Goal: Task Accomplishment & Management: Manage account settings

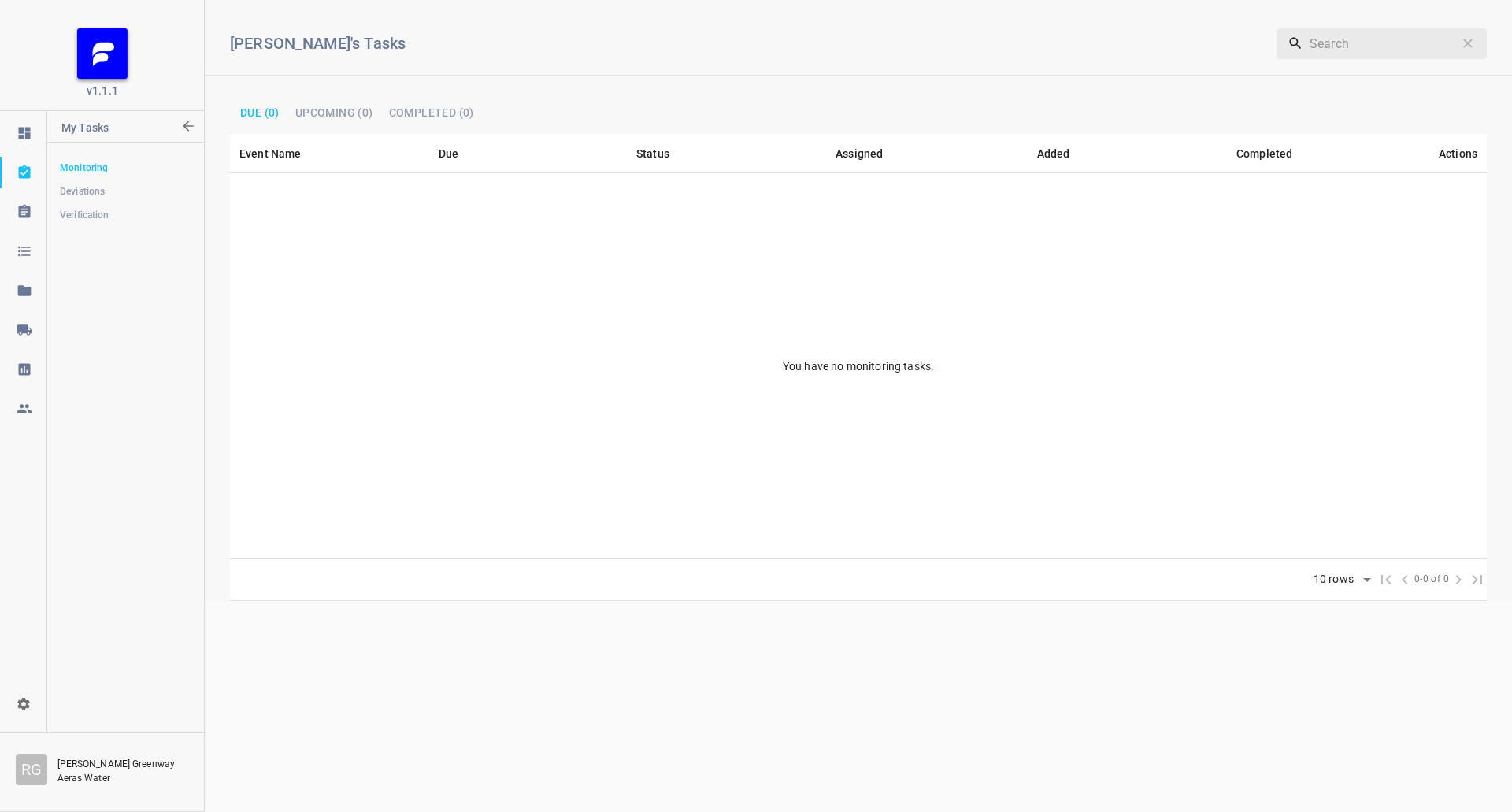
click at [32, 324] on icon at bounding box center [23, 329] width 15 height 15
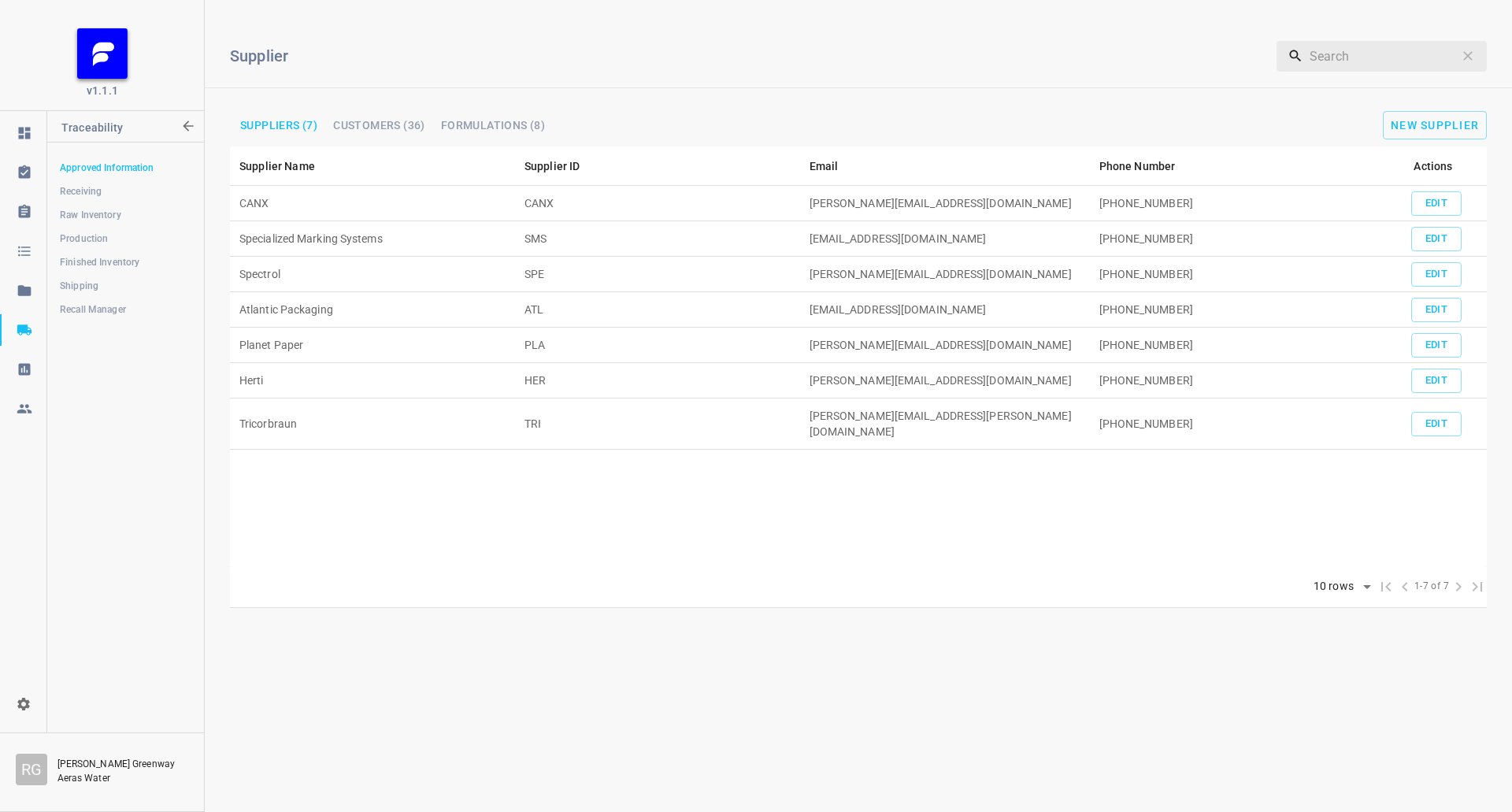
click at [98, 290] on span "Shipping" at bounding box center [125, 286] width 131 height 15
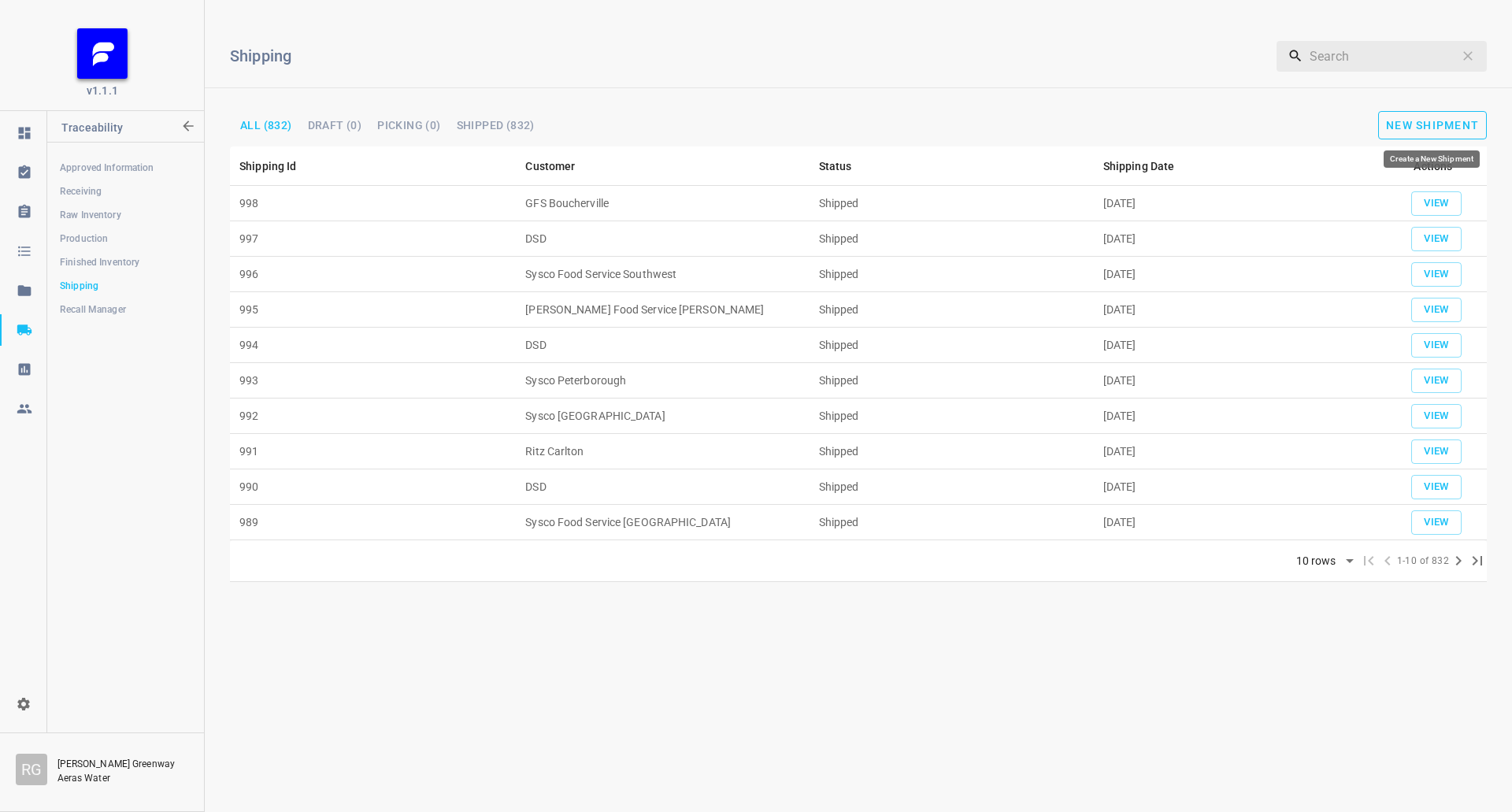
click at [1453, 119] on span "New Shipment" at bounding box center [1432, 126] width 93 height 13
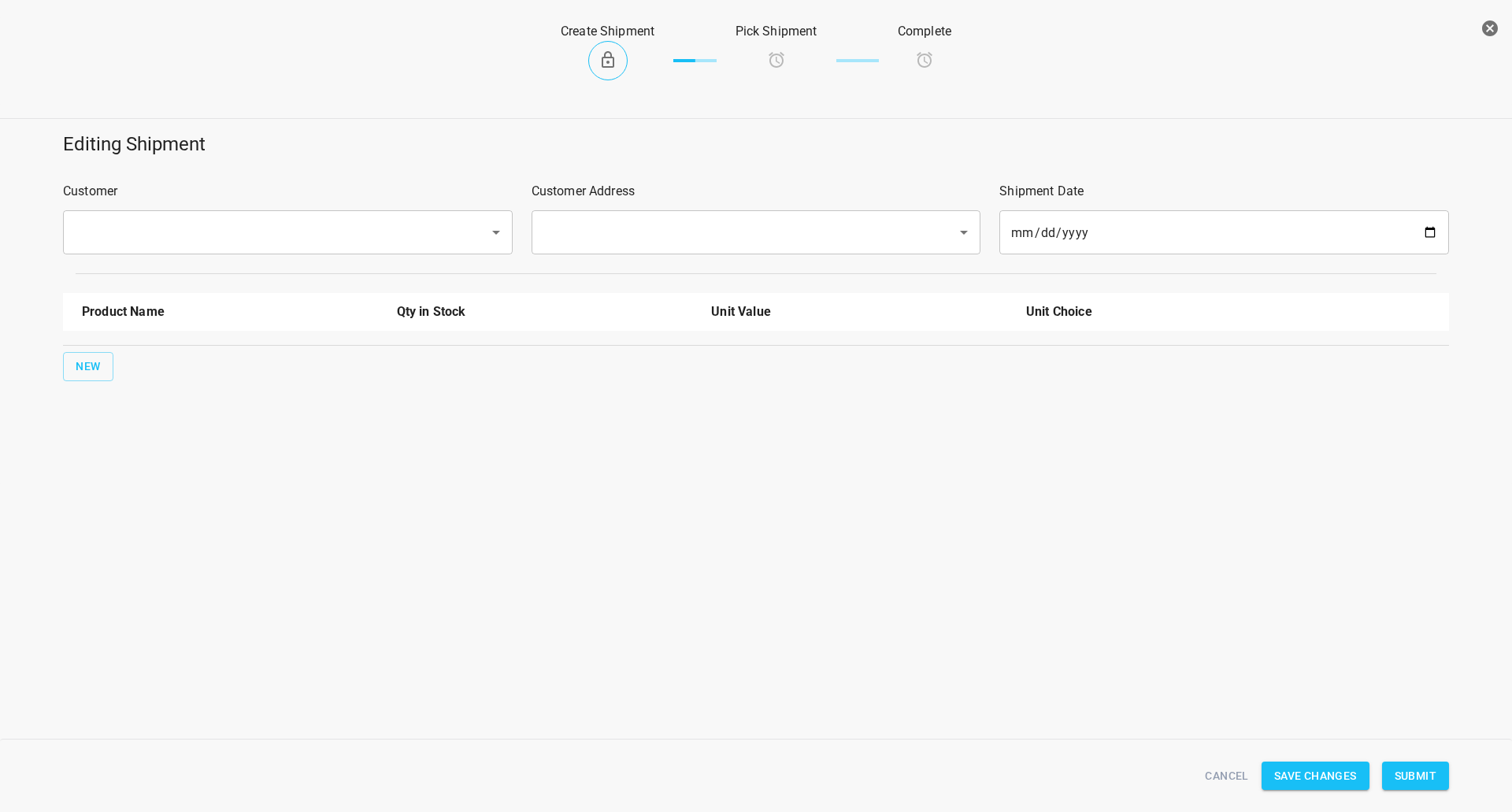
click at [207, 239] on input "text" at bounding box center [266, 231] width 391 height 30
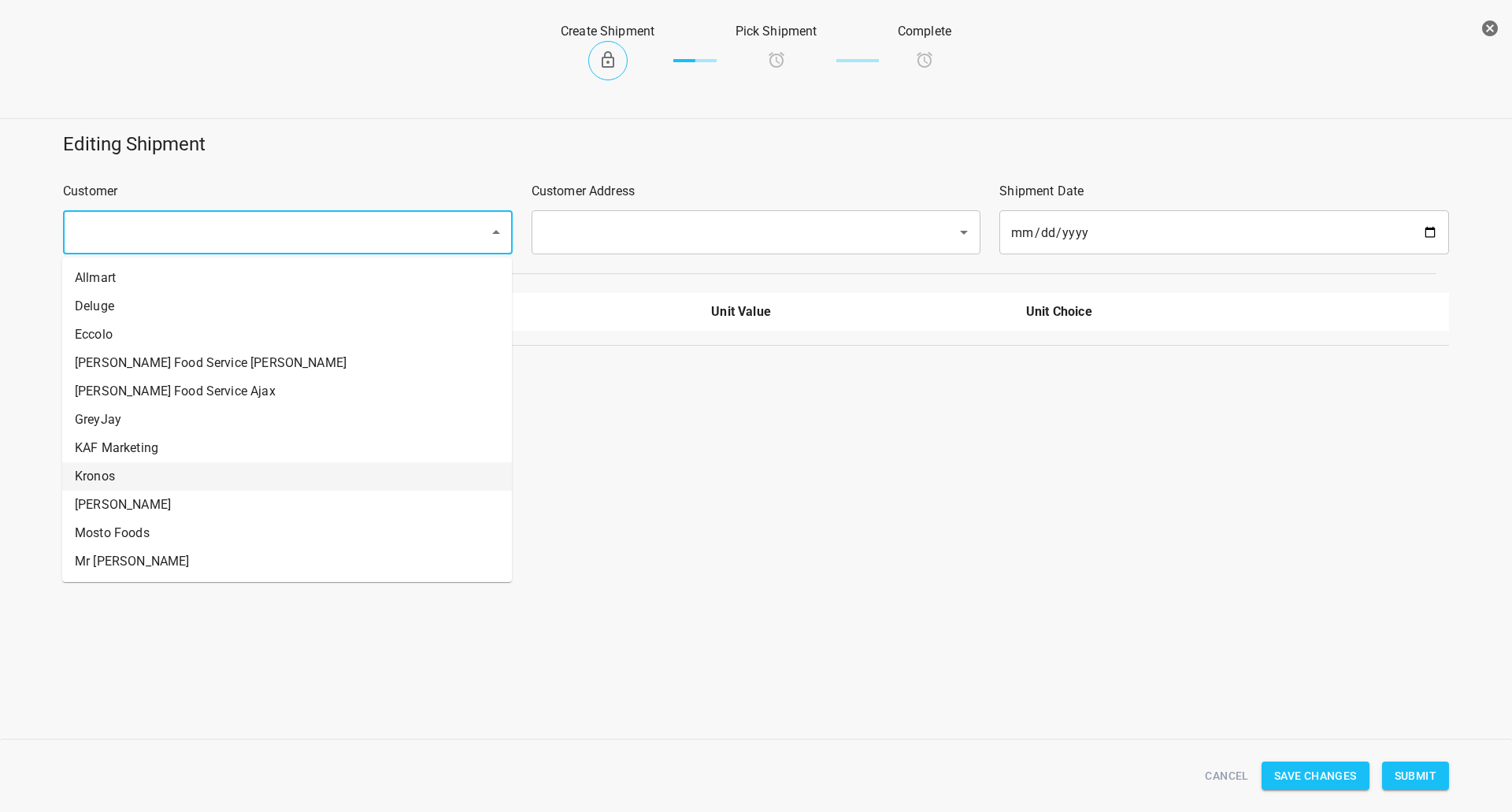
drag, startPoint x: 150, startPoint y: 479, endPoint x: 950, endPoint y: 279, distance: 824.6
click at [152, 477] on li "Kronos" at bounding box center [286, 476] width 449 height 28
type input "Kronos"
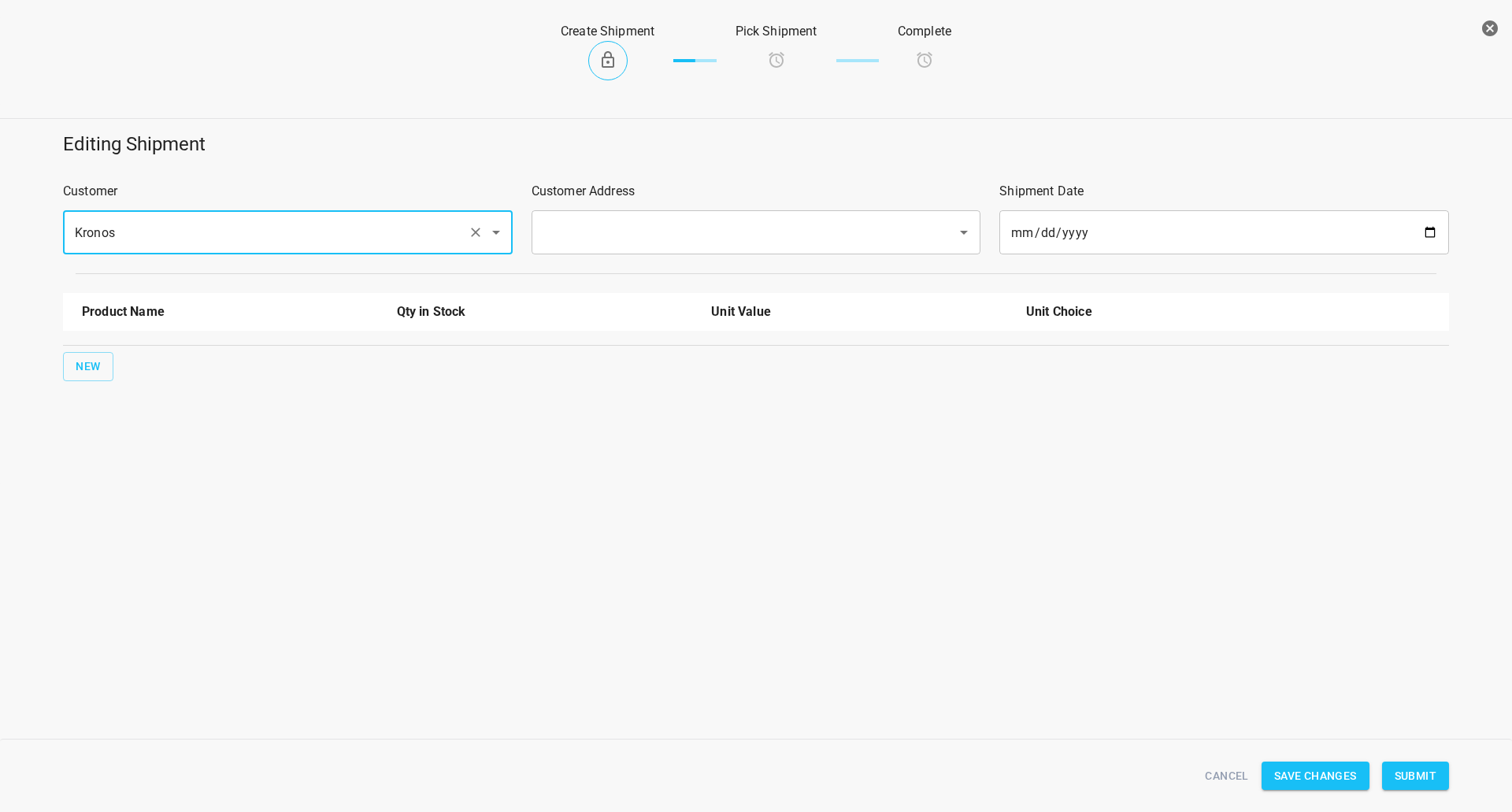
click at [572, 228] on input "text" at bounding box center [734, 231] width 391 height 30
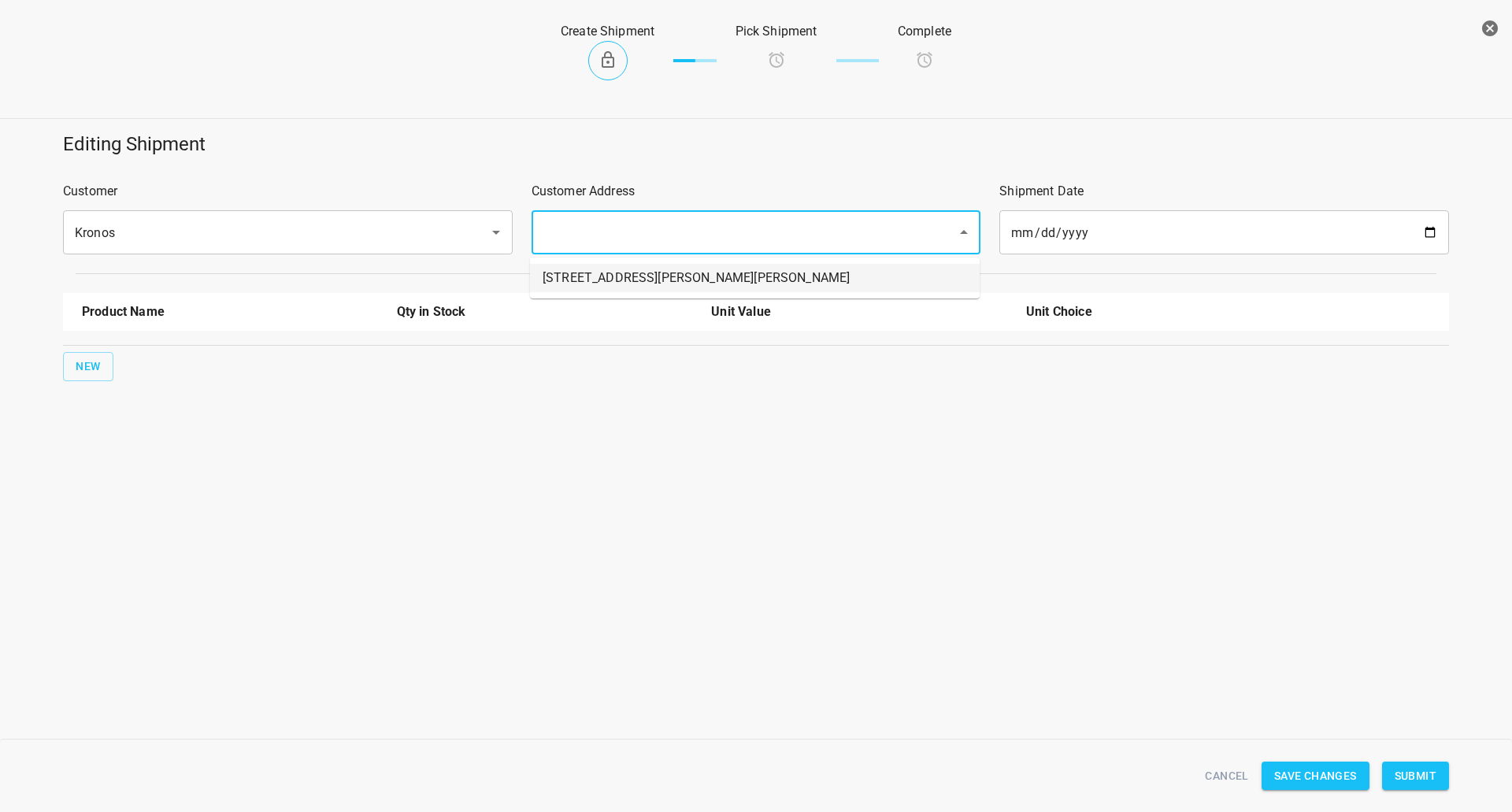
click at [560, 282] on li "[STREET_ADDRESS][PERSON_NAME][PERSON_NAME]" at bounding box center [754, 278] width 449 height 28
type input "[STREET_ADDRESS][PERSON_NAME][PERSON_NAME]"
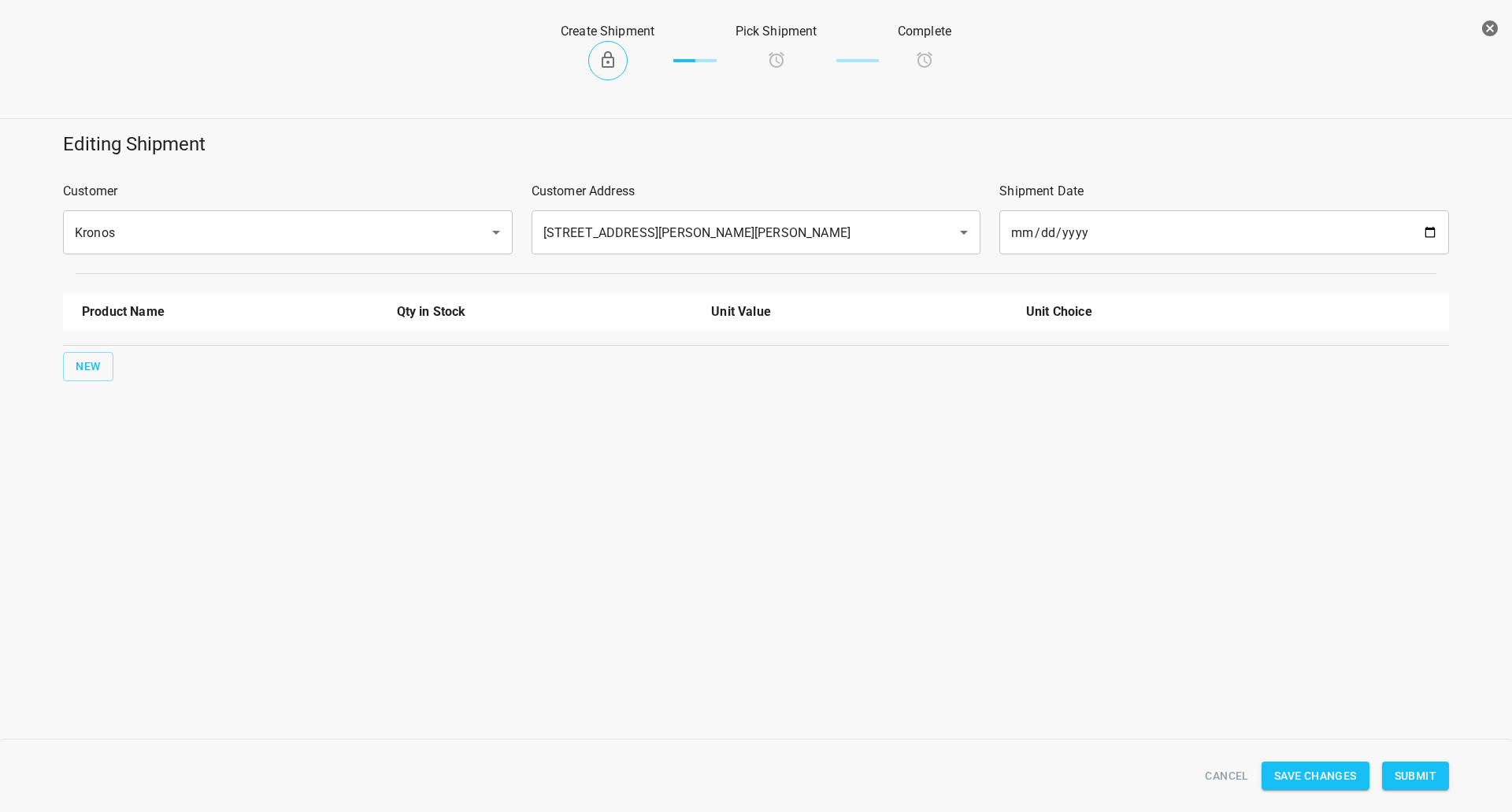
click at [48, 378] on div "Editing Shipment Customer Kronos ​ Customer Address [STREET_ADDRESS][PERSON_NAM…" at bounding box center [756, 256] width 1531 height 269
click at [61, 381] on div "New" at bounding box center [756, 366] width 1392 height 35
click at [109, 358] on button "New" at bounding box center [89, 366] width 51 height 29
click at [107, 358] on input "text" at bounding box center [208, 356] width 252 height 24
click at [158, 451] on li "330ml Sparkling" at bounding box center [230, 449] width 296 height 28
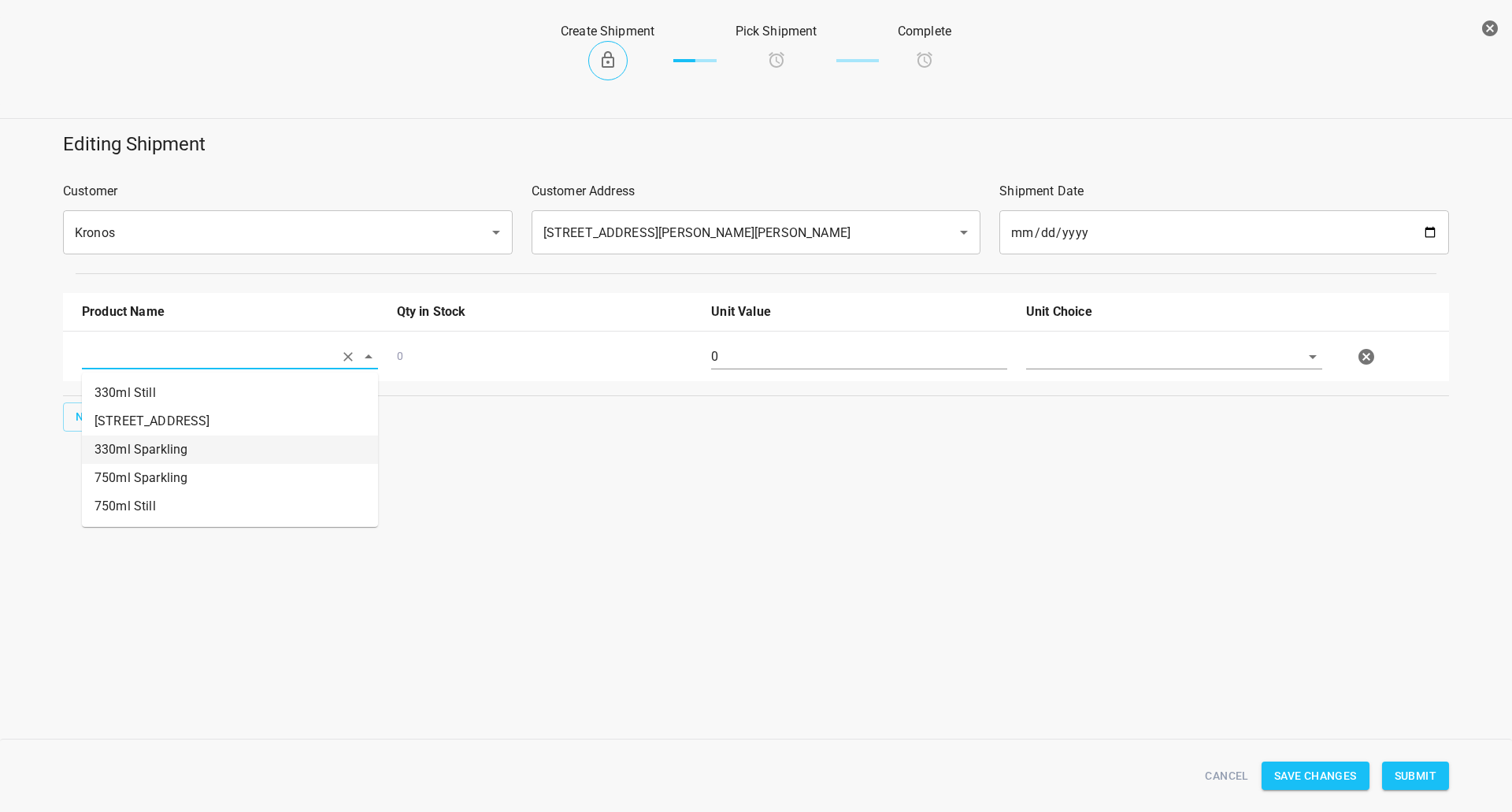
type input "330ml Sparkling"
click at [93, 422] on span "New" at bounding box center [89, 417] width 25 height 20
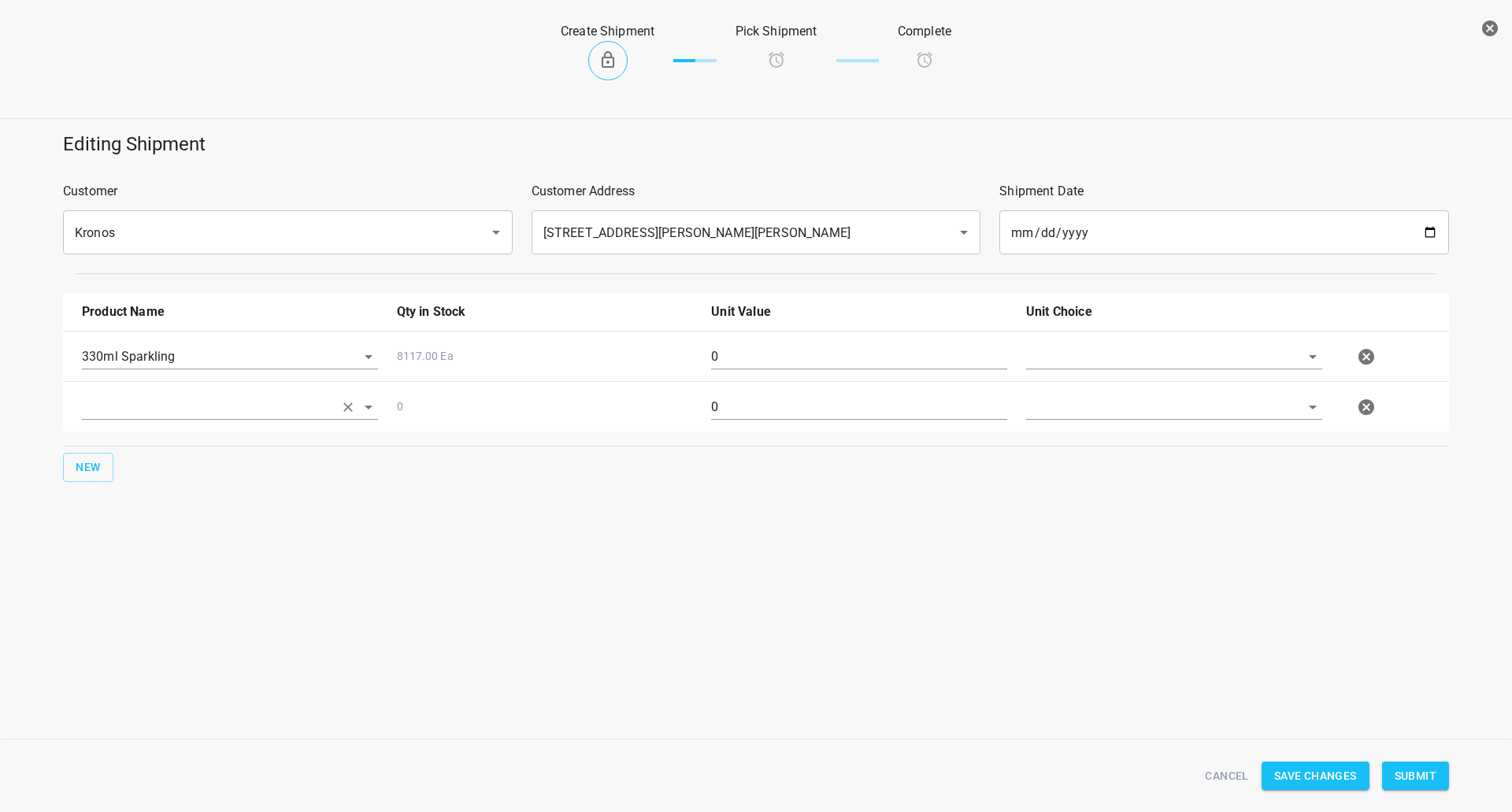
drag, startPoint x: 93, startPoint y: 422, endPoint x: 132, endPoint y: 413, distance: 40.0
click at [128, 411] on input "text" at bounding box center [208, 406] width 252 height 24
click at [164, 522] on li "750ml Sparkling" at bounding box center [230, 528] width 296 height 28
type input "750ml Sparkling"
click at [1152, 344] on div at bounding box center [1174, 363] width 315 height 57
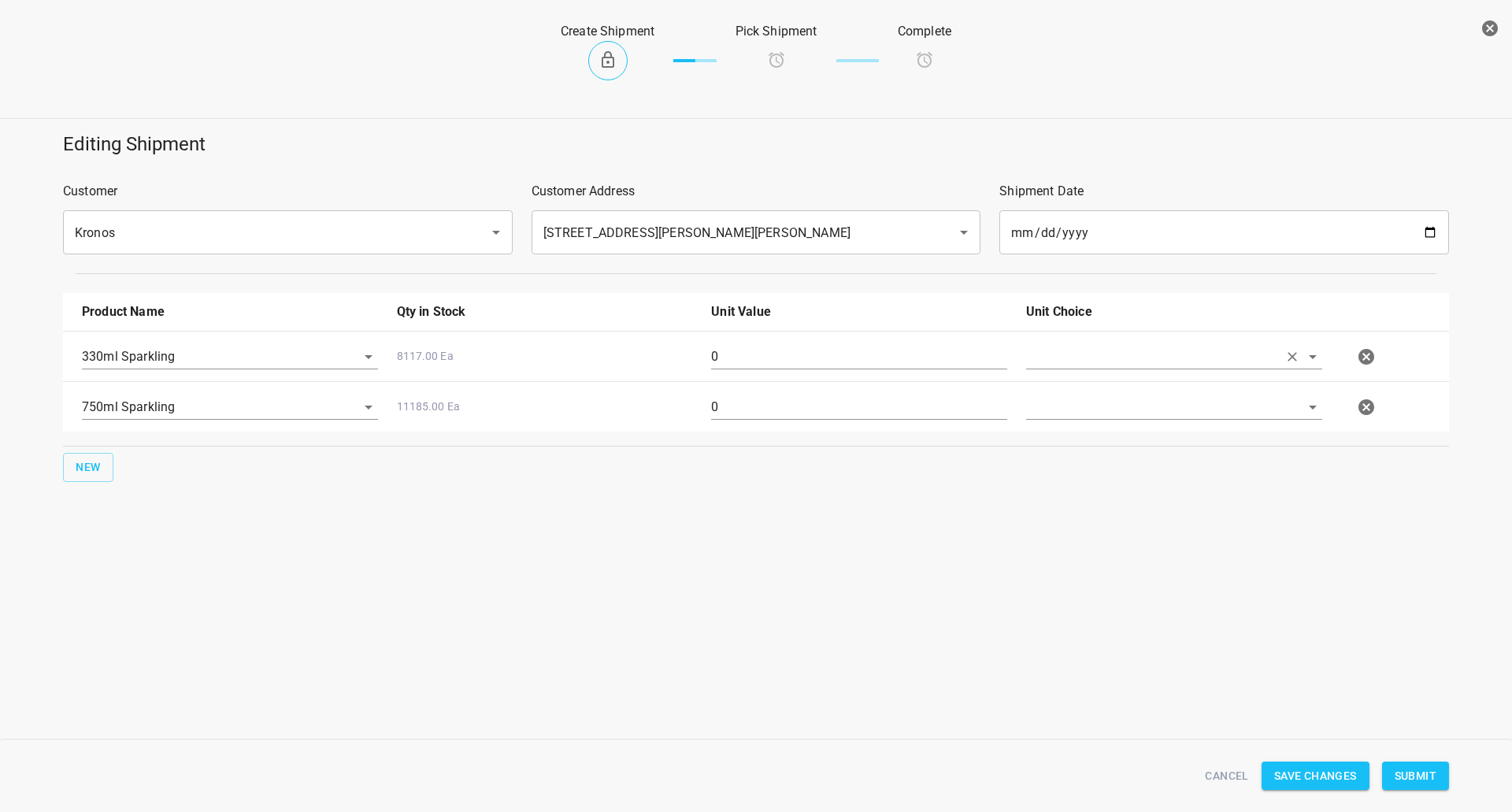
click at [1140, 364] on input "text" at bounding box center [1151, 356] width 252 height 24
click at [1113, 407] on li "[PERSON_NAME]" at bounding box center [1174, 392] width 296 height 28
type input "[PERSON_NAME]"
click at [1109, 414] on input "text" at bounding box center [1151, 406] width 252 height 24
click at [1109, 430] on li "[PERSON_NAME]" at bounding box center [1174, 443] width 296 height 28
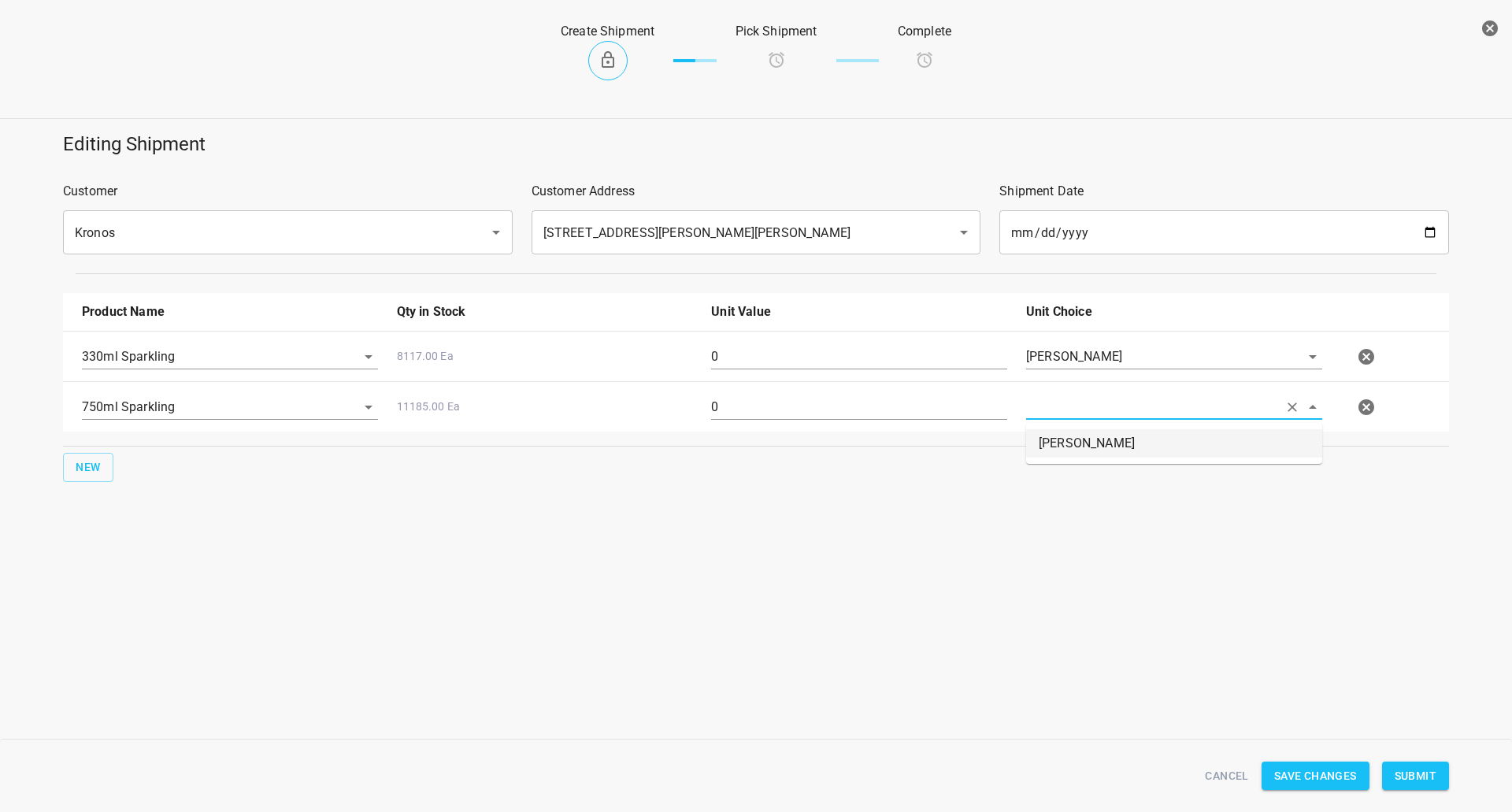
type input "[PERSON_NAME]"
click at [914, 374] on div "750ml Sparkling 11185.00 Ea 0 [PERSON_NAME]" at bounding box center [758, 407] width 1373 height 70
click at [920, 351] on input "0" at bounding box center [859, 357] width 296 height 25
type input "54"
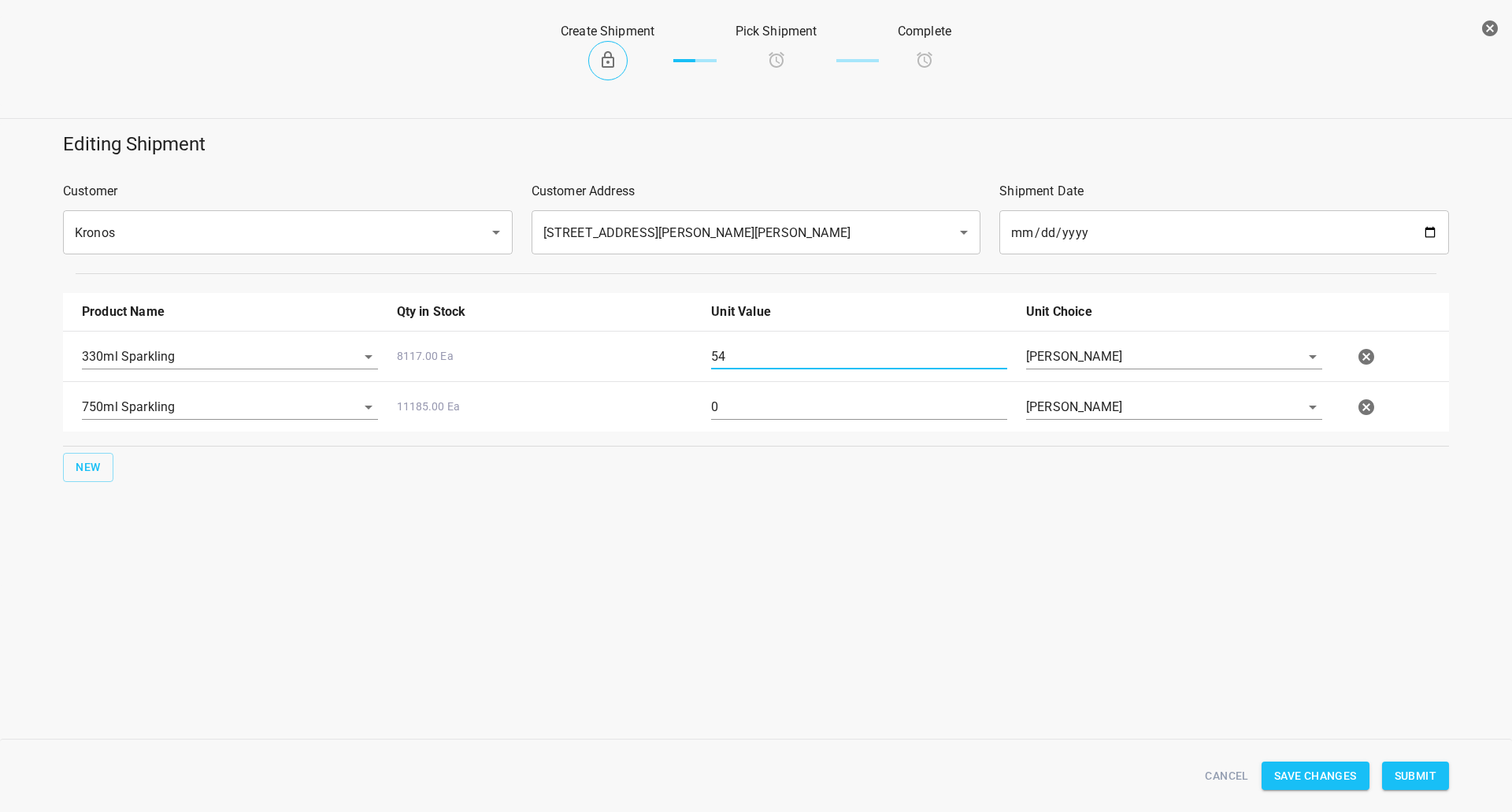
click at [760, 384] on div "750ml Sparkling 11185.00 Ea 0 [PERSON_NAME]" at bounding box center [758, 407] width 1373 height 70
click at [767, 408] on input "0" at bounding box center [859, 407] width 296 height 25
type input "80"
click at [639, 593] on div "Create Shipment Pick Shipment Complete Editing Shipment Customer Kronos ​ Custo…" at bounding box center [756, 406] width 1512 height 812
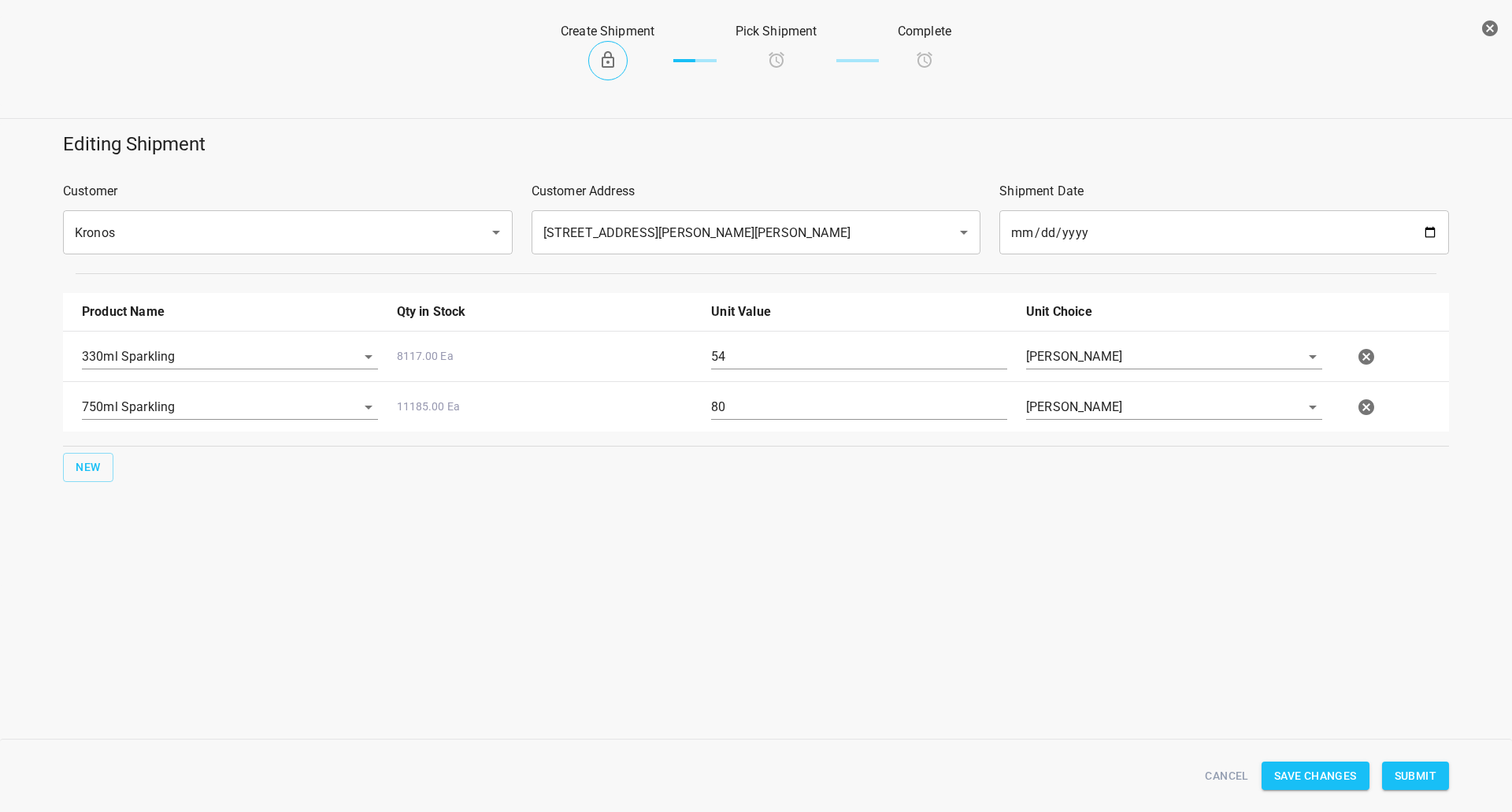
click at [1411, 780] on span "Submit" at bounding box center [1415, 777] width 42 height 20
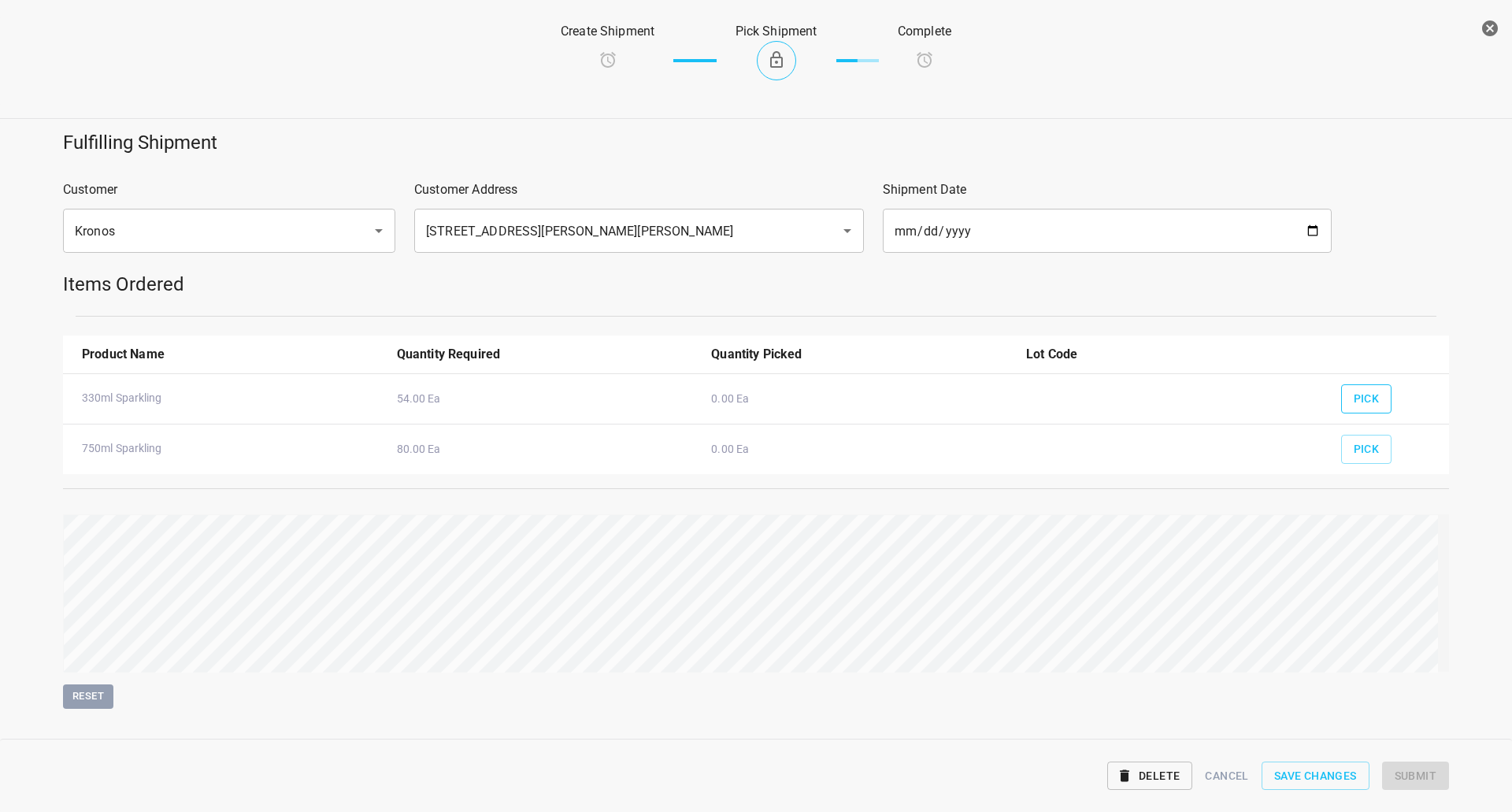
click at [1357, 402] on span "Pick" at bounding box center [1366, 399] width 26 height 20
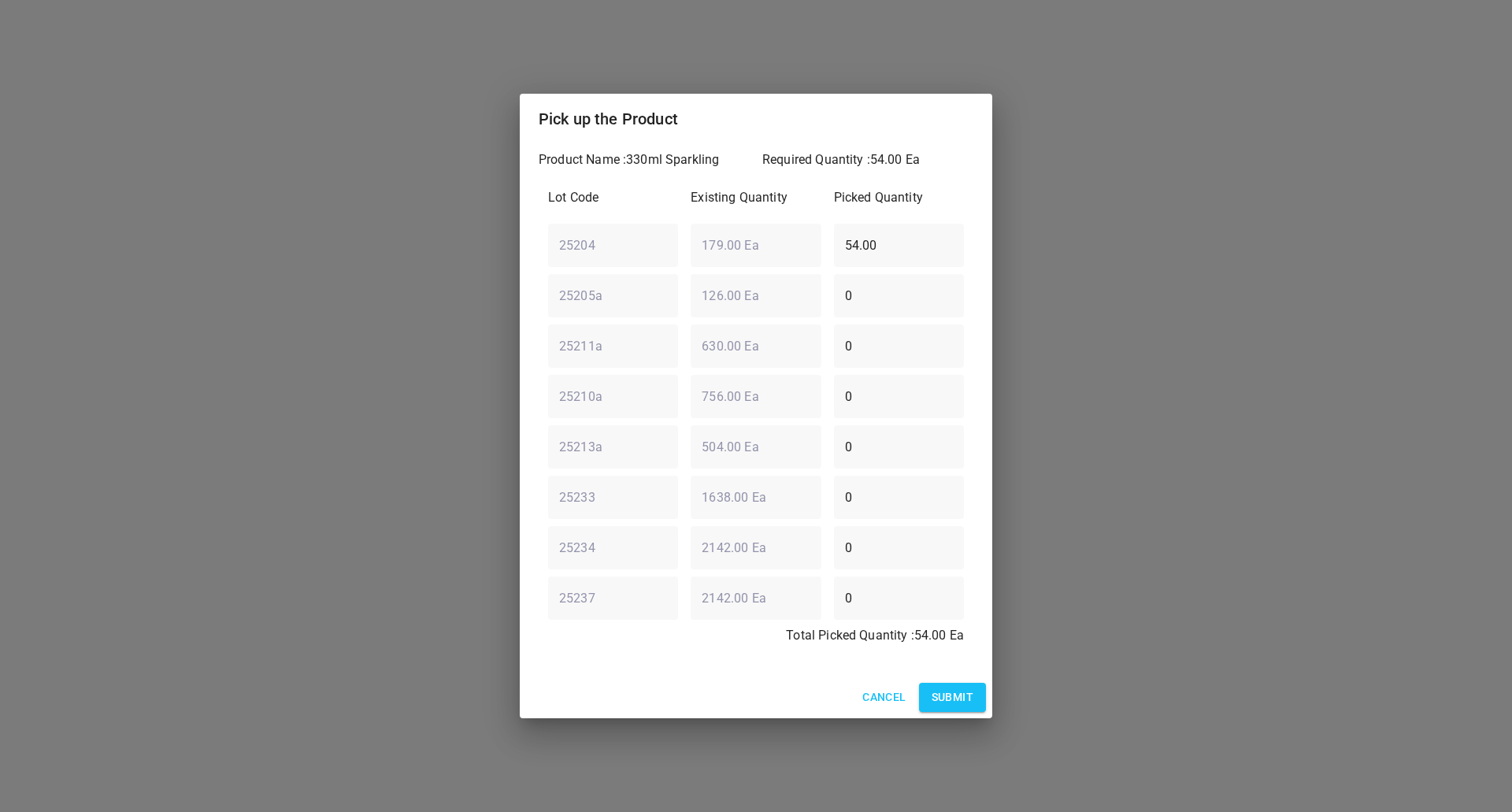
drag, startPoint x: 936, startPoint y: 706, endPoint x: 1079, endPoint y: 602, distance: 176.8
click at [934, 706] on span "Submit" at bounding box center [953, 698] width 42 height 20
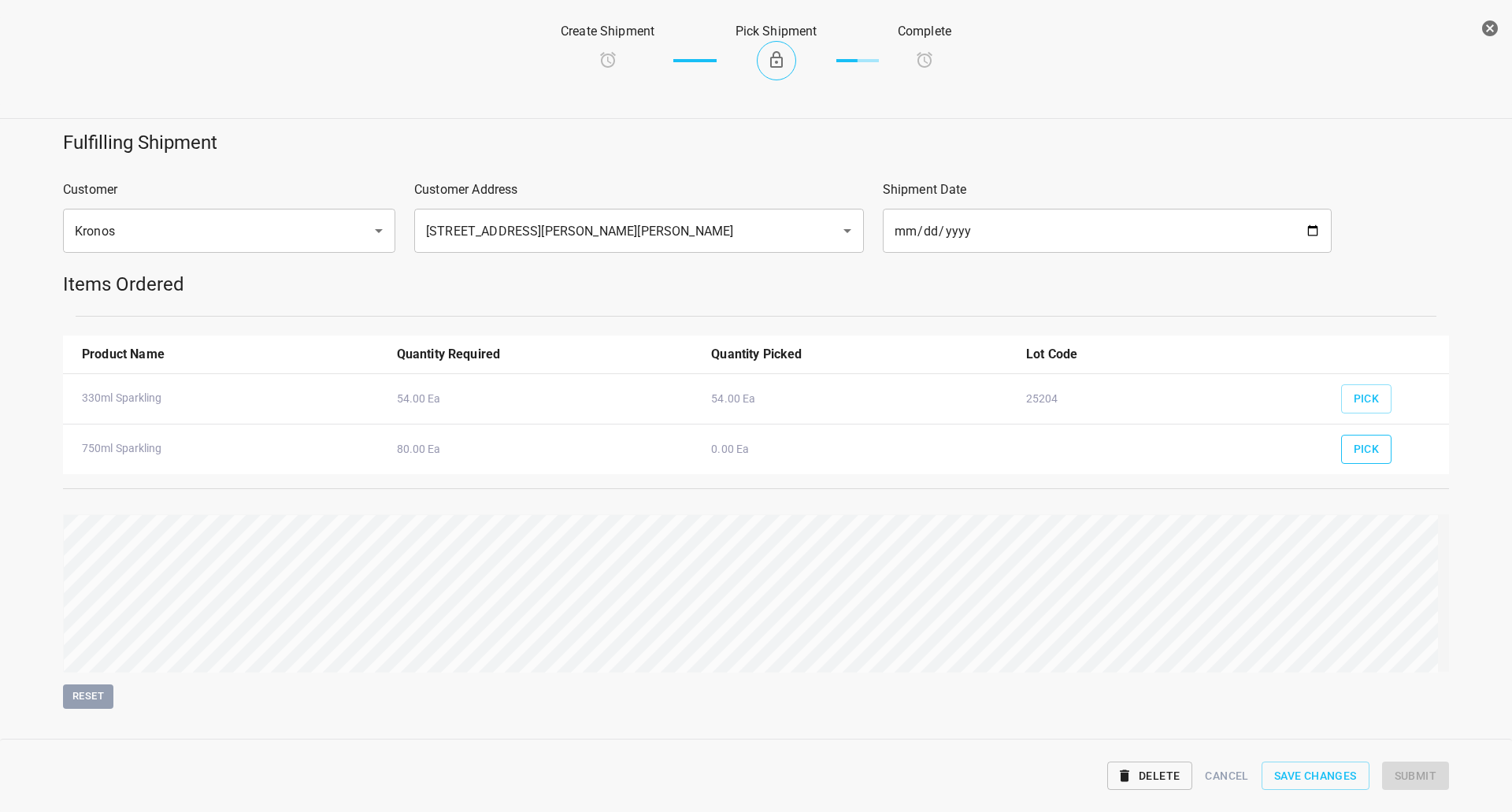
click at [1354, 452] on span "Pick" at bounding box center [1366, 449] width 26 height 20
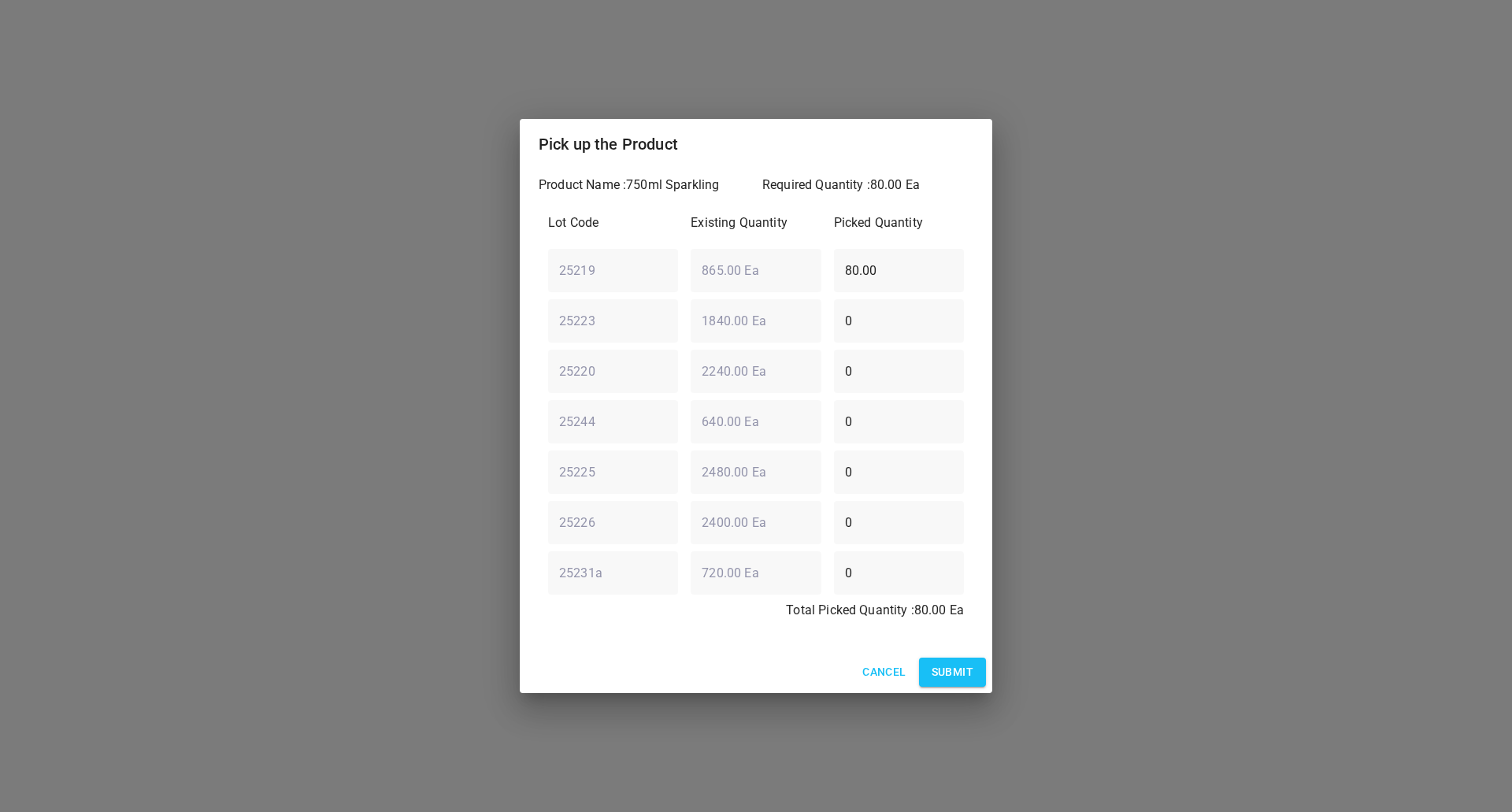
click at [946, 663] on span "Submit" at bounding box center [953, 673] width 42 height 20
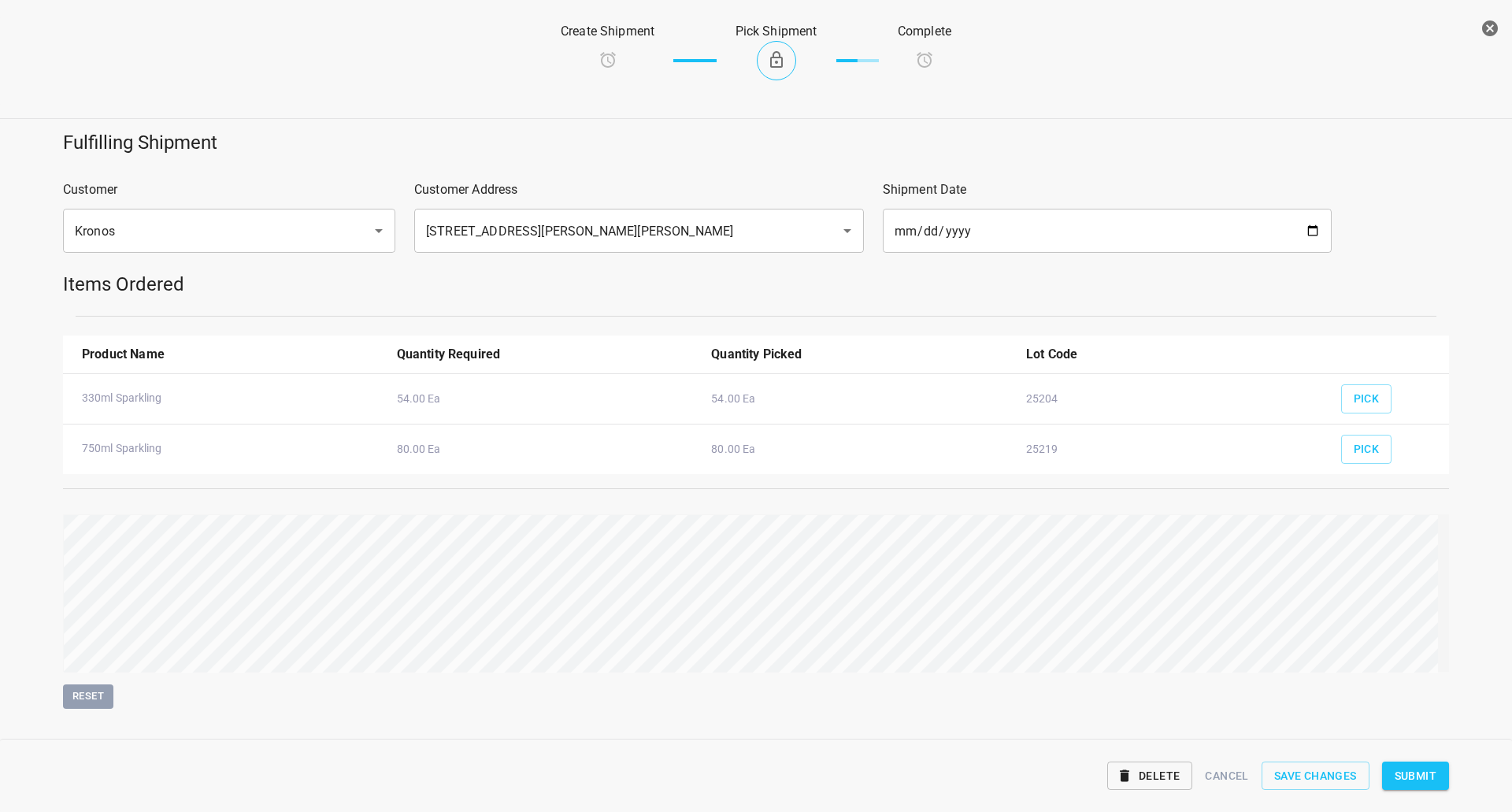
click at [1418, 780] on span "Submit" at bounding box center [1415, 777] width 42 height 20
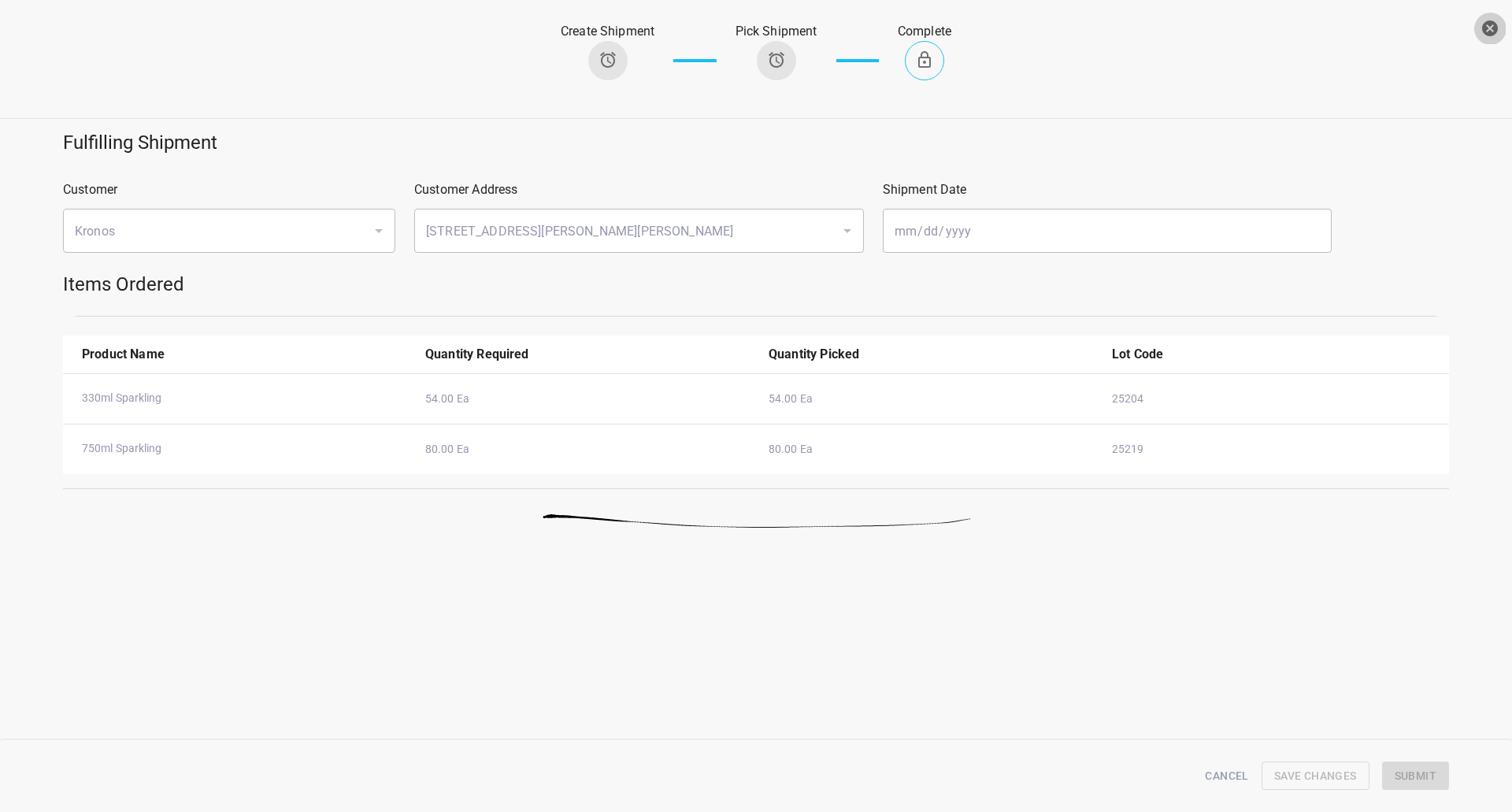
click at [1489, 28] on icon "button" at bounding box center [1489, 28] width 15 height 15
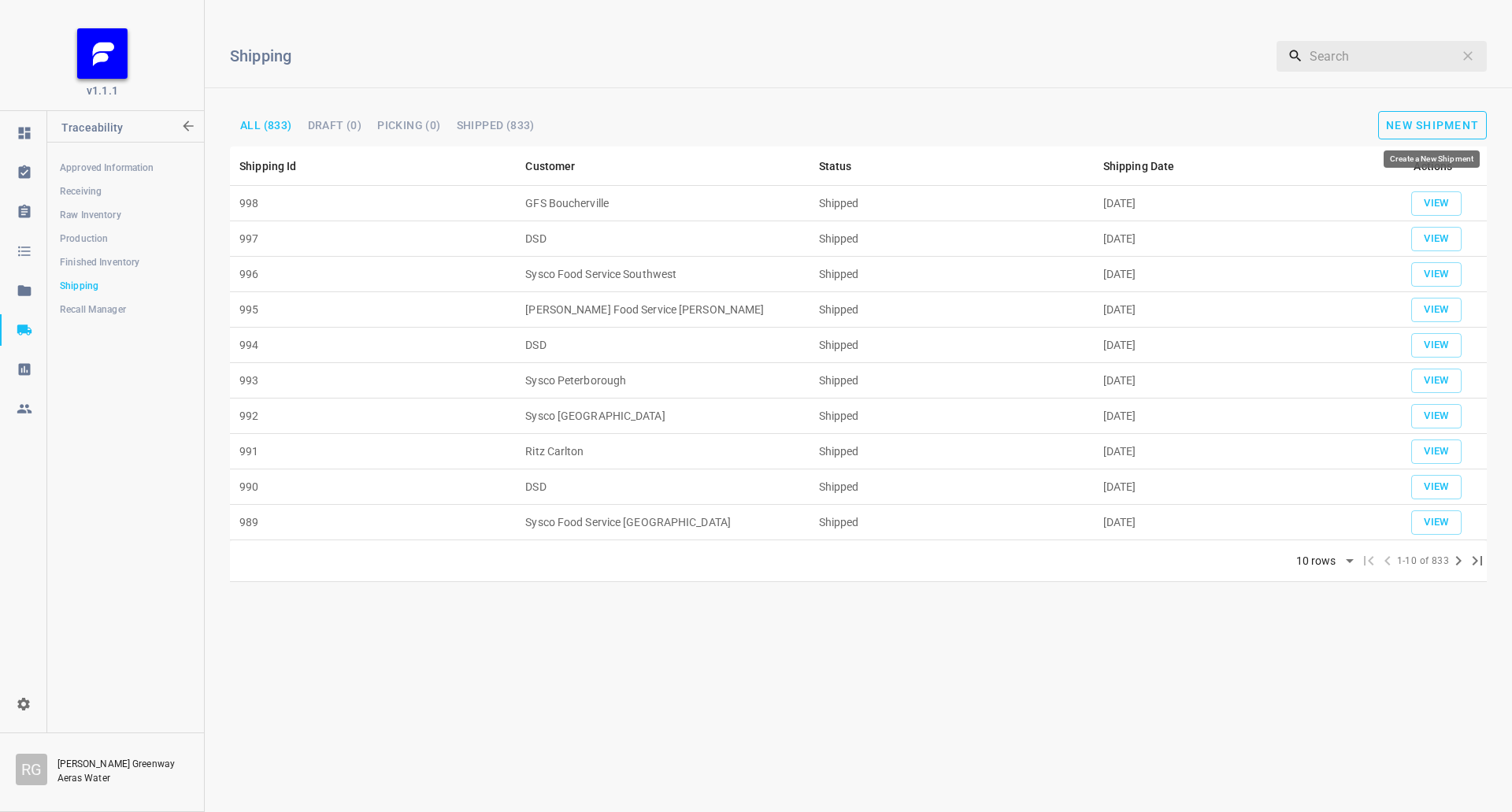
click at [1440, 113] on button "New Shipment" at bounding box center [1432, 125] width 108 height 28
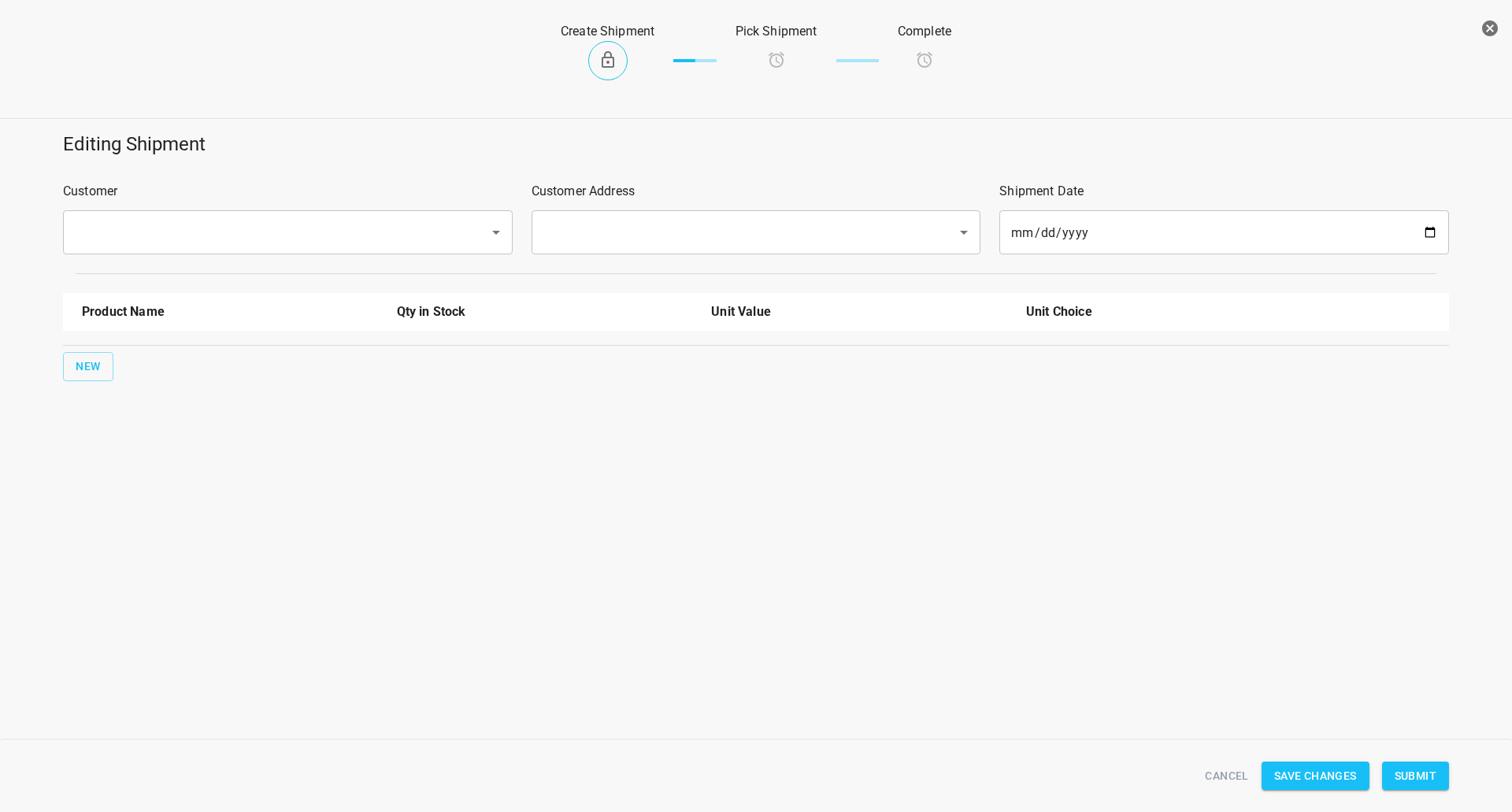
click at [247, 238] on input "text" at bounding box center [266, 231] width 391 height 30
type input "h"
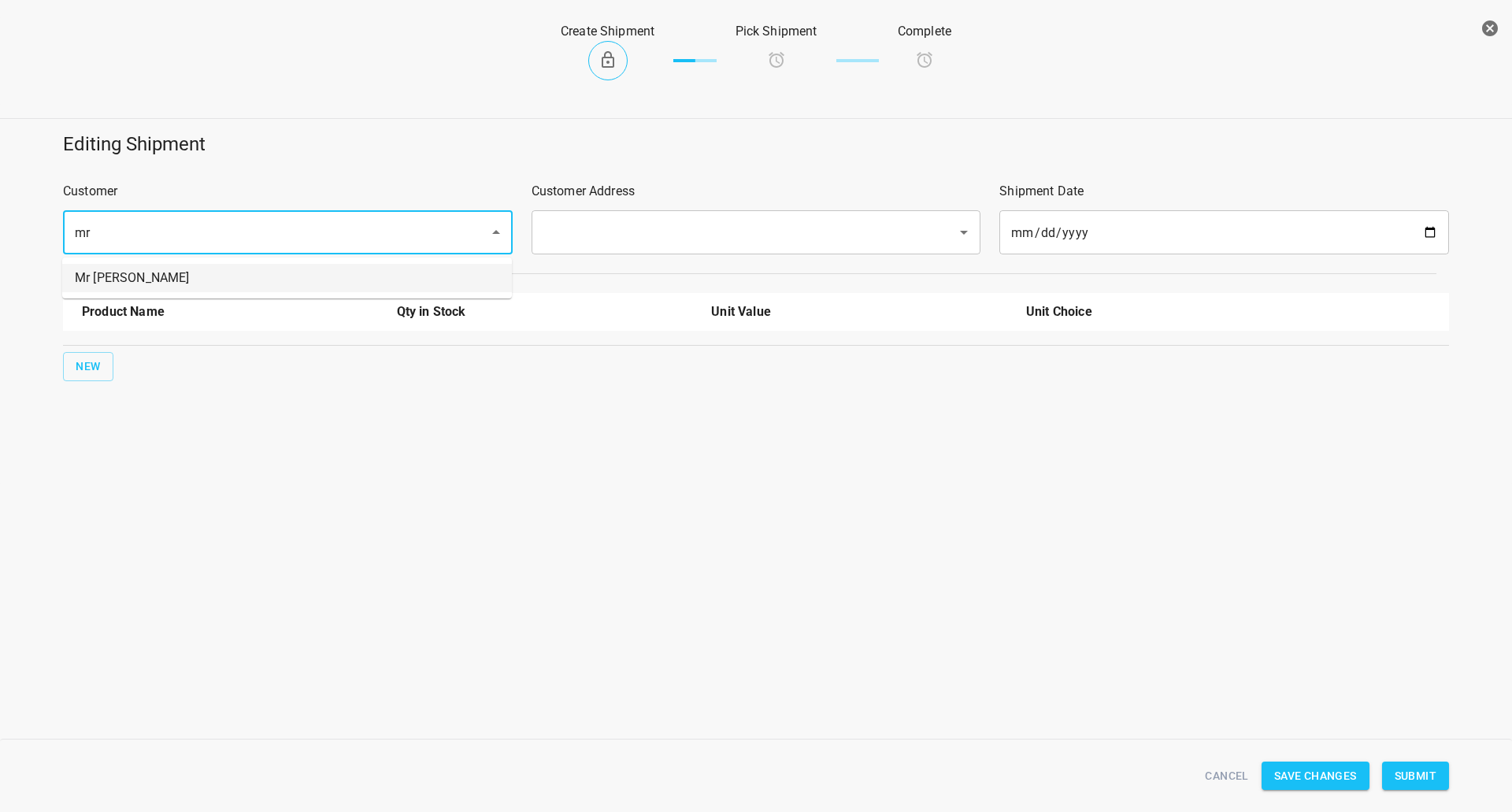
drag, startPoint x: 239, startPoint y: 278, endPoint x: 620, endPoint y: 254, distance: 381.8
click at [240, 279] on li "Mr [PERSON_NAME]" at bounding box center [286, 278] width 449 height 28
click at [627, 254] on div "​" at bounding box center [756, 232] width 449 height 44
type input "Mr [PERSON_NAME]"
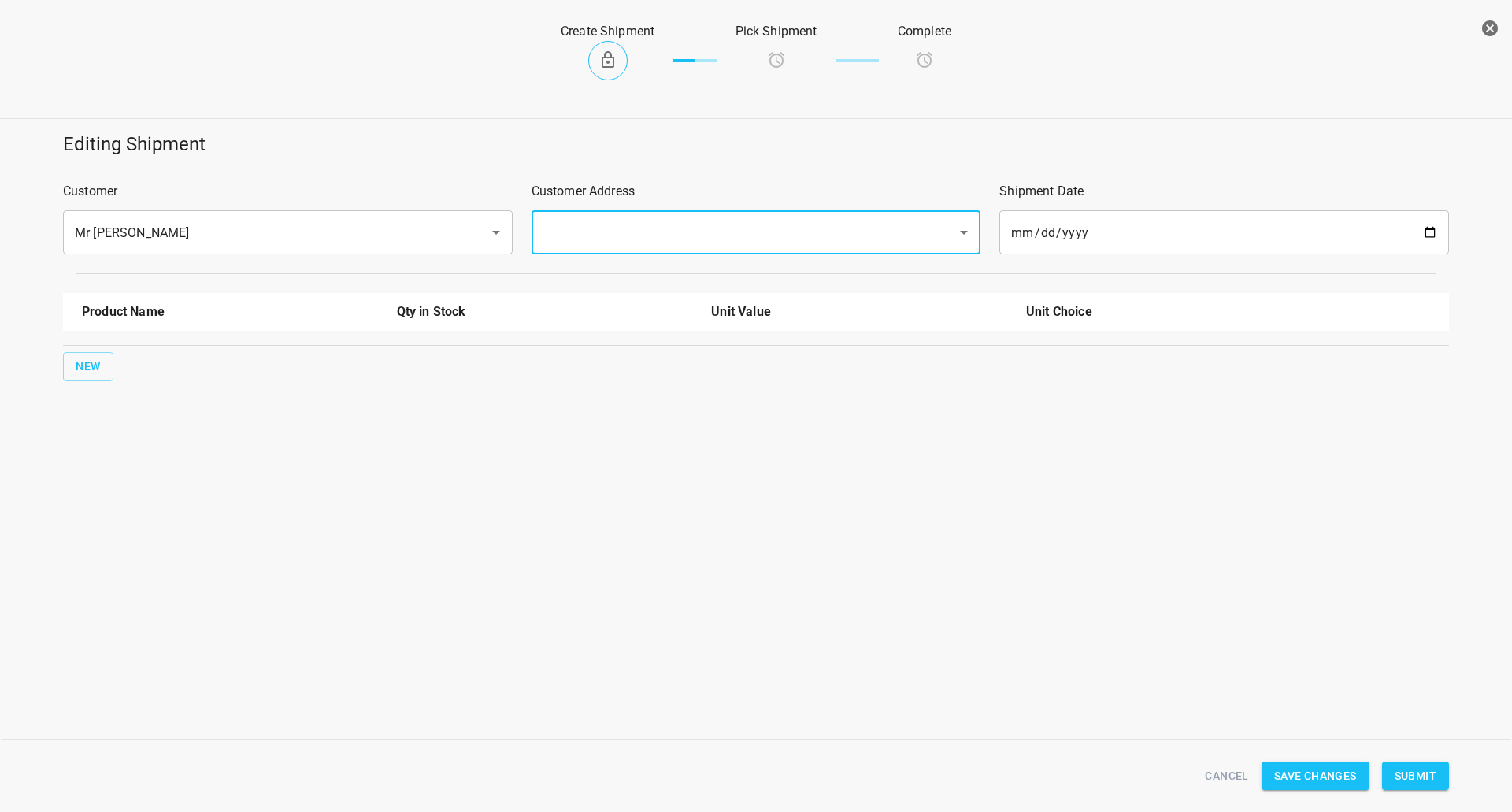
drag, startPoint x: 637, startPoint y: 235, endPoint x: 633, endPoint y: 247, distance: 12.6
click at [636, 237] on input "text" at bounding box center [734, 231] width 391 height 30
click at [619, 279] on li "[STREET_ADDRESS]" at bounding box center [754, 278] width 449 height 28
type input "[STREET_ADDRESS]"
click at [80, 363] on span "New" at bounding box center [89, 367] width 25 height 20
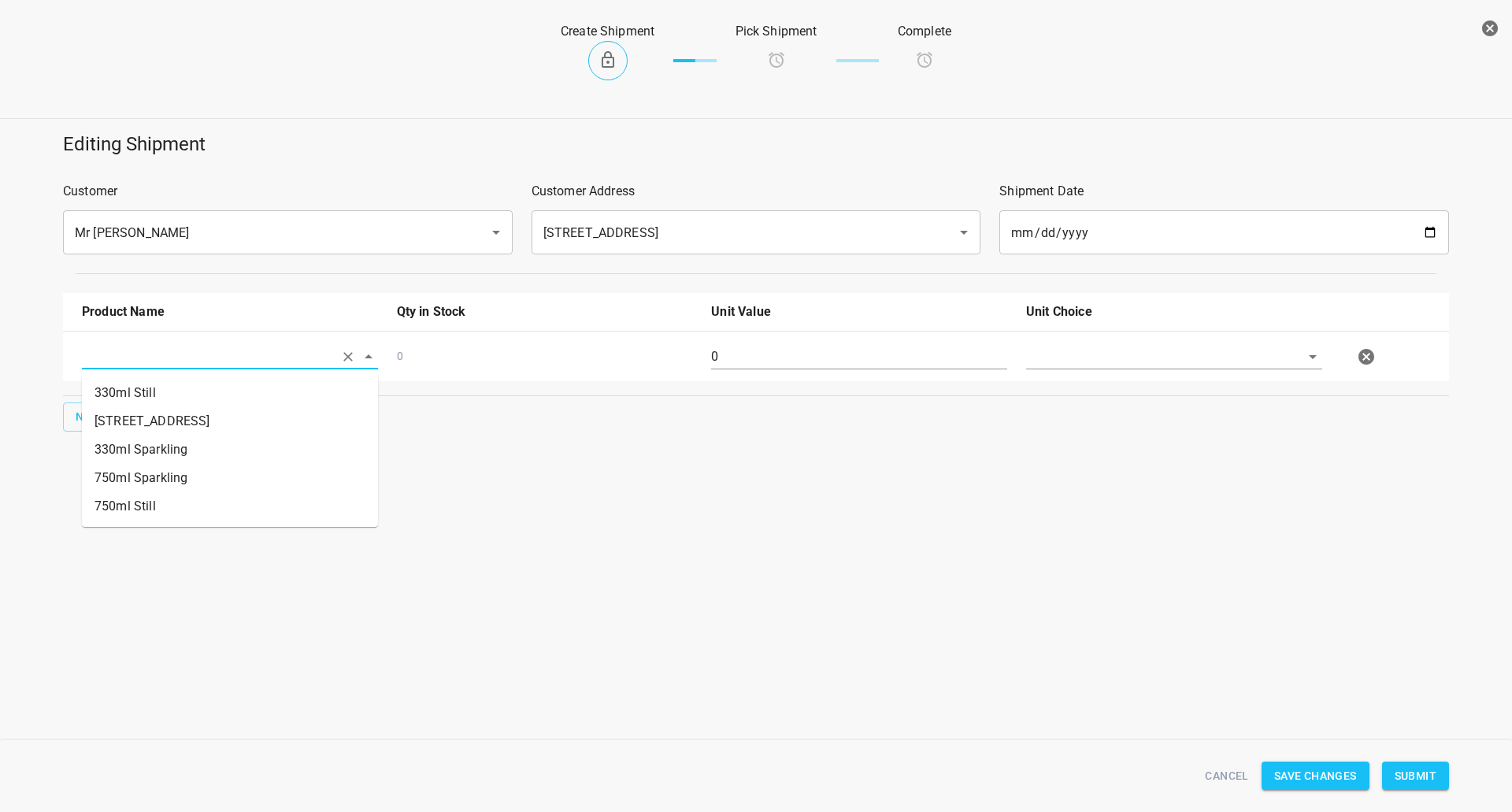
click at [90, 360] on input "text" at bounding box center [208, 356] width 252 height 24
drag, startPoint x: 145, startPoint y: 401, endPoint x: 101, endPoint y: 409, distance: 44.7
click at [138, 401] on li "330ml Still" at bounding box center [230, 392] width 296 height 28
type input "330ml Still"
click at [100, 419] on span "New" at bounding box center [89, 417] width 25 height 20
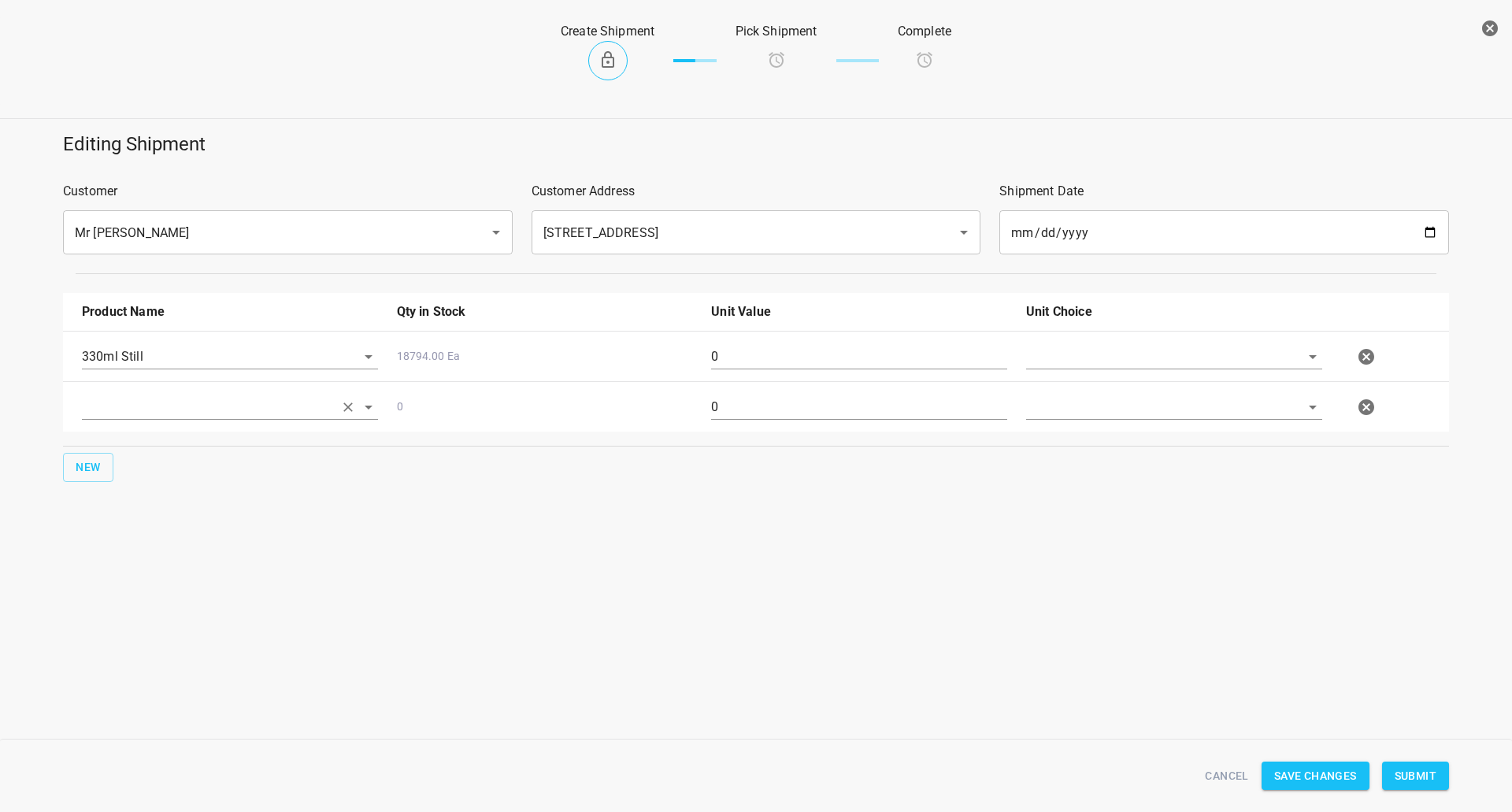
click at [134, 416] on input "text" at bounding box center [208, 406] width 252 height 24
drag, startPoint x: 186, startPoint y: 499, endPoint x: 247, endPoint y: 497, distance: 61.0
click at [187, 498] on li "330ml Sparkling" at bounding box center [230, 500] width 296 height 28
type input "330ml Sparkling"
click at [1117, 352] on input "text" at bounding box center [1151, 356] width 252 height 24
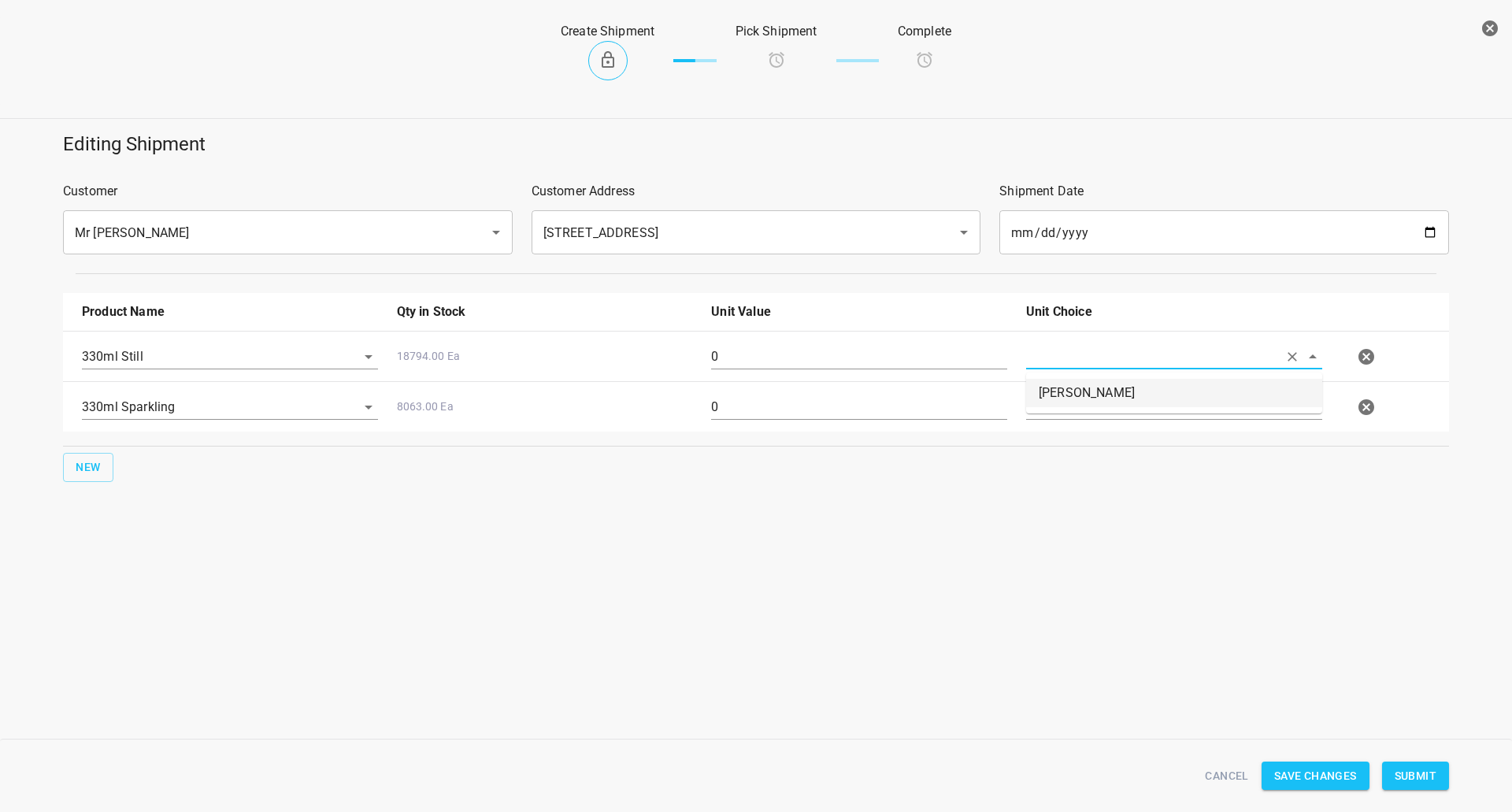
click at [1097, 382] on li "[PERSON_NAME]" at bounding box center [1174, 392] width 296 height 28
type input "[PERSON_NAME]"
click at [1075, 411] on input "text" at bounding box center [1151, 406] width 252 height 24
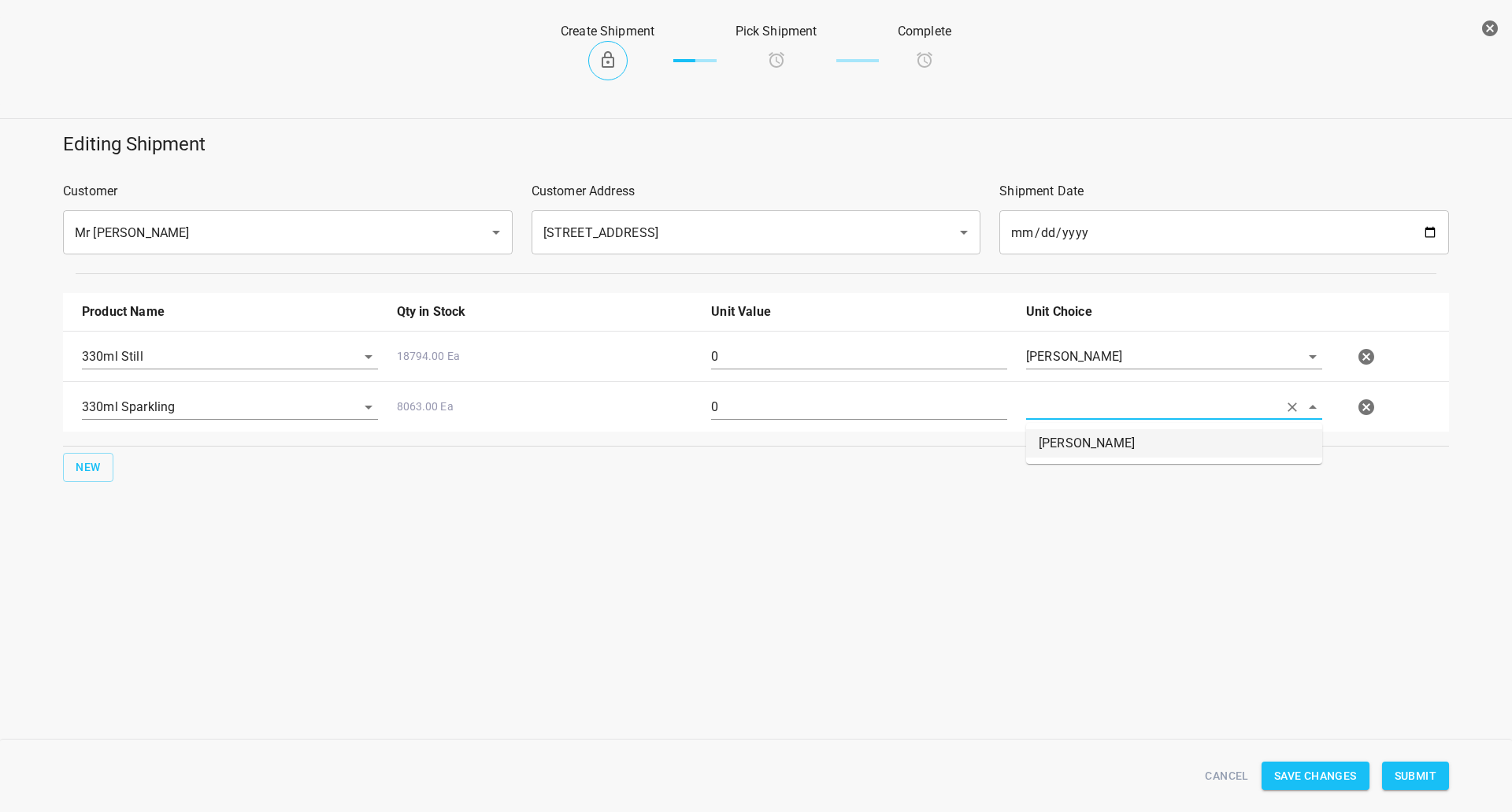
click at [1079, 438] on li "[PERSON_NAME]" at bounding box center [1174, 443] width 296 height 28
type input "[PERSON_NAME]"
click at [906, 367] on input "0" at bounding box center [859, 357] width 296 height 25
type input "126"
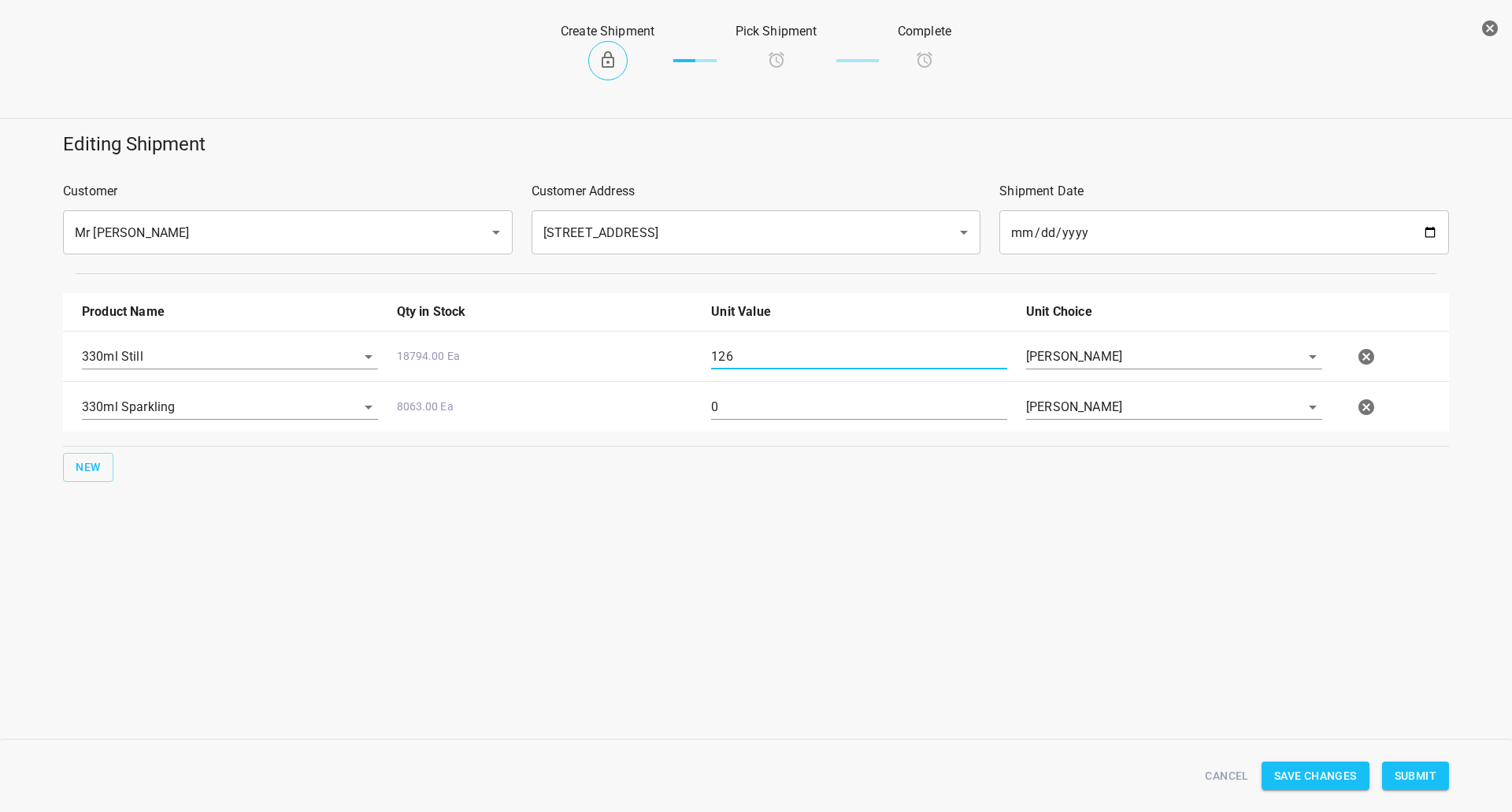
click at [747, 411] on input "0" at bounding box center [859, 407] width 296 height 25
type input "126"
click at [1440, 776] on button "Submit" at bounding box center [1415, 776] width 67 height 29
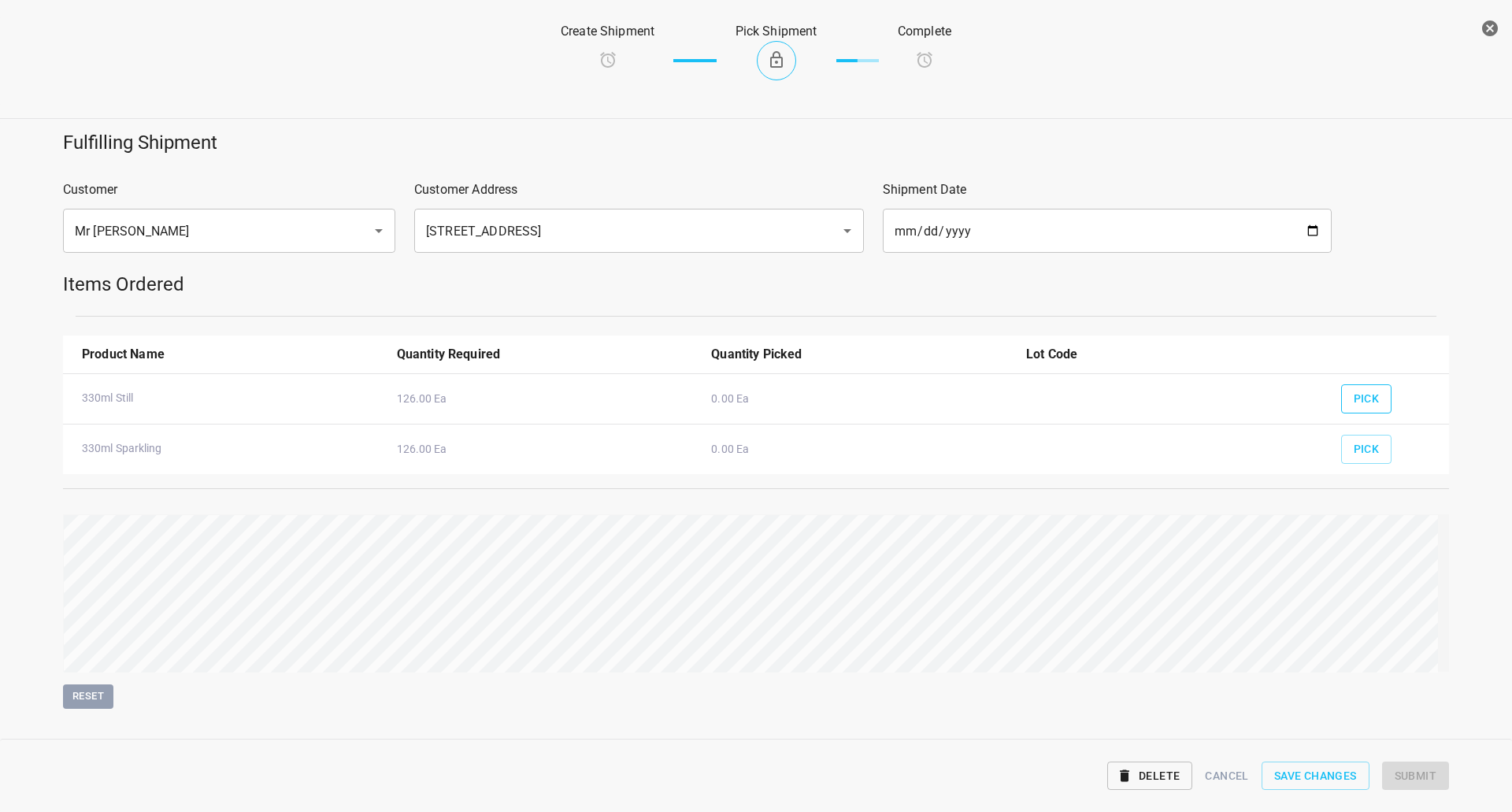
click at [1363, 399] on span "Pick" at bounding box center [1366, 399] width 26 height 20
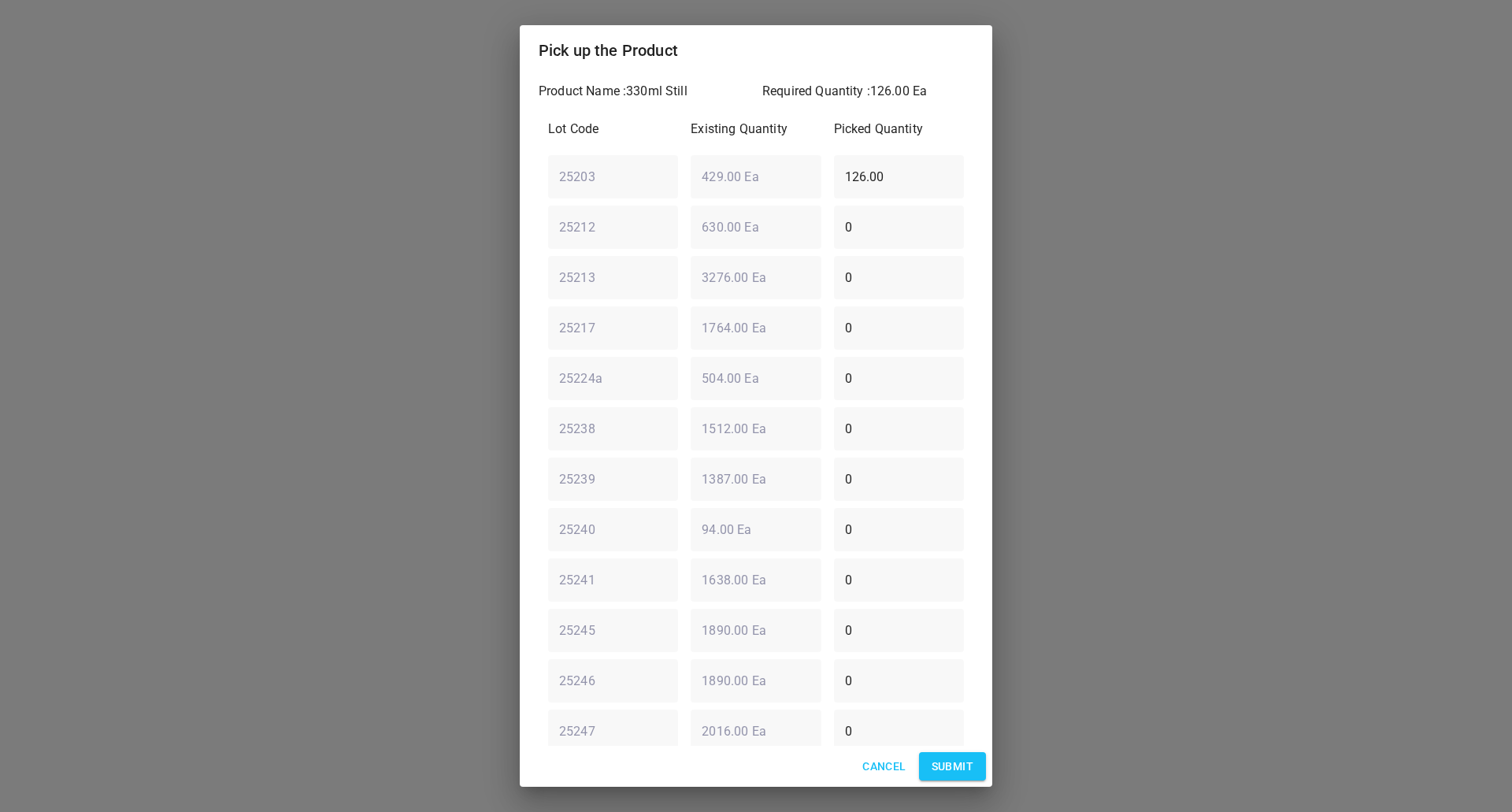
click at [954, 767] on span "Submit" at bounding box center [953, 767] width 42 height 20
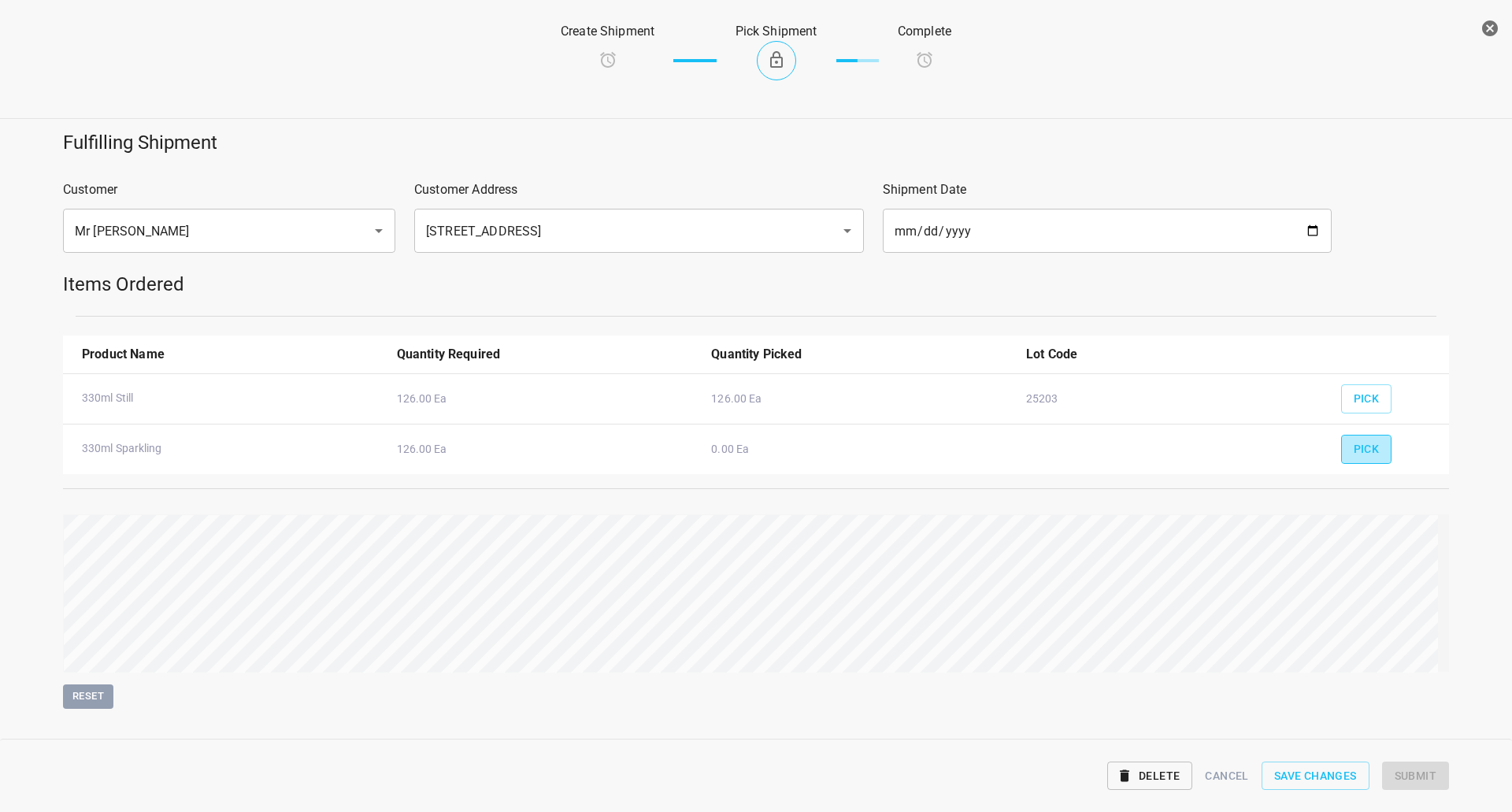
click at [1354, 458] on span "Pick" at bounding box center [1366, 449] width 26 height 20
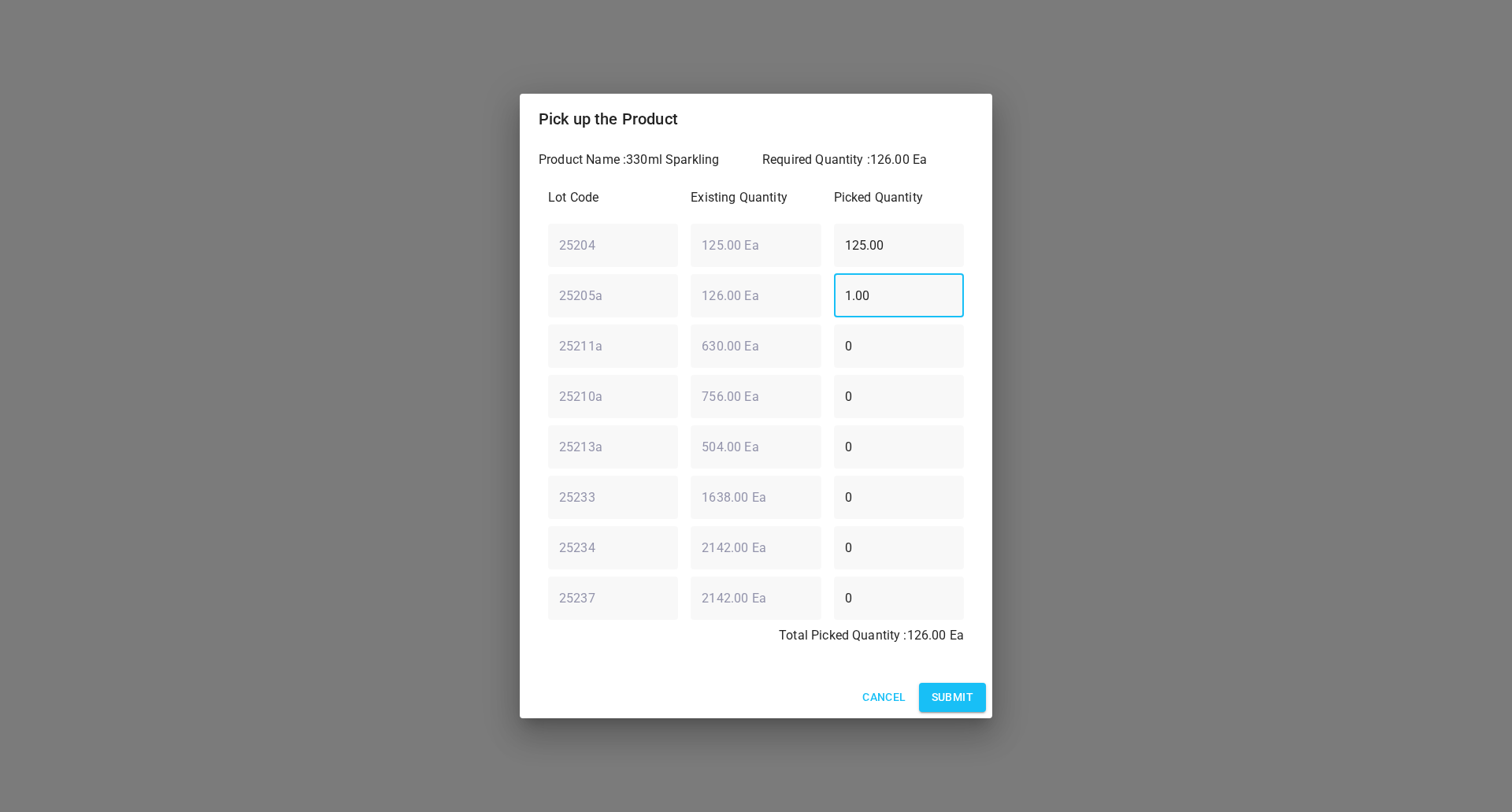
drag, startPoint x: 887, startPoint y: 300, endPoint x: 465, endPoint y: 308, distance: 422.1
click at [468, 308] on div "Pick up the Product Product Name : 330ml Sparkling Required Quantity : 126.00 E…" at bounding box center [756, 406] width 1512 height 812
type input "0"
drag, startPoint x: 819, startPoint y: 243, endPoint x: 683, endPoint y: 261, distance: 137.2
click at [680, 260] on div "25204 ​ 125.00 Ea ​ 125.00 ​" at bounding box center [756, 245] width 428 height 57
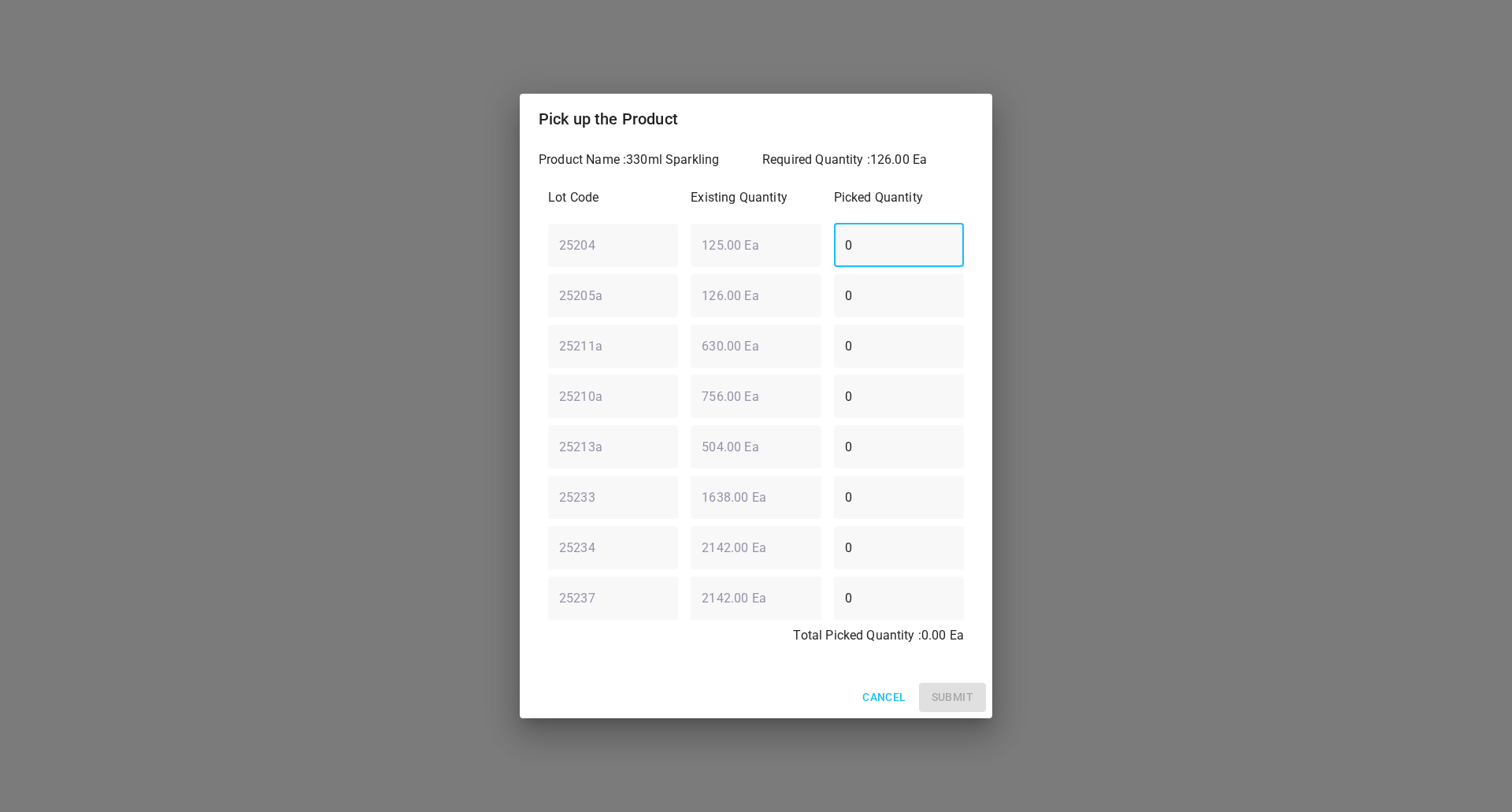
type input "0"
drag, startPoint x: 793, startPoint y: 420, endPoint x: 690, endPoint y: 459, distance: 110.1
click at [690, 448] on div "Lot Code Existing Quantity Picked Quantity 25204 ​ 125.00 Ea ​ 0 ​ 25205a ​ 126…" at bounding box center [756, 421] width 435 height 486
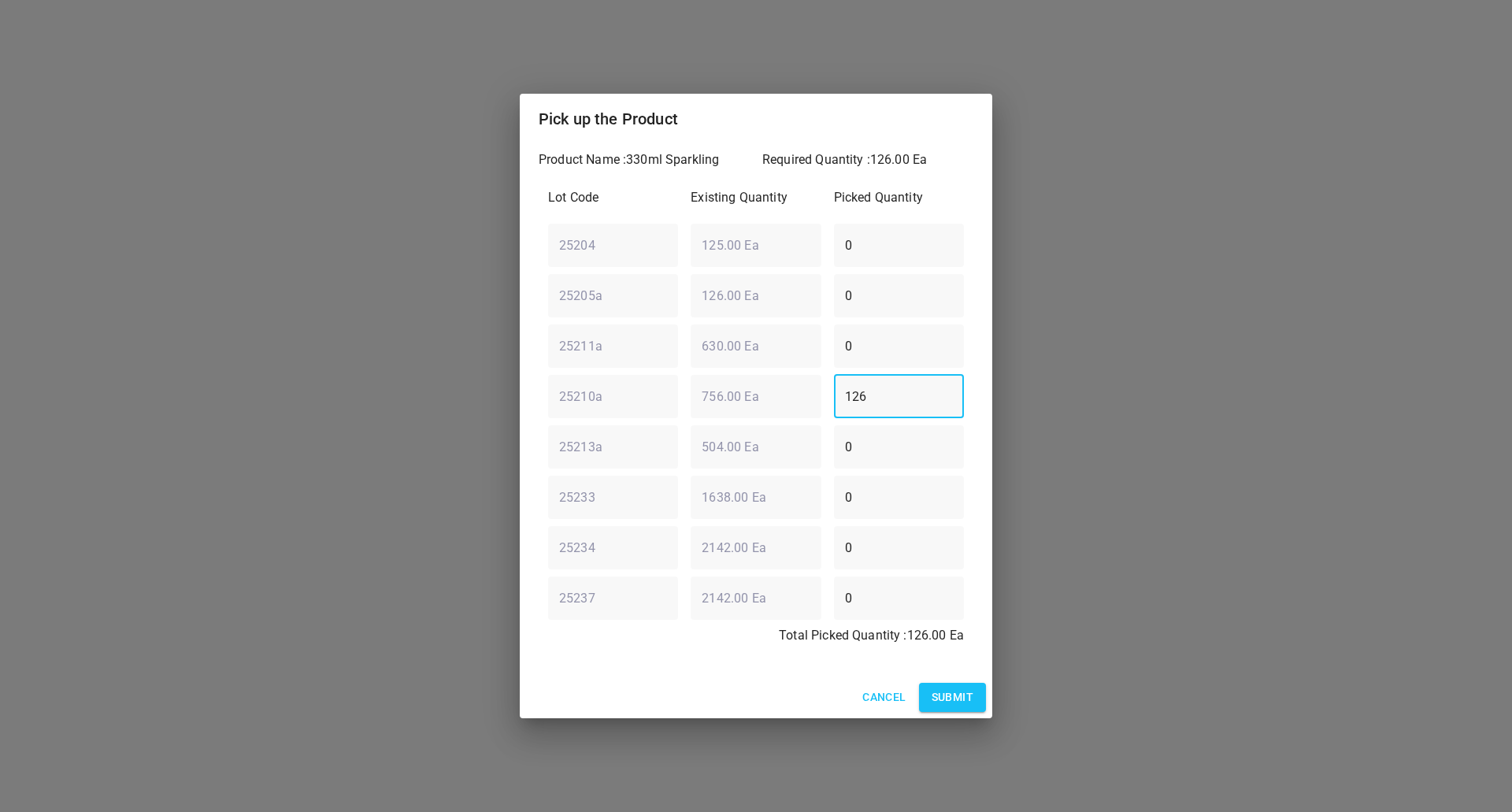
type input "126"
click at [949, 686] on button "Submit" at bounding box center [953, 697] width 67 height 29
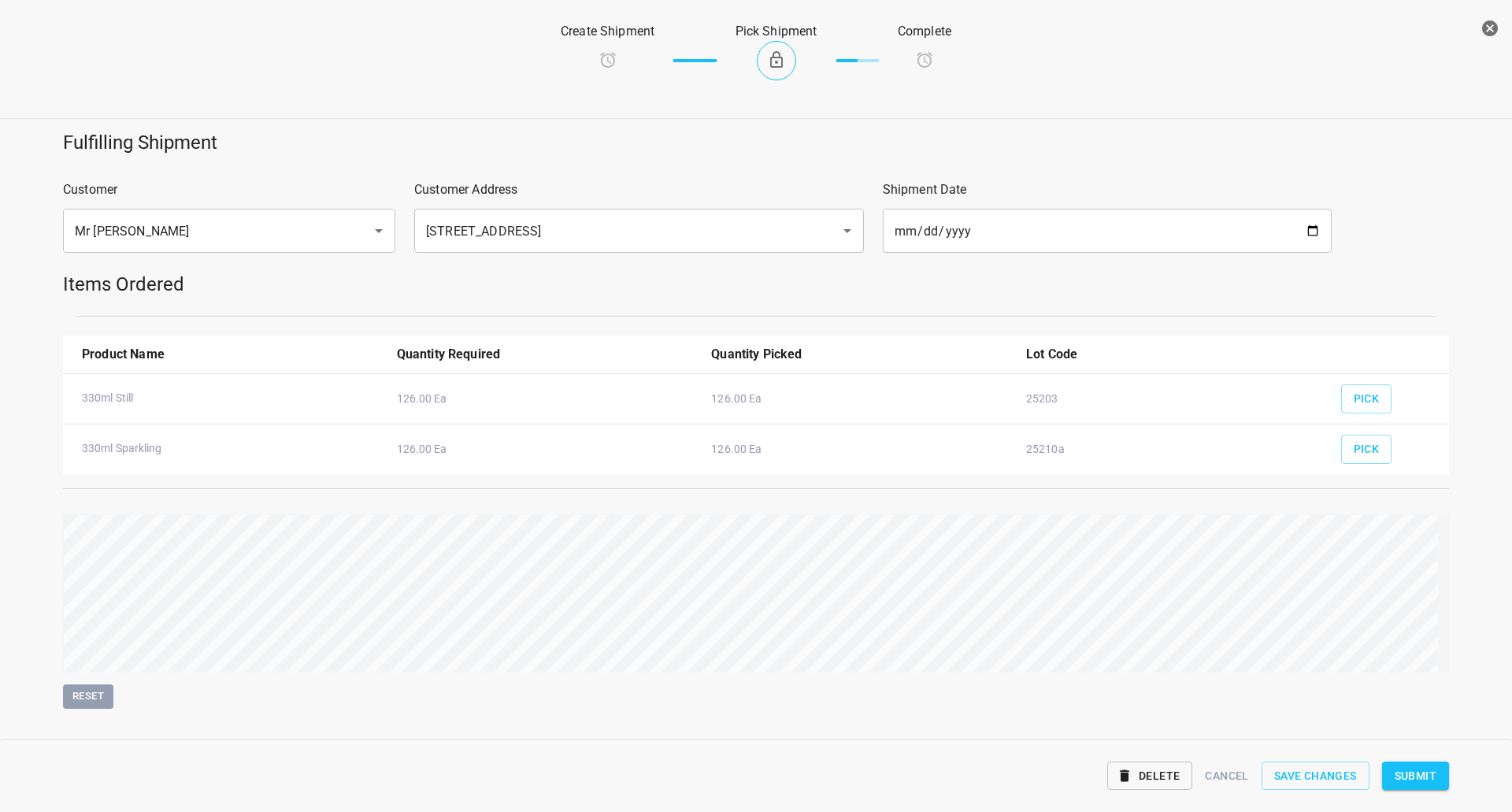
click at [1426, 780] on span "Submit" at bounding box center [1415, 777] width 42 height 20
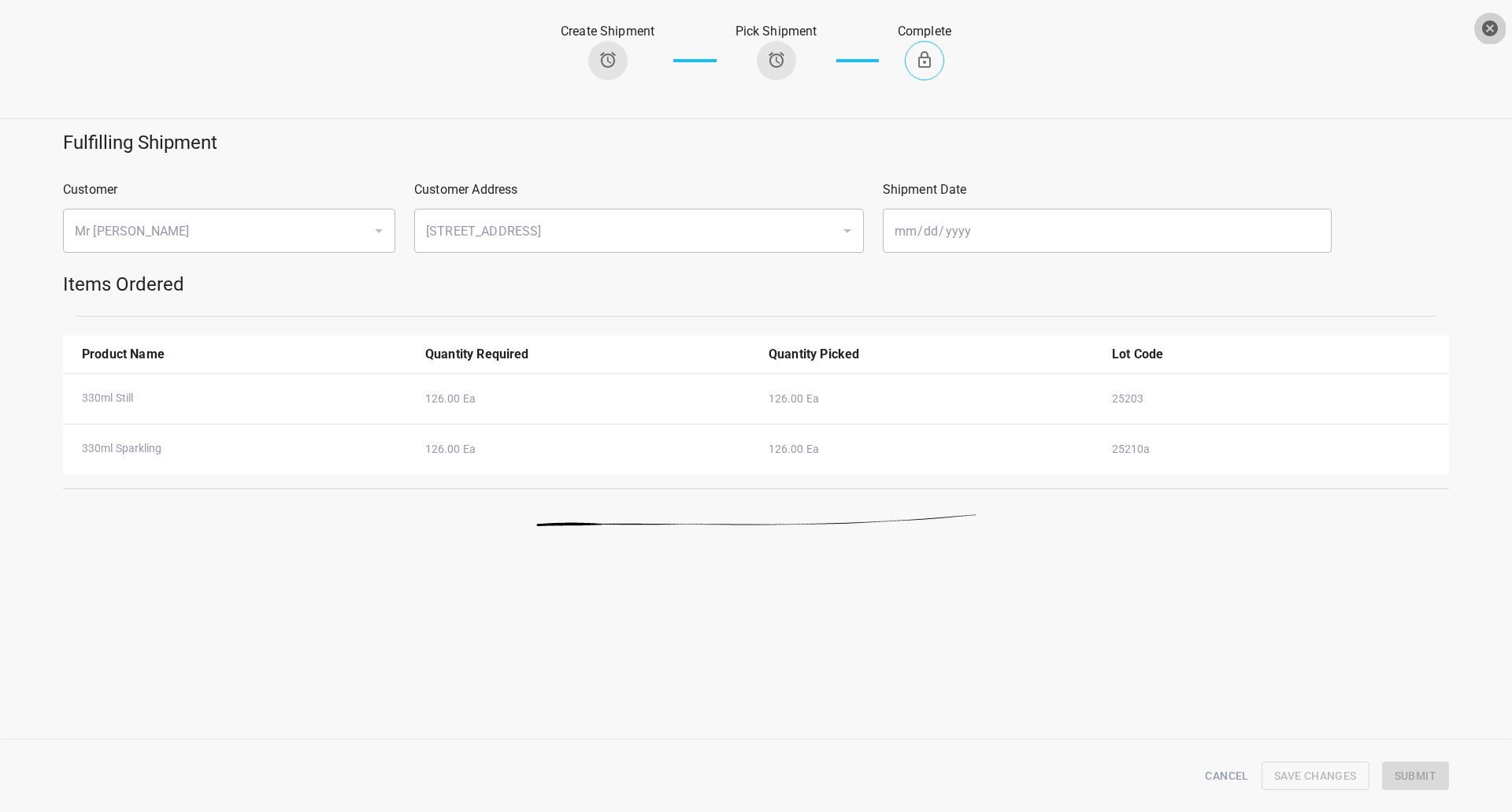
click at [1489, 29] on icon "button" at bounding box center [1489, 28] width 19 height 19
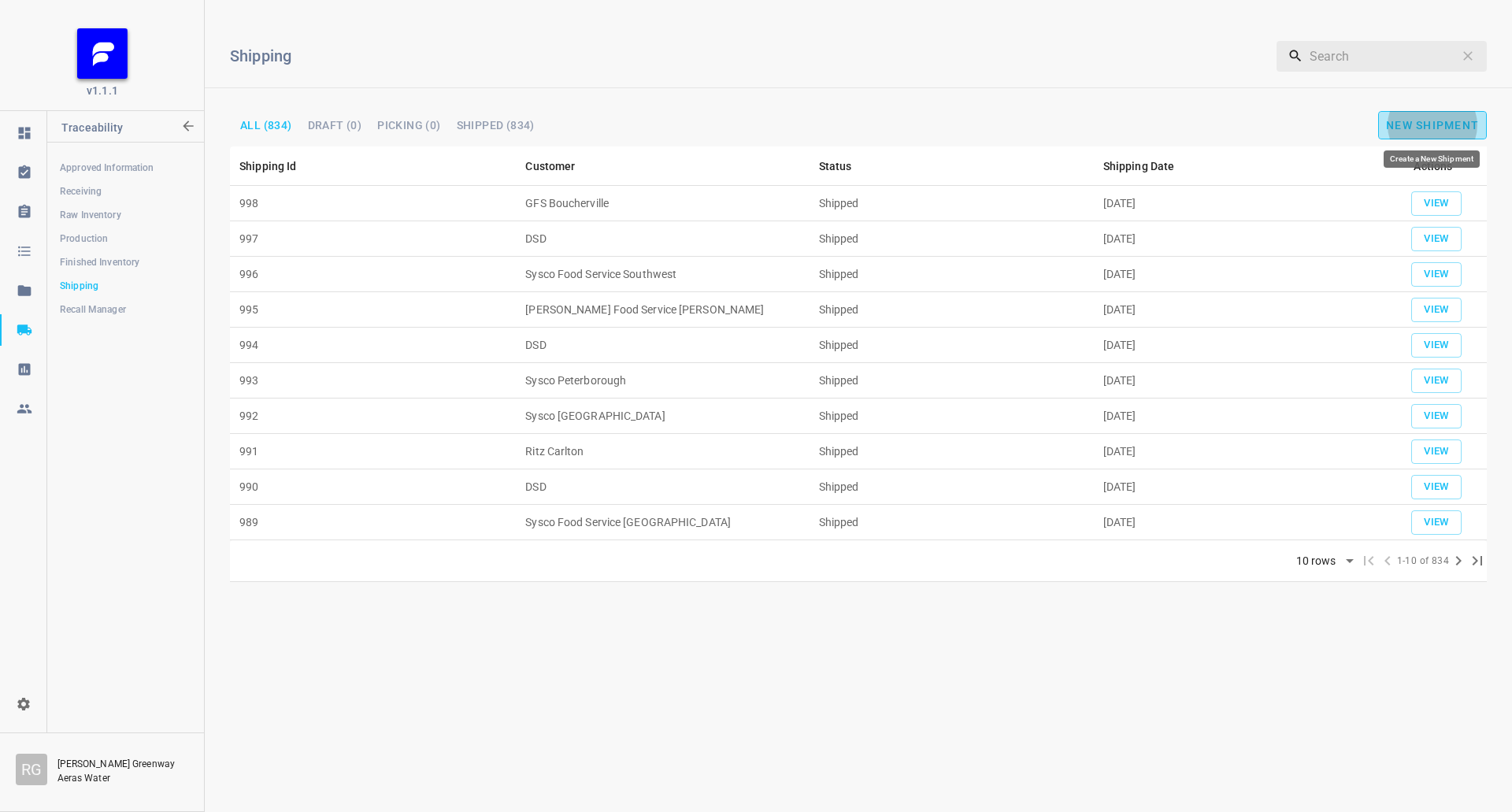
click at [1478, 122] on button "New Shipment" at bounding box center [1432, 125] width 108 height 28
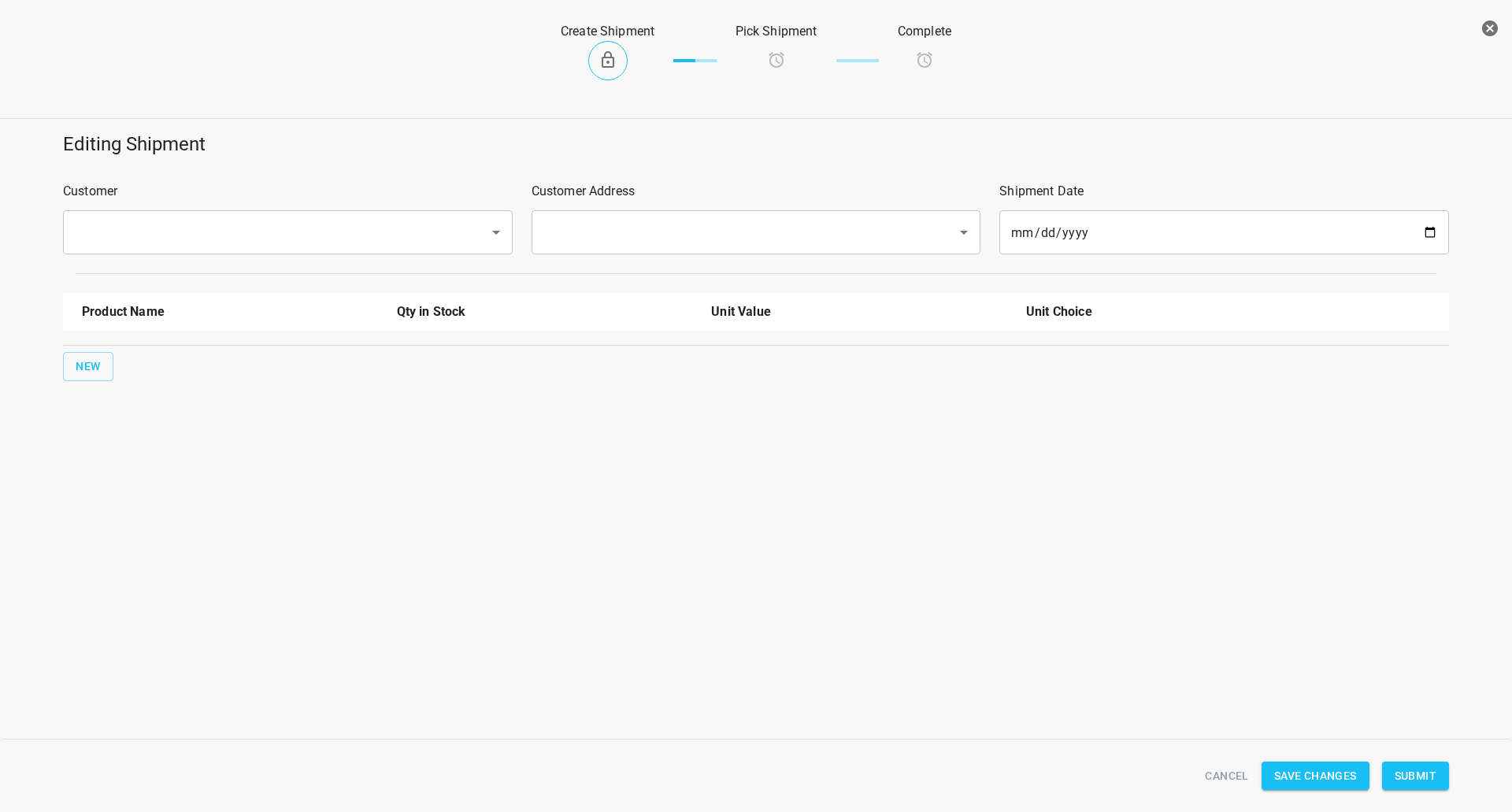
click at [123, 241] on input "text" at bounding box center [266, 231] width 391 height 30
click at [174, 285] on li "DSD" at bounding box center [286, 278] width 449 height 28
click at [649, 249] on div "​" at bounding box center [756, 232] width 449 height 44
type input "DSD"
drag, startPoint x: 662, startPoint y: 216, endPoint x: 649, endPoint y: 257, distance: 43.0
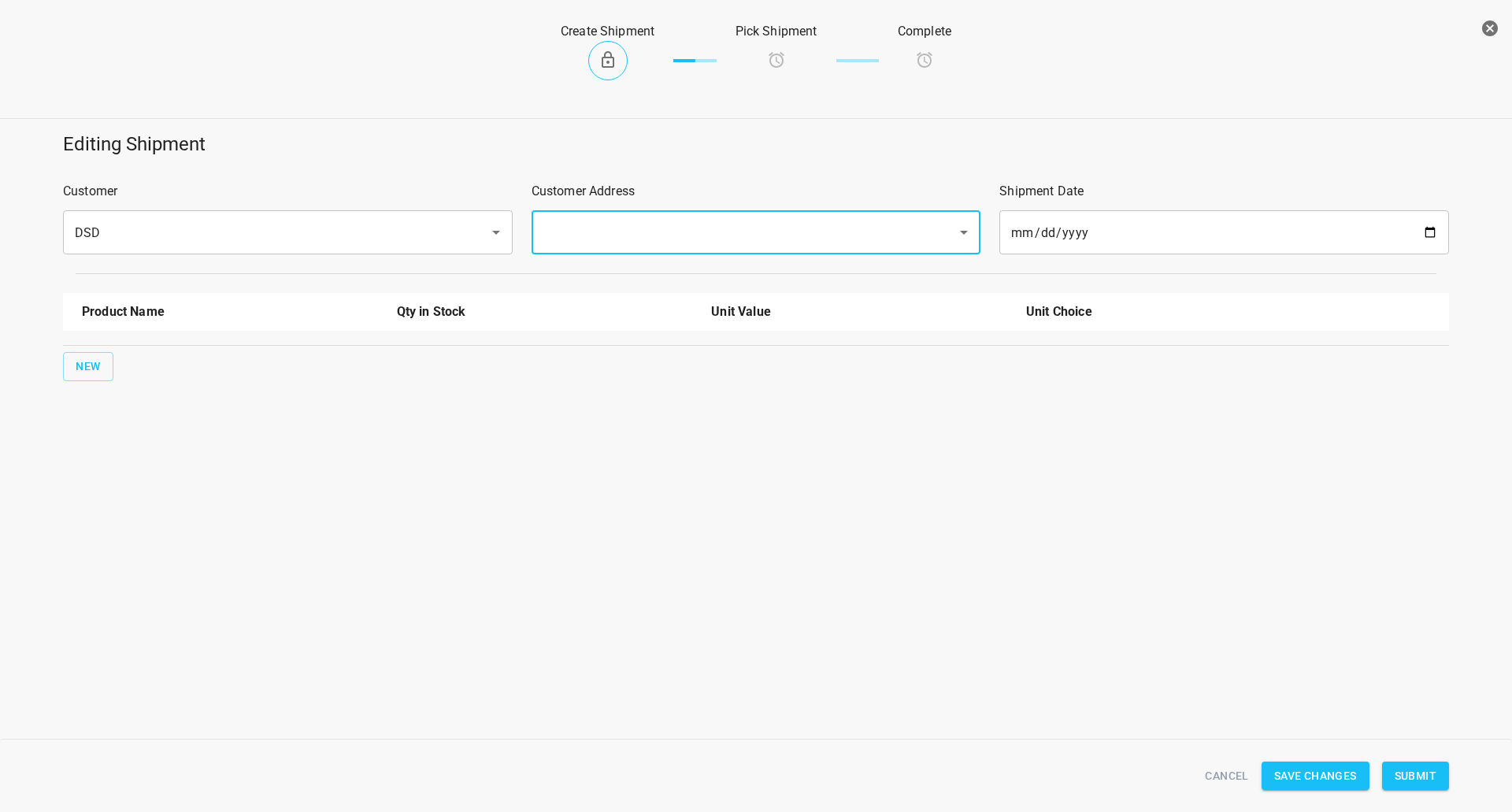
click at [661, 216] on div "​" at bounding box center [756, 232] width 449 height 44
click at [671, 218] on input "text" at bounding box center [734, 231] width 391 height 30
click at [611, 274] on li "[STREET_ADDRESS][PERSON_NAME]" at bounding box center [754, 278] width 449 height 28
type input "[STREET_ADDRESS][PERSON_NAME]"
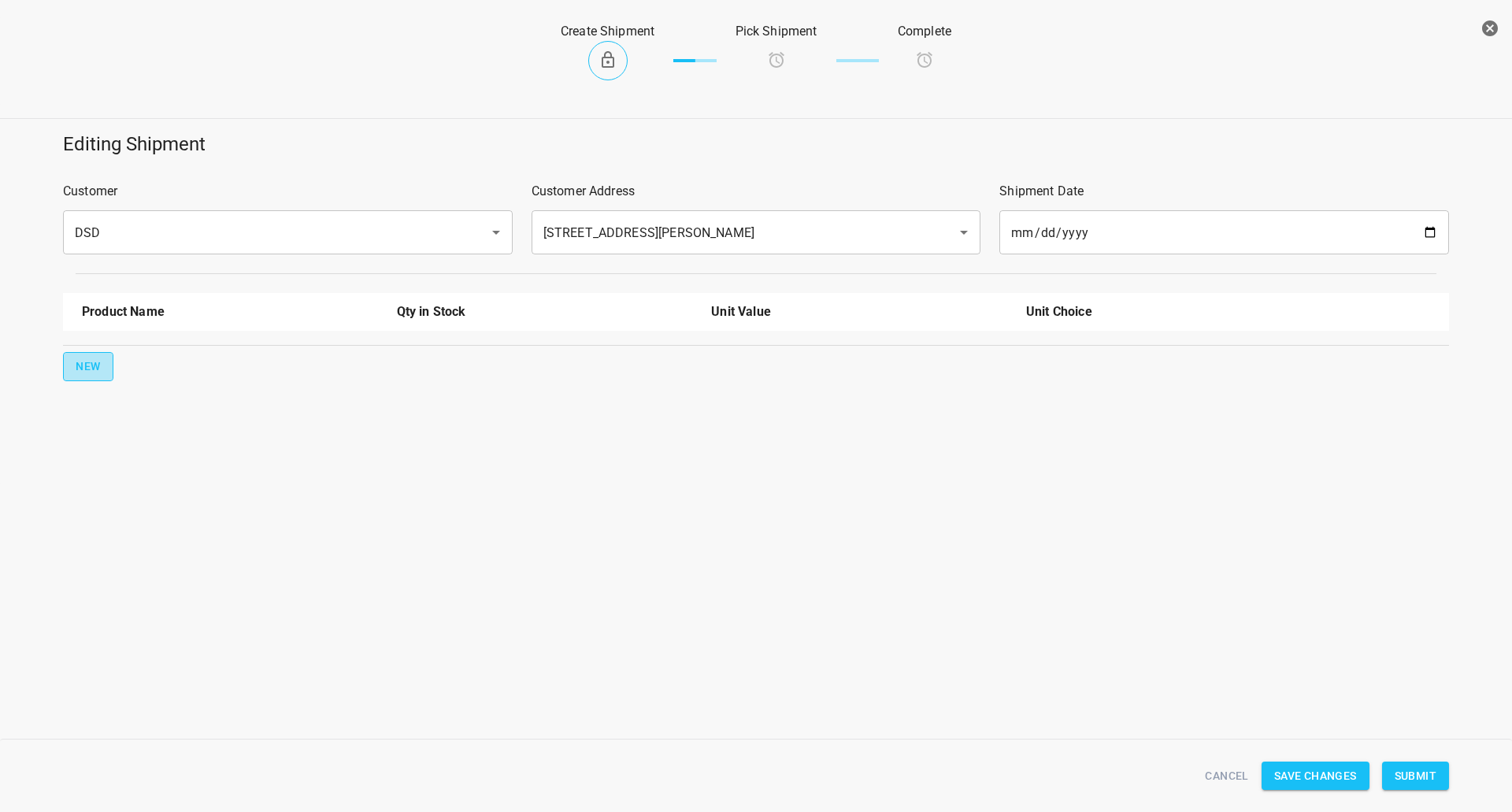
click at [80, 380] on button "New" at bounding box center [89, 366] width 51 height 29
click at [127, 394] on li "330ml Still" at bounding box center [230, 392] width 296 height 28
type input "330ml Still"
click at [86, 411] on span "New" at bounding box center [89, 417] width 25 height 20
click at [199, 397] on input "text" at bounding box center [208, 406] width 252 height 24
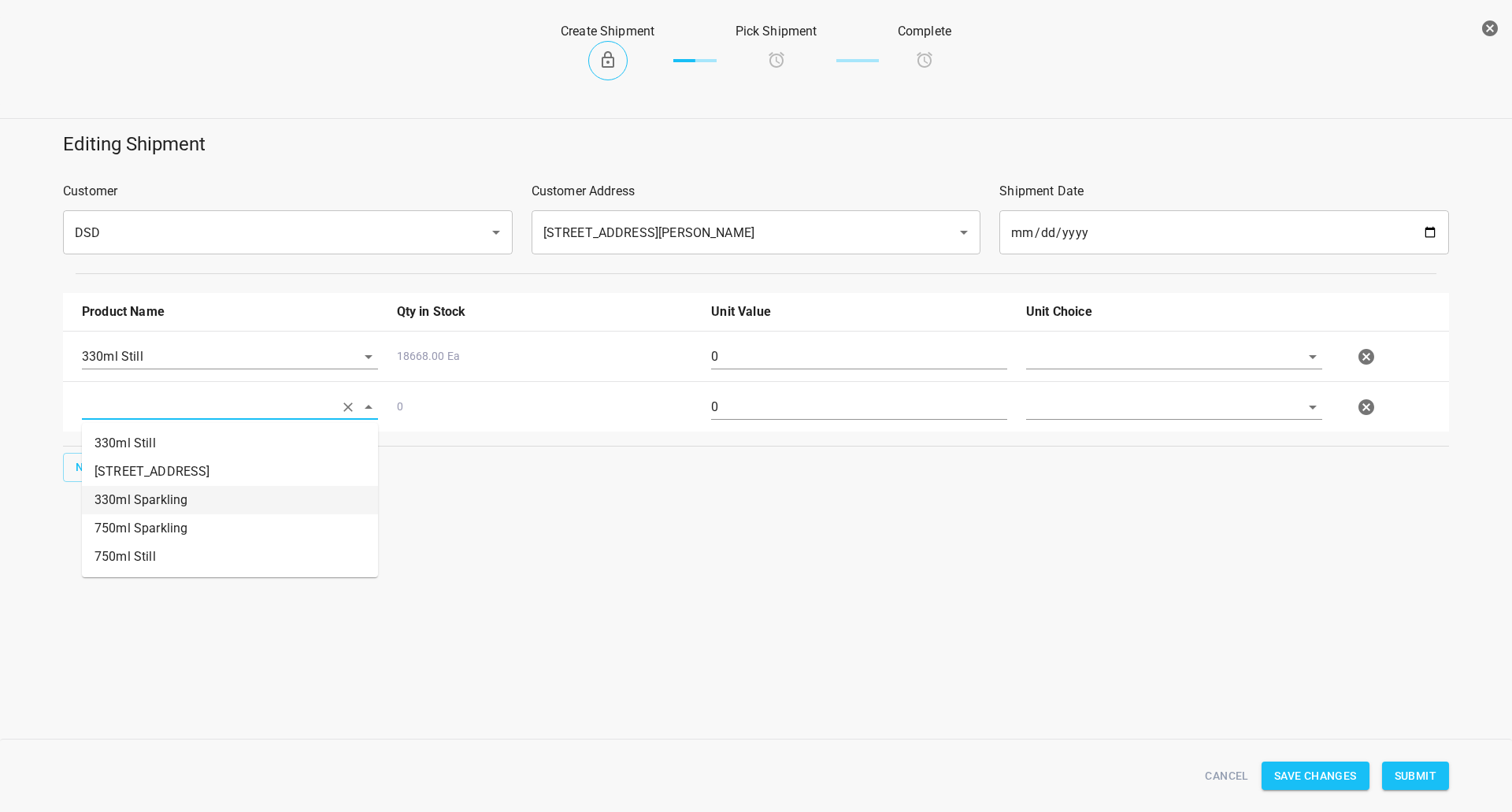
click at [175, 498] on li "330ml Sparkling" at bounding box center [230, 500] width 296 height 28
type input "330ml Sparkling"
click at [86, 472] on span "New" at bounding box center [89, 467] width 25 height 20
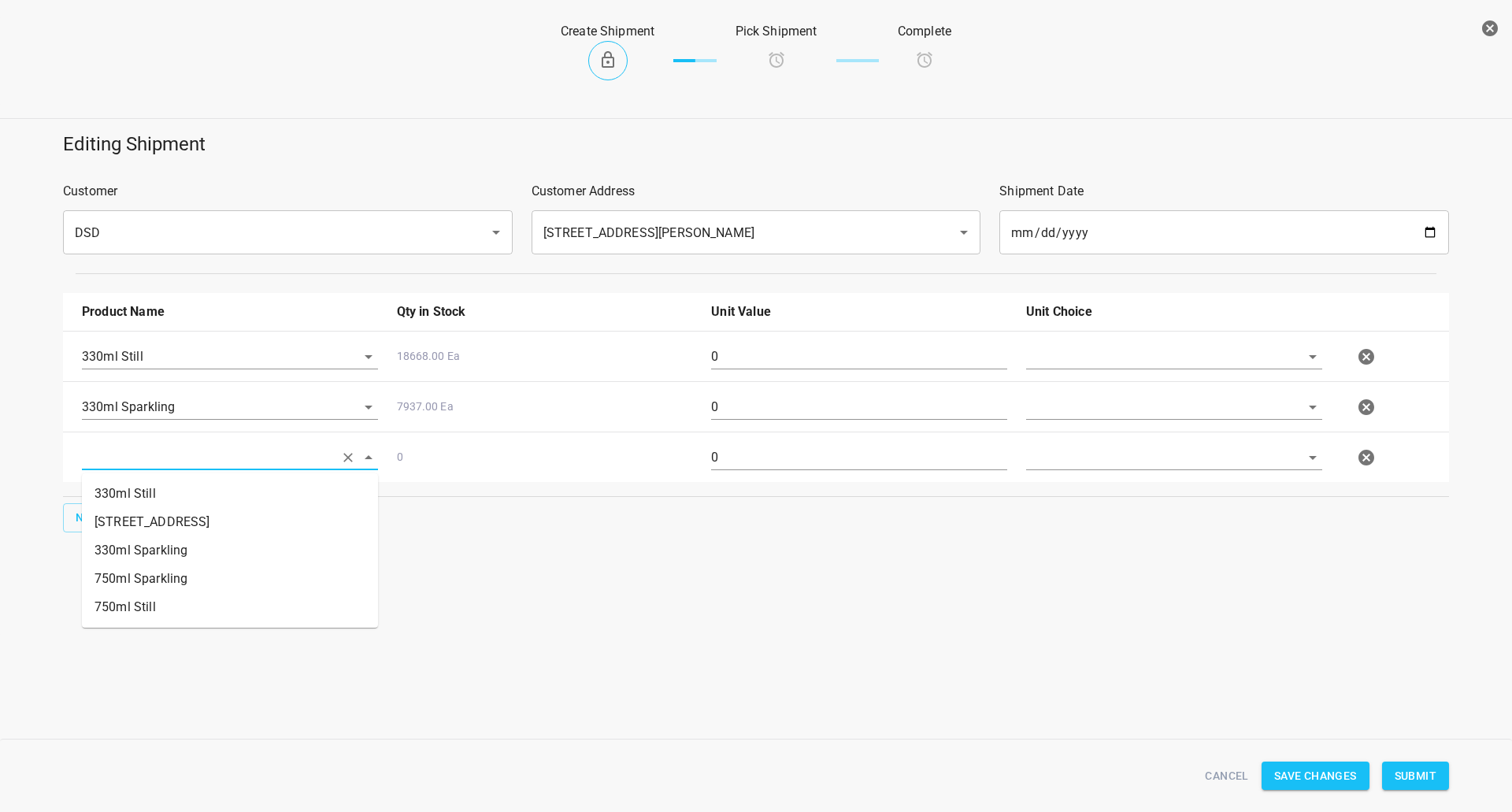
click at [132, 462] on input "text" at bounding box center [208, 457] width 252 height 24
click at [149, 613] on li "750ml Still" at bounding box center [230, 607] width 296 height 28
type input "750ml Still"
click at [89, 526] on span "New" at bounding box center [89, 518] width 25 height 20
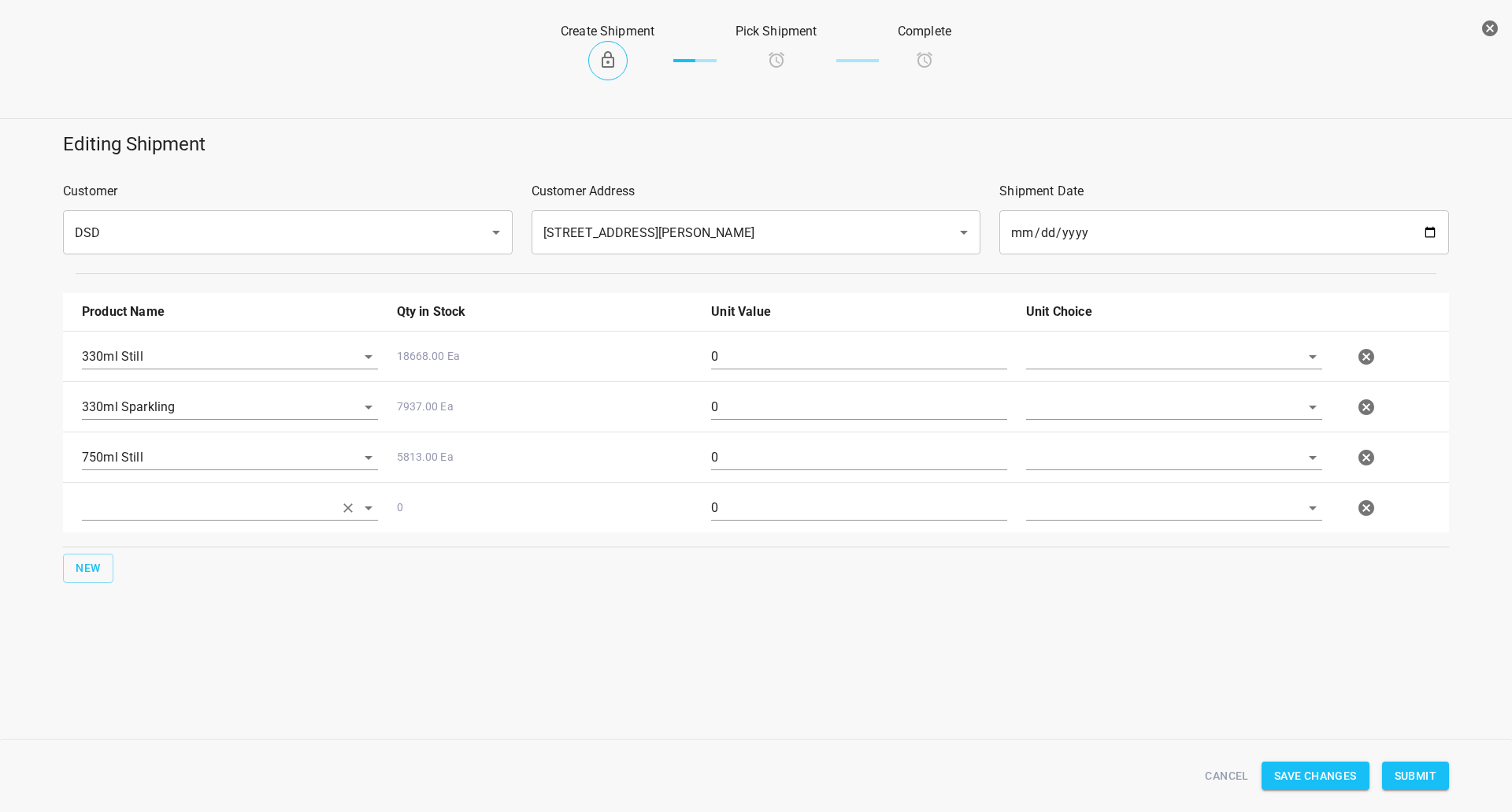
click at [153, 519] on div at bounding box center [230, 508] width 296 height 25
click at [223, 498] on input "text" at bounding box center [208, 507] width 252 height 24
click at [169, 631] on li "750ml Sparkling" at bounding box center [230, 628] width 296 height 28
type input "750ml Sparkling"
drag, startPoint x: 1062, startPoint y: 354, endPoint x: 1062, endPoint y: 373, distance: 19.0
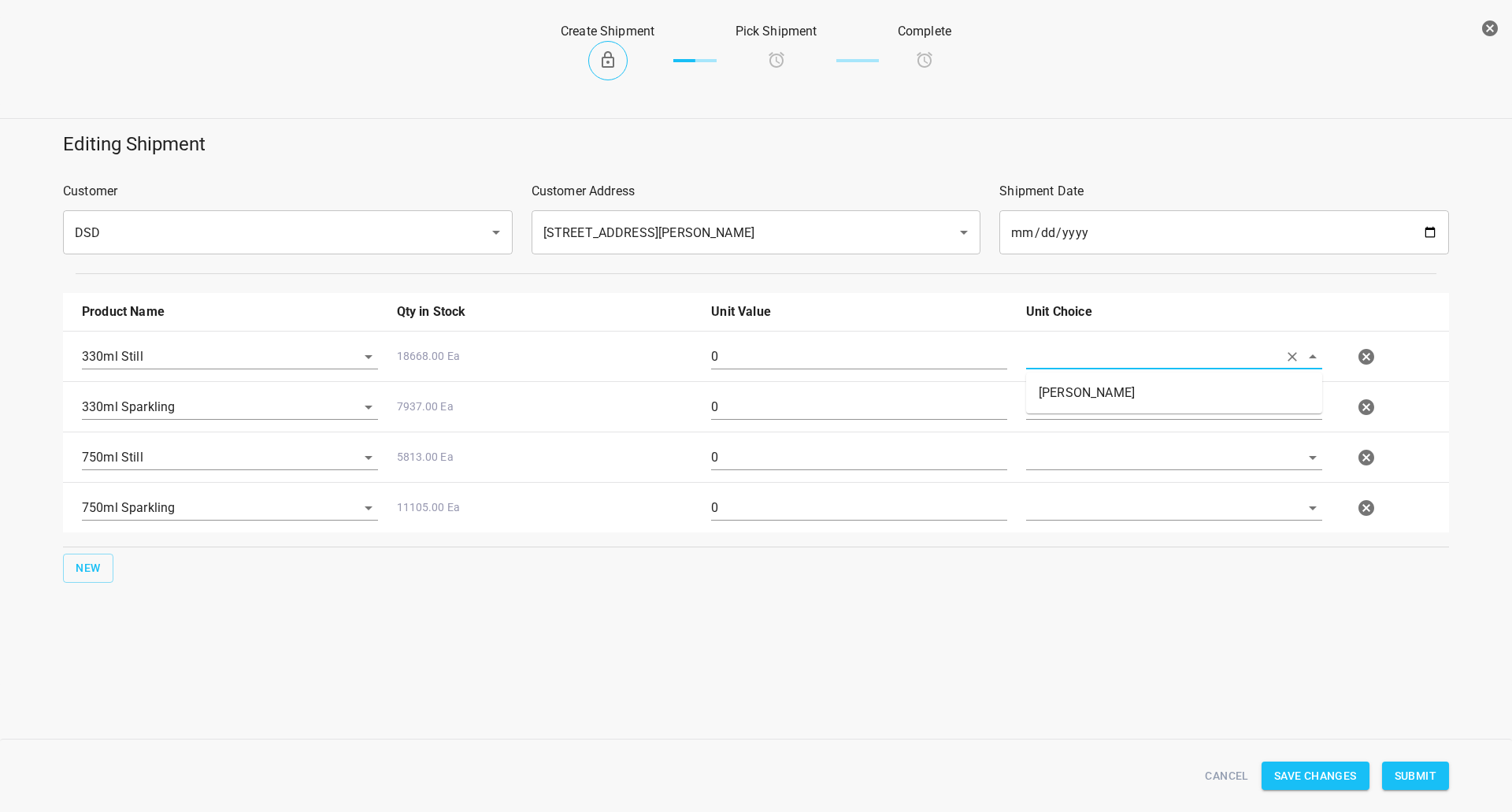
click at [1062, 354] on input "text" at bounding box center [1151, 356] width 252 height 24
click at [1056, 392] on li "[PERSON_NAME]" at bounding box center [1174, 392] width 296 height 28
type input "[PERSON_NAME]"
click at [1061, 409] on input "text" at bounding box center [1151, 406] width 252 height 24
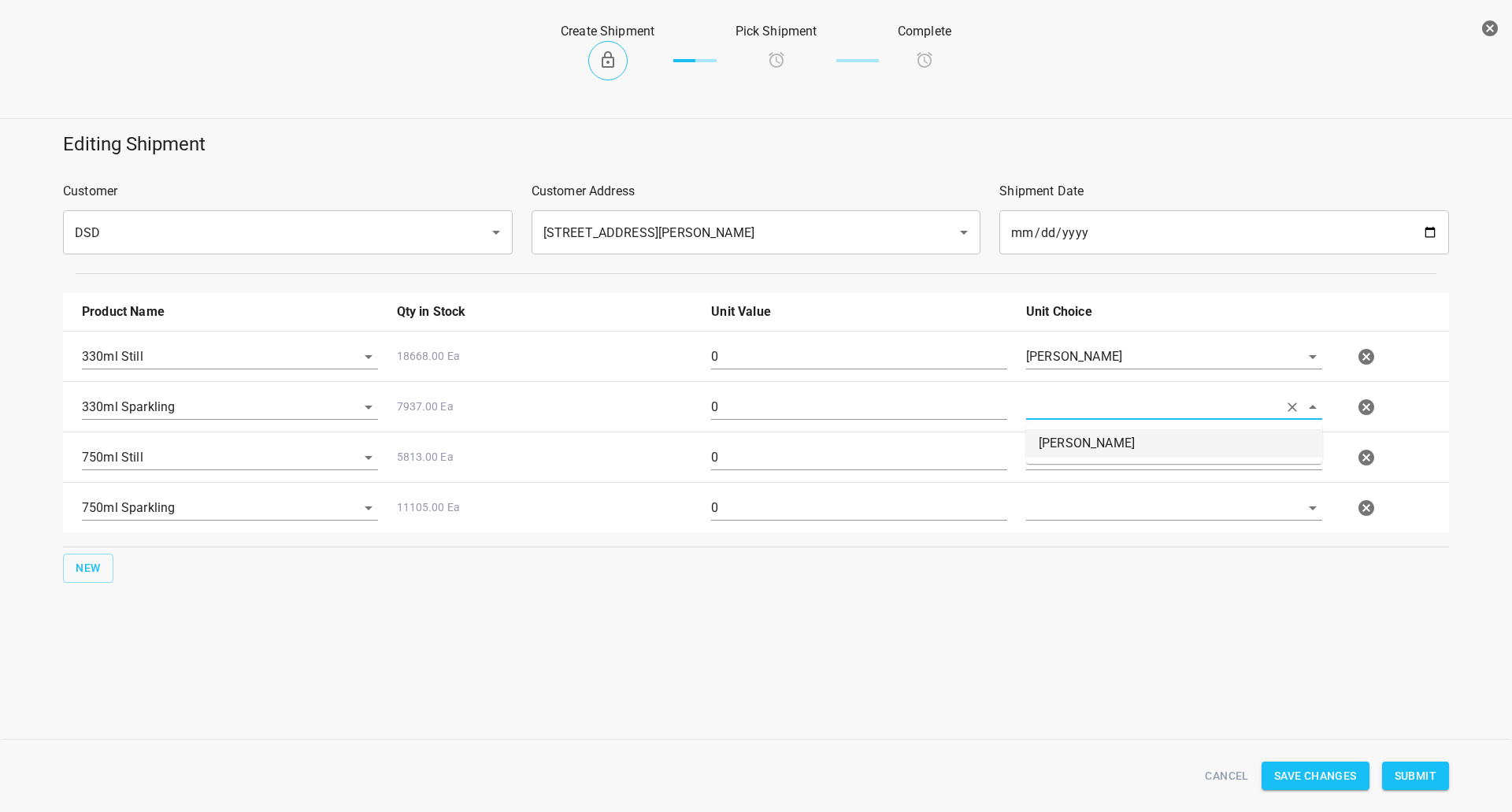
click at [1066, 435] on li "[PERSON_NAME]" at bounding box center [1174, 443] width 296 height 28
type input "[PERSON_NAME]"
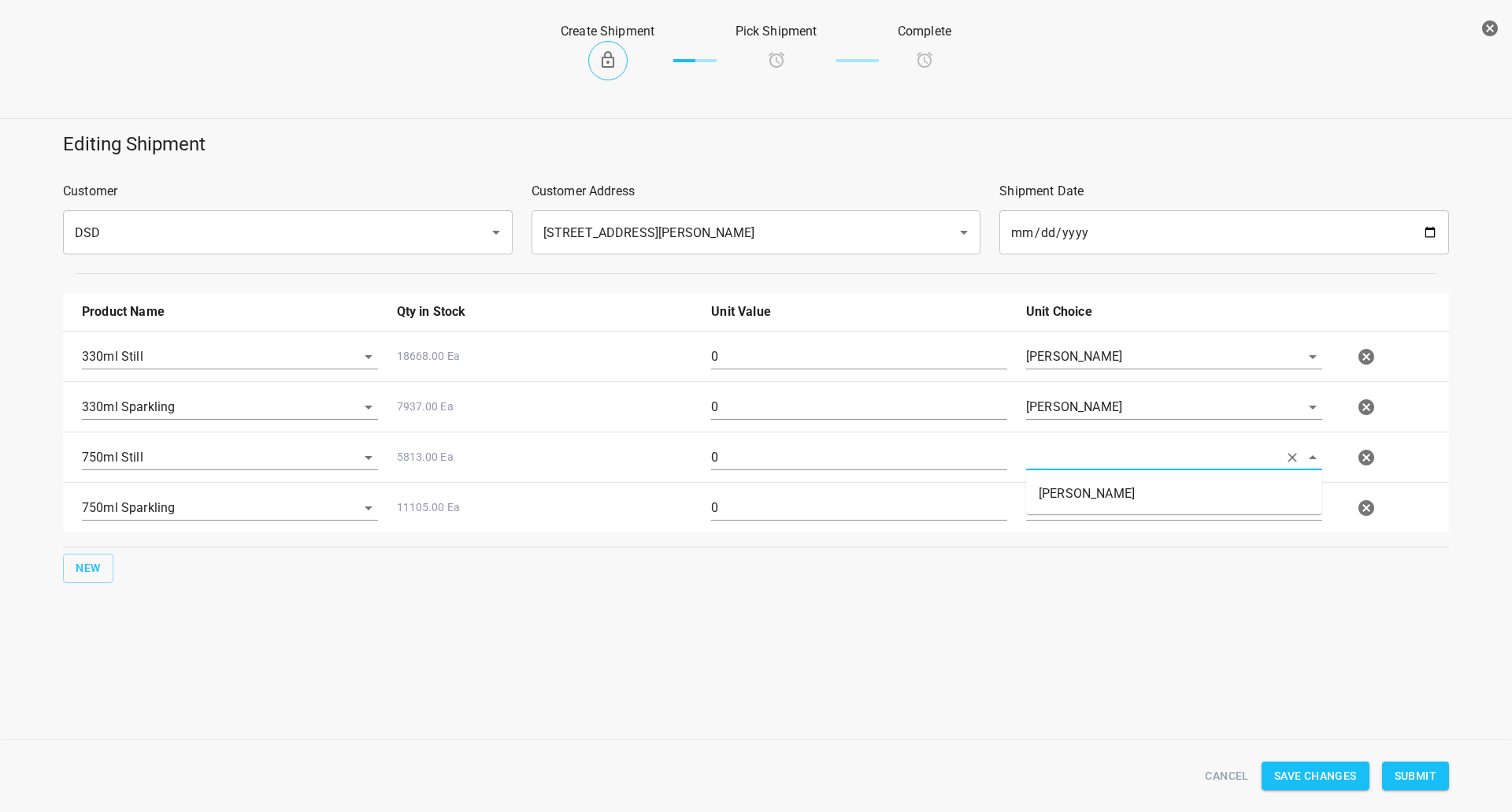
click at [1066, 462] on input "text" at bounding box center [1151, 457] width 252 height 24
click at [1072, 518] on input "text" at bounding box center [1151, 507] width 252 height 24
click at [1069, 476] on div "750ml Sparkling 11105.00 Ea 0" at bounding box center [758, 508] width 1373 height 70
drag, startPoint x: 1079, startPoint y: 449, endPoint x: 1076, endPoint y: 462, distance: 13.3
click at [1079, 448] on input "text" at bounding box center [1151, 457] width 252 height 24
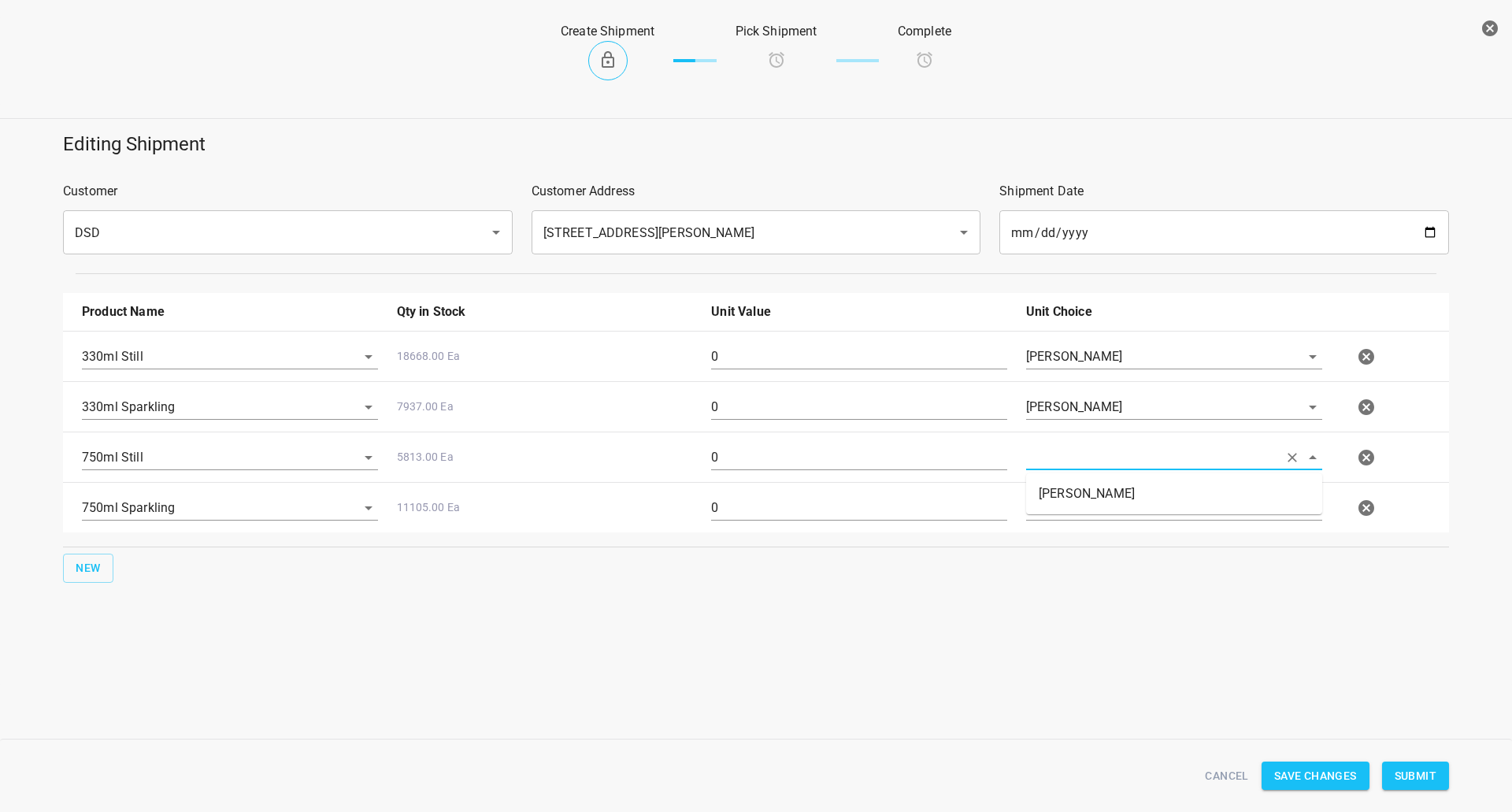
click at [1076, 481] on li "[PERSON_NAME]" at bounding box center [1174, 494] width 296 height 28
type input "[PERSON_NAME]"
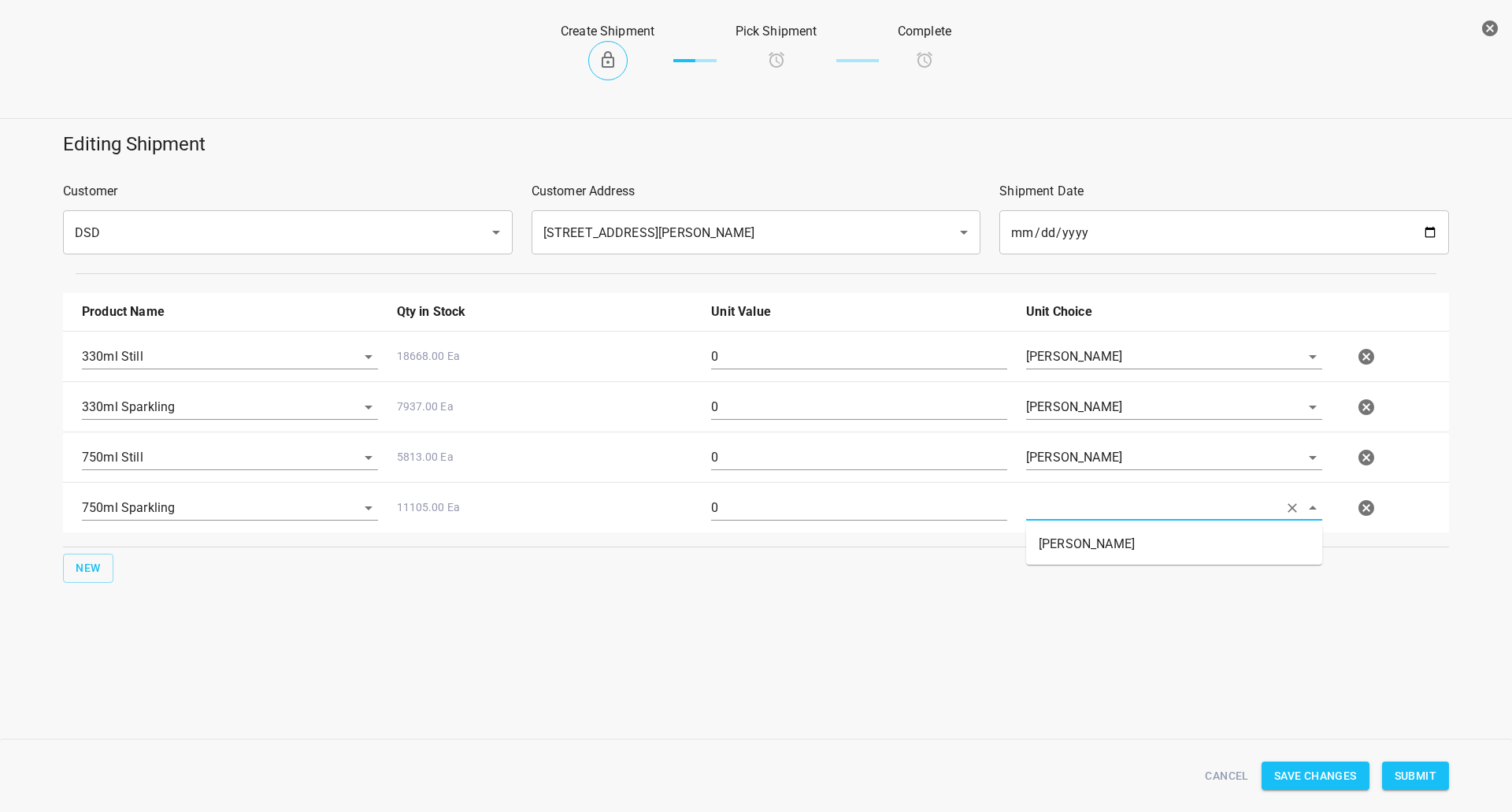
drag, startPoint x: 1075, startPoint y: 511, endPoint x: 1075, endPoint y: 548, distance: 37.0
click at [1075, 513] on input "text" at bounding box center [1151, 507] width 252 height 24
click at [1073, 552] on li "[PERSON_NAME]" at bounding box center [1174, 543] width 296 height 28
type input "[PERSON_NAME]"
drag, startPoint x: 286, startPoint y: 390, endPoint x: 0, endPoint y: 482, distance: 300.4
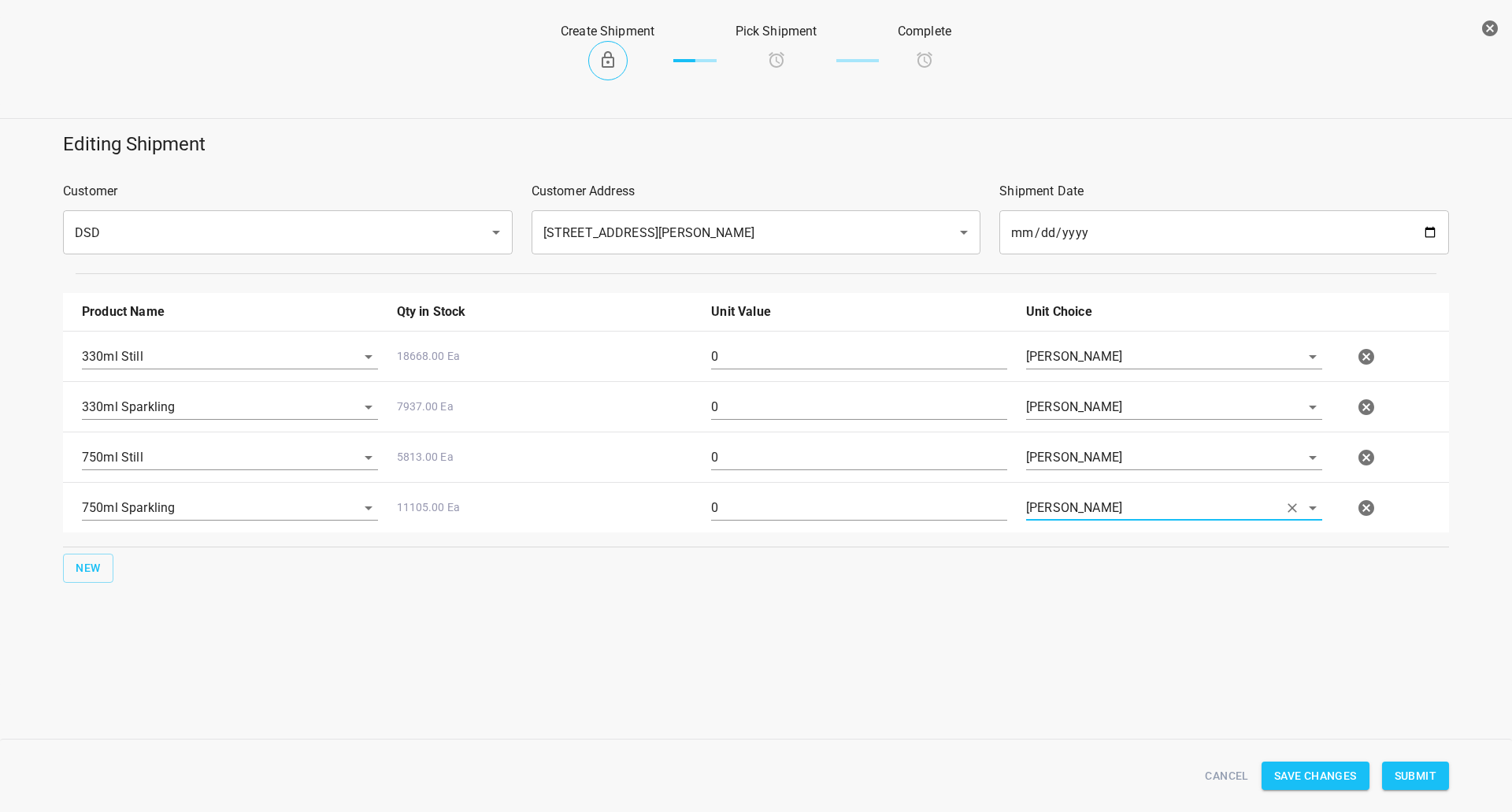
click at [66, 443] on div "330ml Still 18668.00 Ea 0 [PERSON_NAME] 330ml Sparkling 7937.00 Ea 0 [PERSON_NA…" at bounding box center [756, 431] width 1385 height 202
type input "126"
drag, startPoint x: 733, startPoint y: 407, endPoint x: 482, endPoint y: 410, distance: 251.0
click at [482, 410] on div "330ml Sparkling 7937.00 Ea 0 [PERSON_NAME]" at bounding box center [758, 407] width 1373 height 70
type input "180"
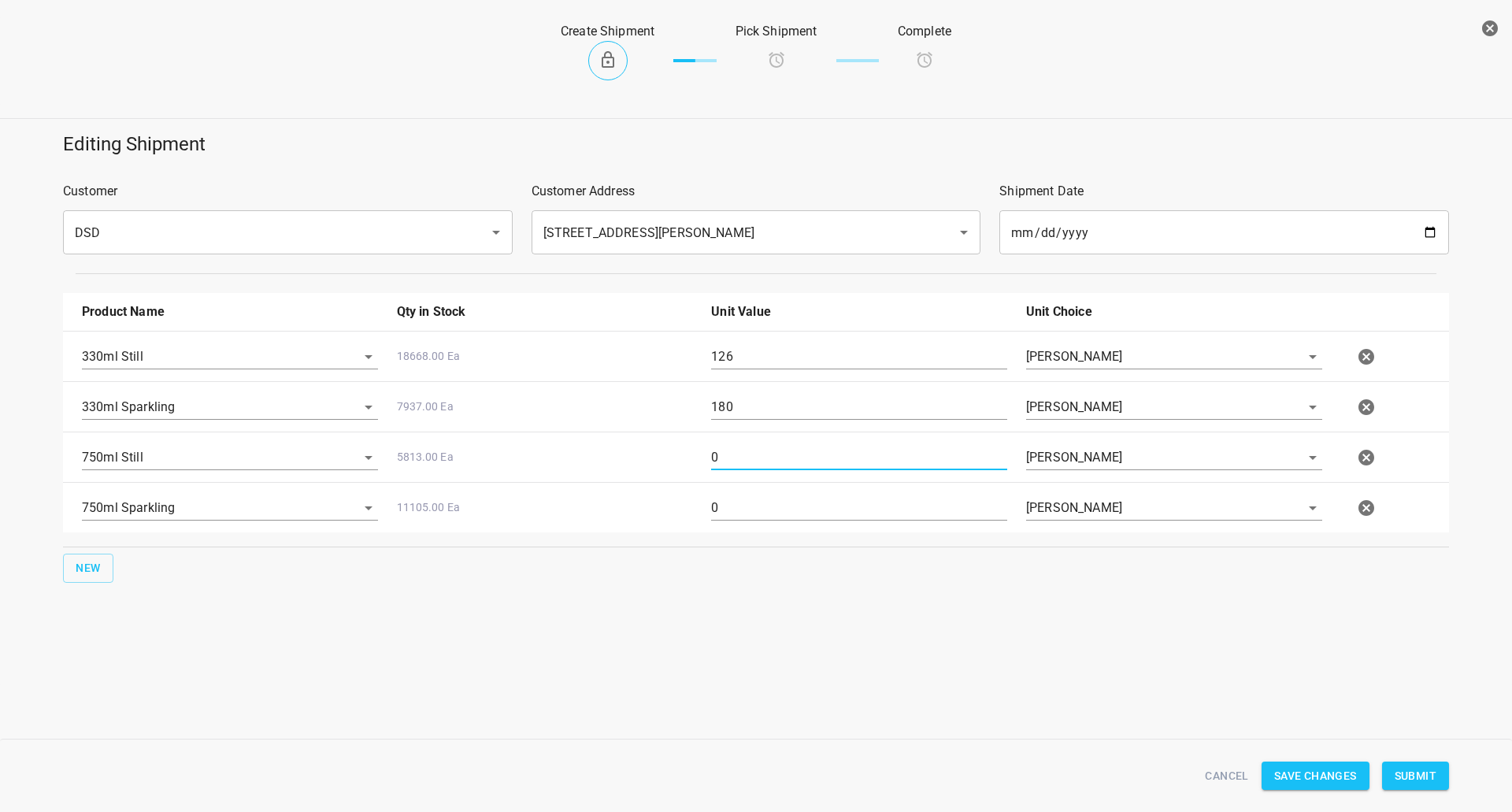
drag, startPoint x: 781, startPoint y: 459, endPoint x: 663, endPoint y: 462, distance: 118.0
click at [668, 462] on div "750ml Still 5813.00 Ea 0 [PERSON_NAME]" at bounding box center [758, 458] width 1373 height 70
type input "24"
drag, startPoint x: 752, startPoint y: 509, endPoint x: 274, endPoint y: 486, distance: 478.6
click at [476, 506] on div "750ml Sparkling 11105.00 Ea 0 [PERSON_NAME]" at bounding box center [758, 508] width 1373 height 70
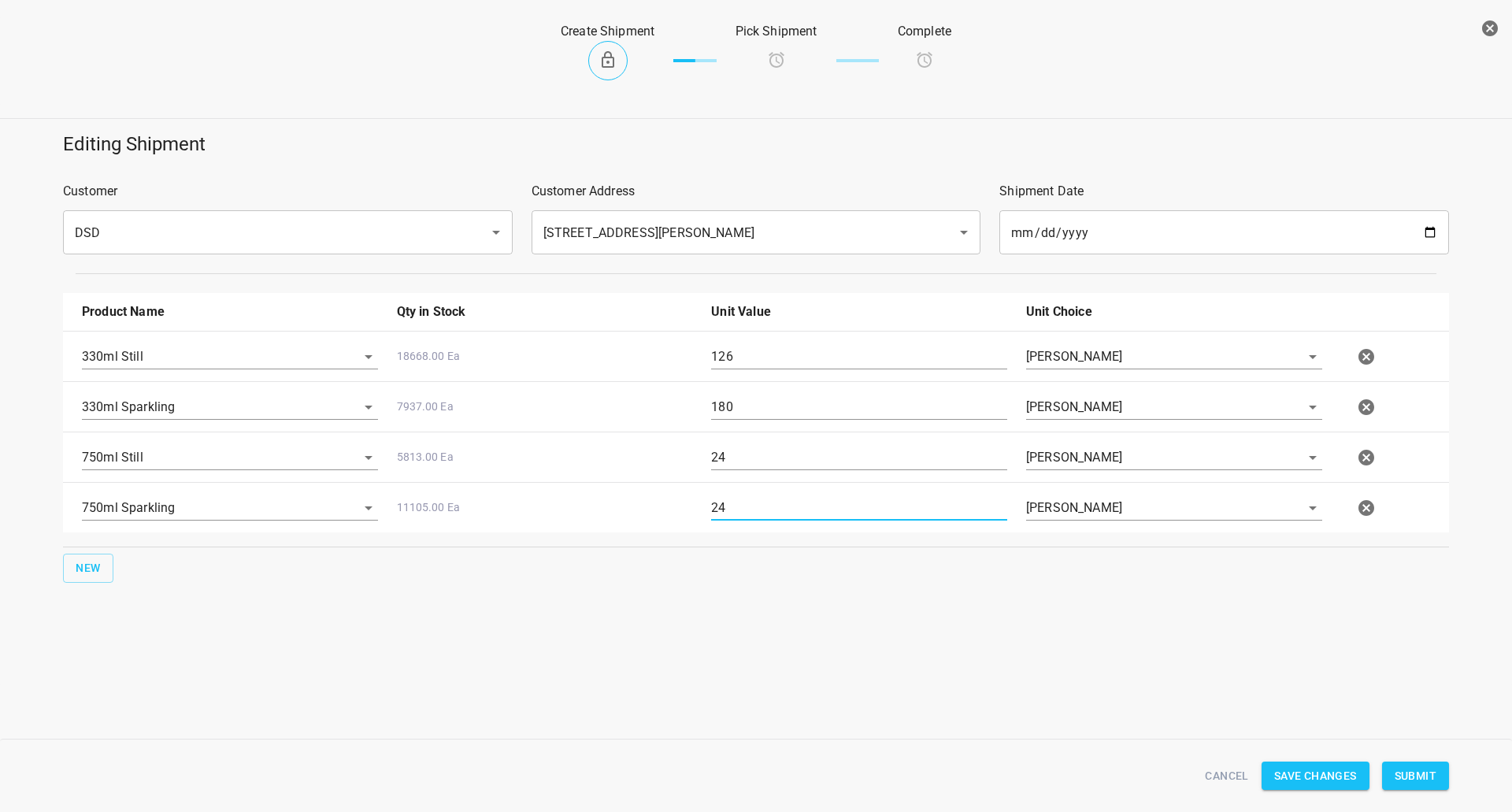
type input "24"
drag, startPoint x: 1402, startPoint y: 768, endPoint x: 1413, endPoint y: 756, distance: 16.3
click at [1402, 768] on span "Submit" at bounding box center [1415, 777] width 42 height 20
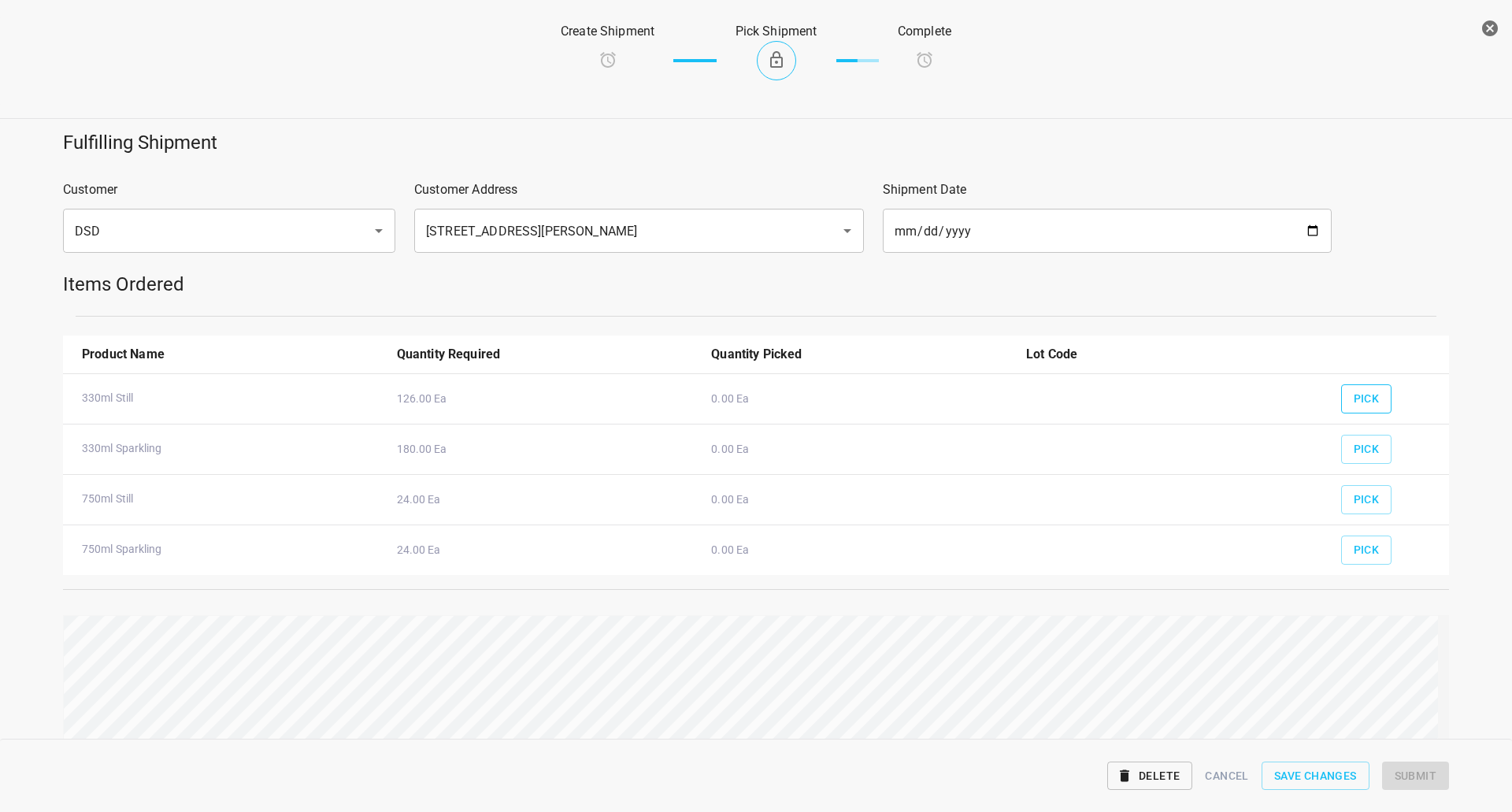
click at [1341, 390] on button "Pick" at bounding box center [1366, 399] width 52 height 29
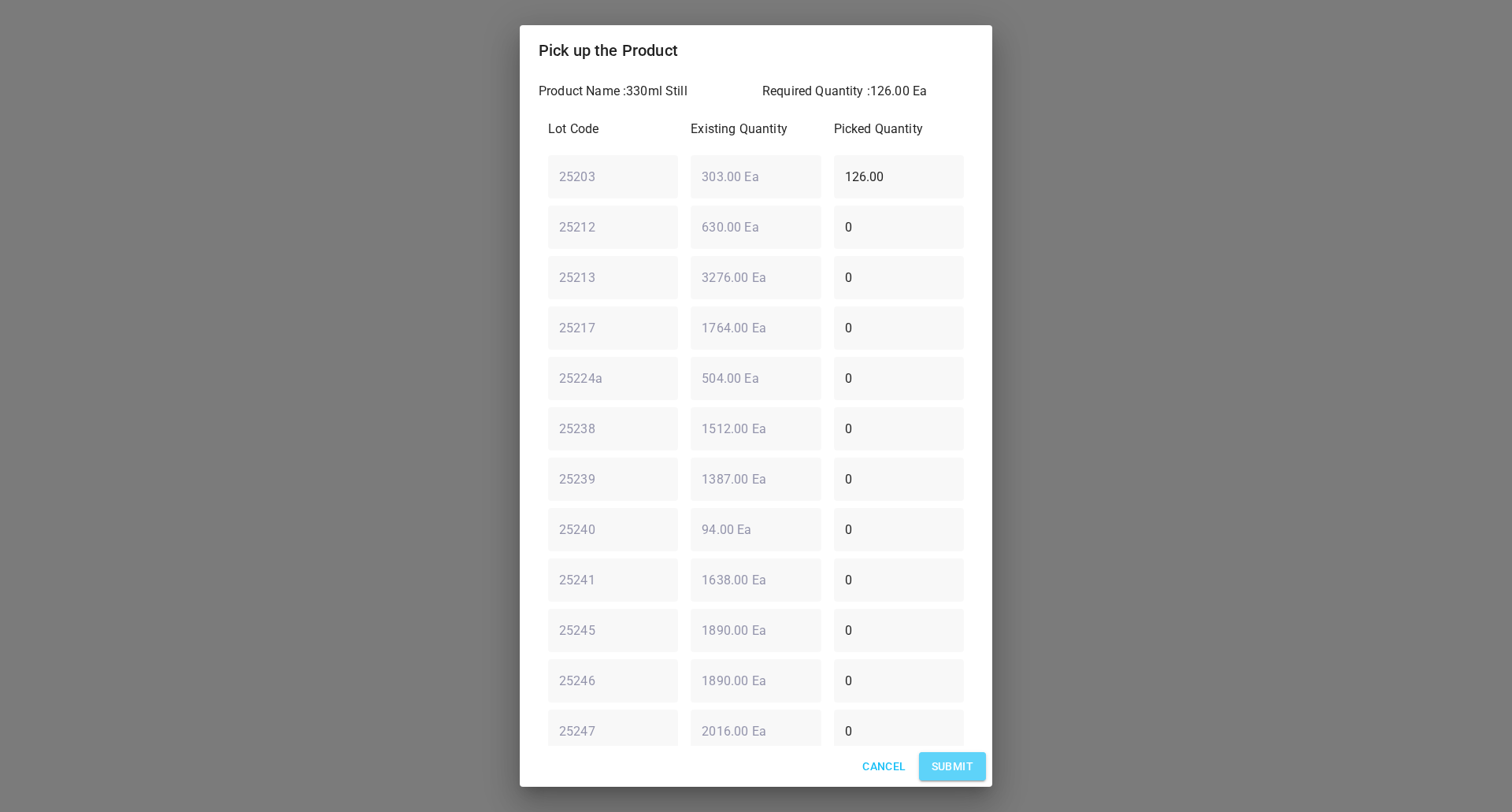
click at [946, 772] on span "Submit" at bounding box center [953, 767] width 42 height 20
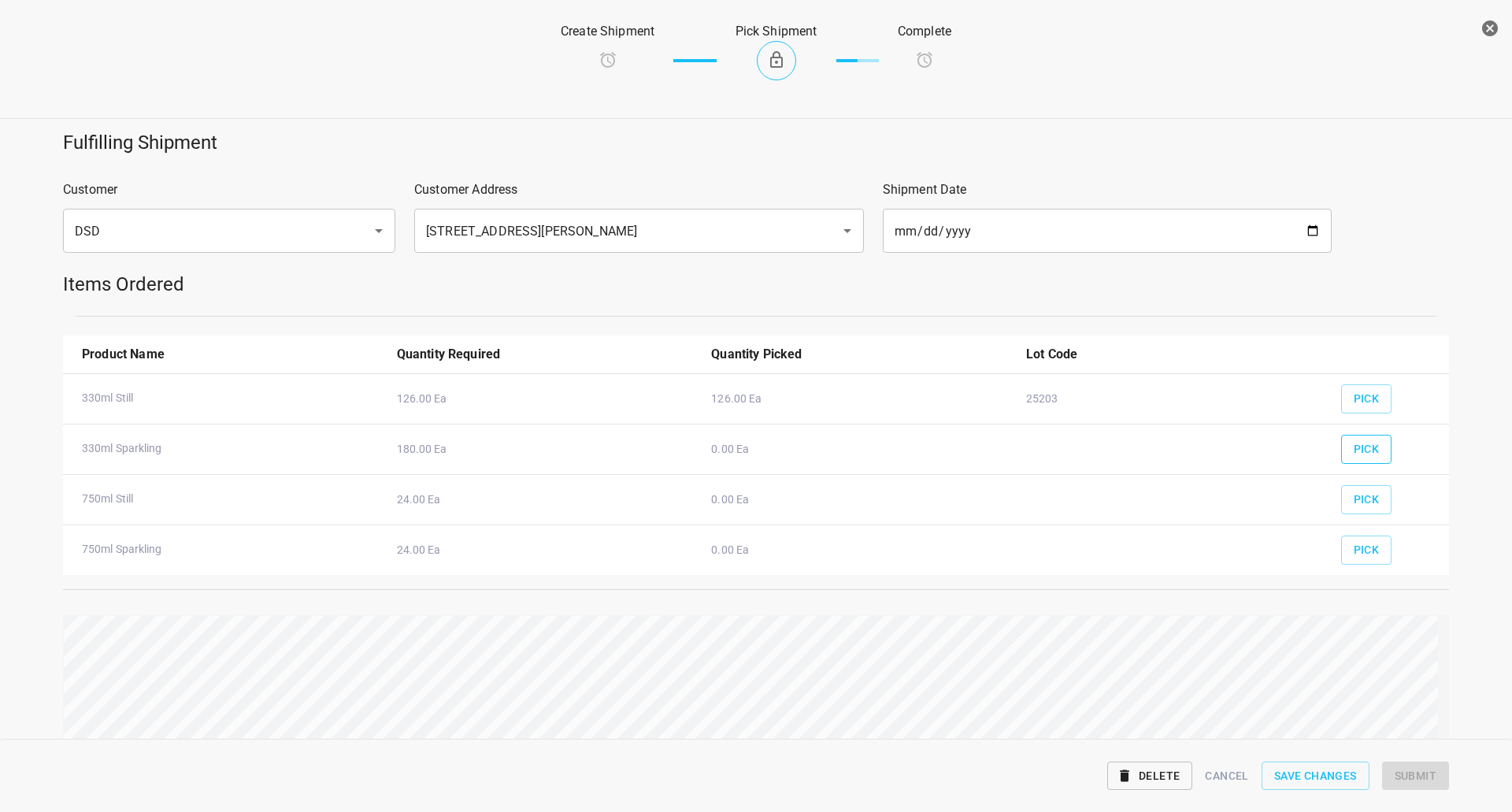
click at [1360, 456] on span "Pick" at bounding box center [1366, 449] width 26 height 20
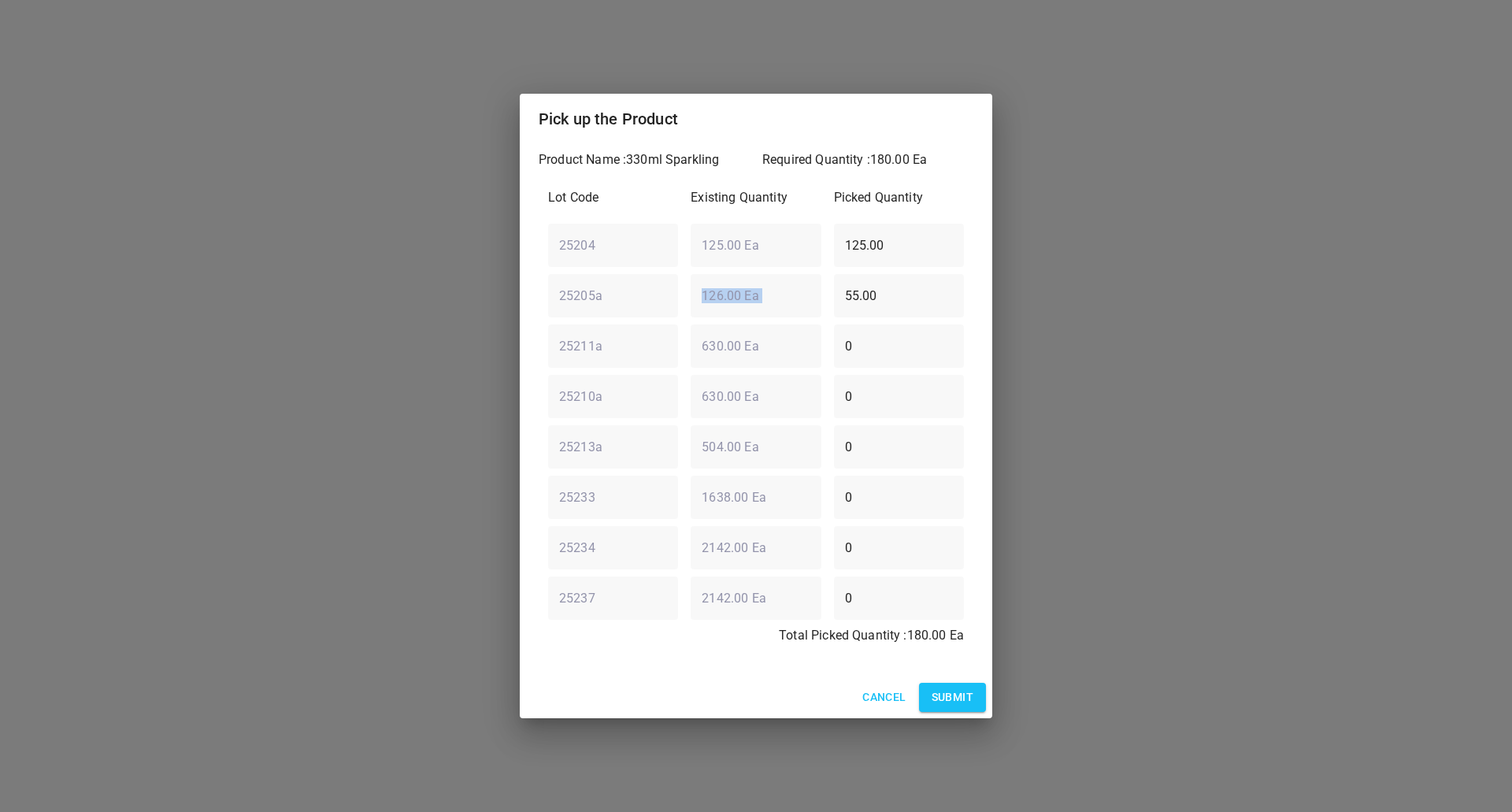
click at [816, 305] on div "25205a ​ 126.00 Ea ​ 55.00 ​" at bounding box center [756, 295] width 428 height 57
click at [740, 317] on div "25205a ​ 126.00 Ea ​ 55.00 ​" at bounding box center [756, 295] width 428 height 57
click at [771, 286] on div "25205a ​ 126.00 Ea ​ 0 ​" at bounding box center [756, 295] width 428 height 57
type input "0"
drag, startPoint x: 830, startPoint y: 244, endPoint x: 673, endPoint y: 242, distance: 157.0
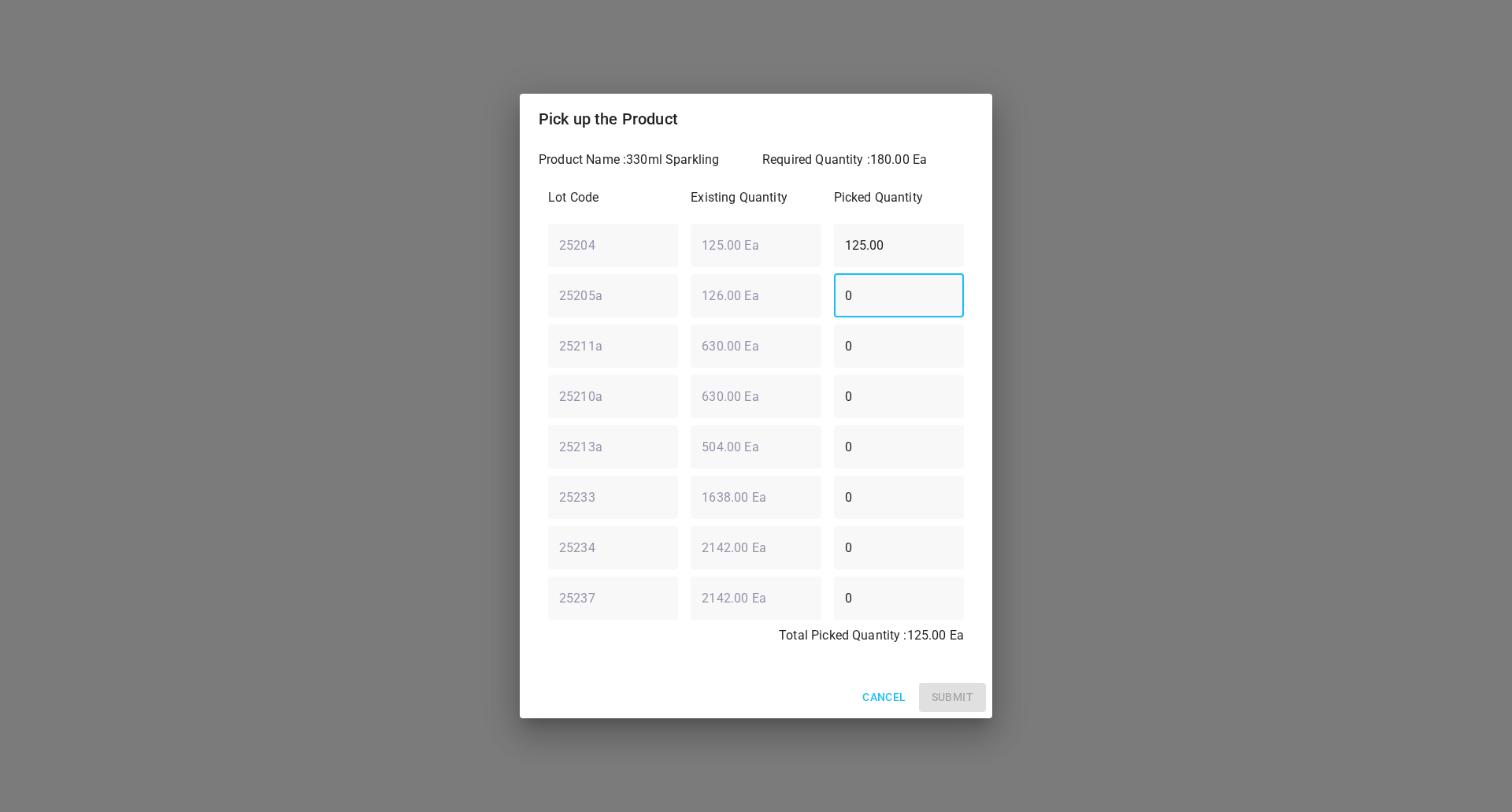
click at [680, 242] on div "25204 ​ 125.00 Ea ​ 125.00 ​" at bounding box center [756, 245] width 428 height 57
type input "0"
click at [884, 700] on span "Cancel" at bounding box center [884, 698] width 43 height 20
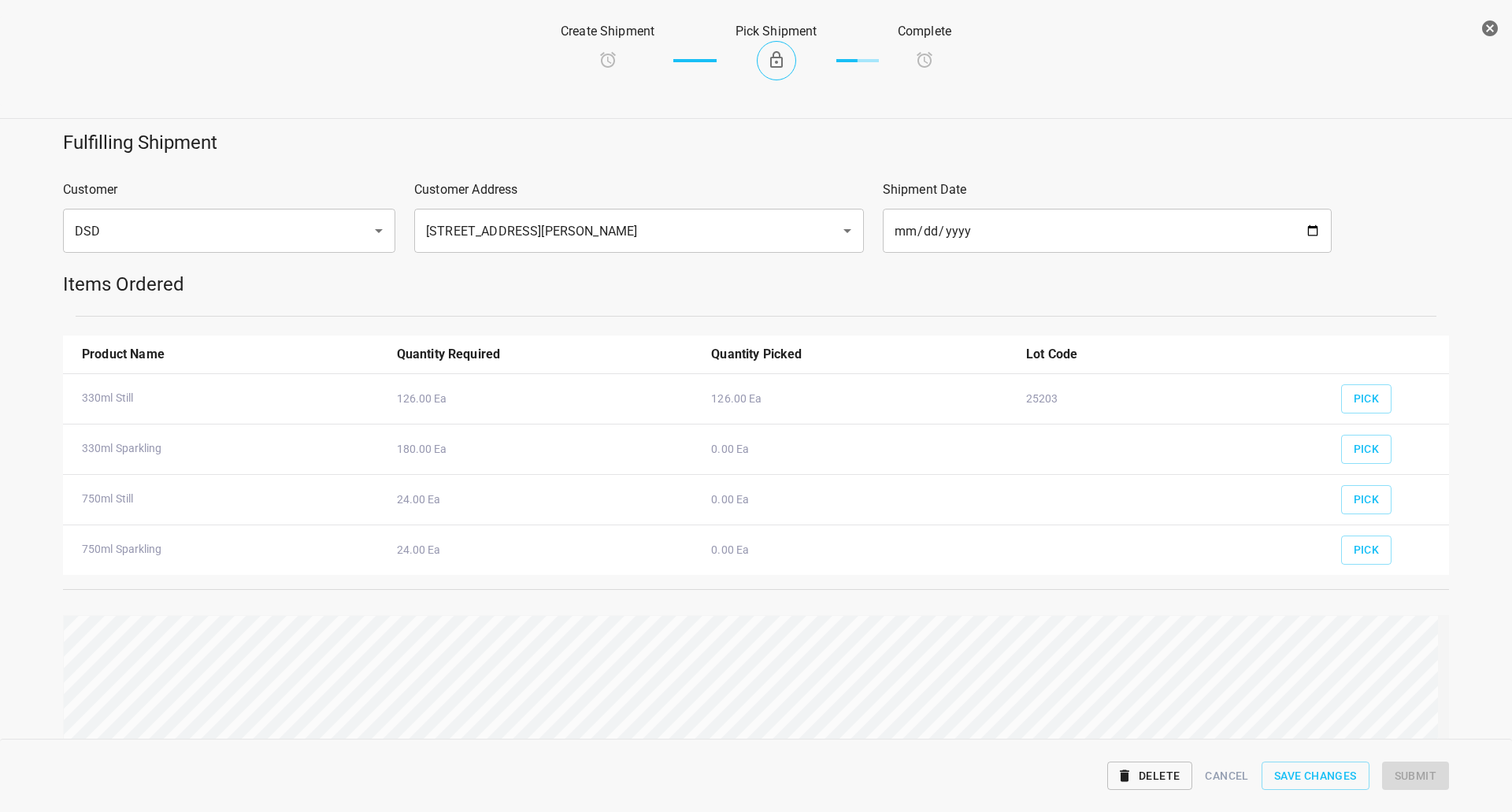
click at [1159, 780] on span "Delete" at bounding box center [1150, 777] width 60 height 20
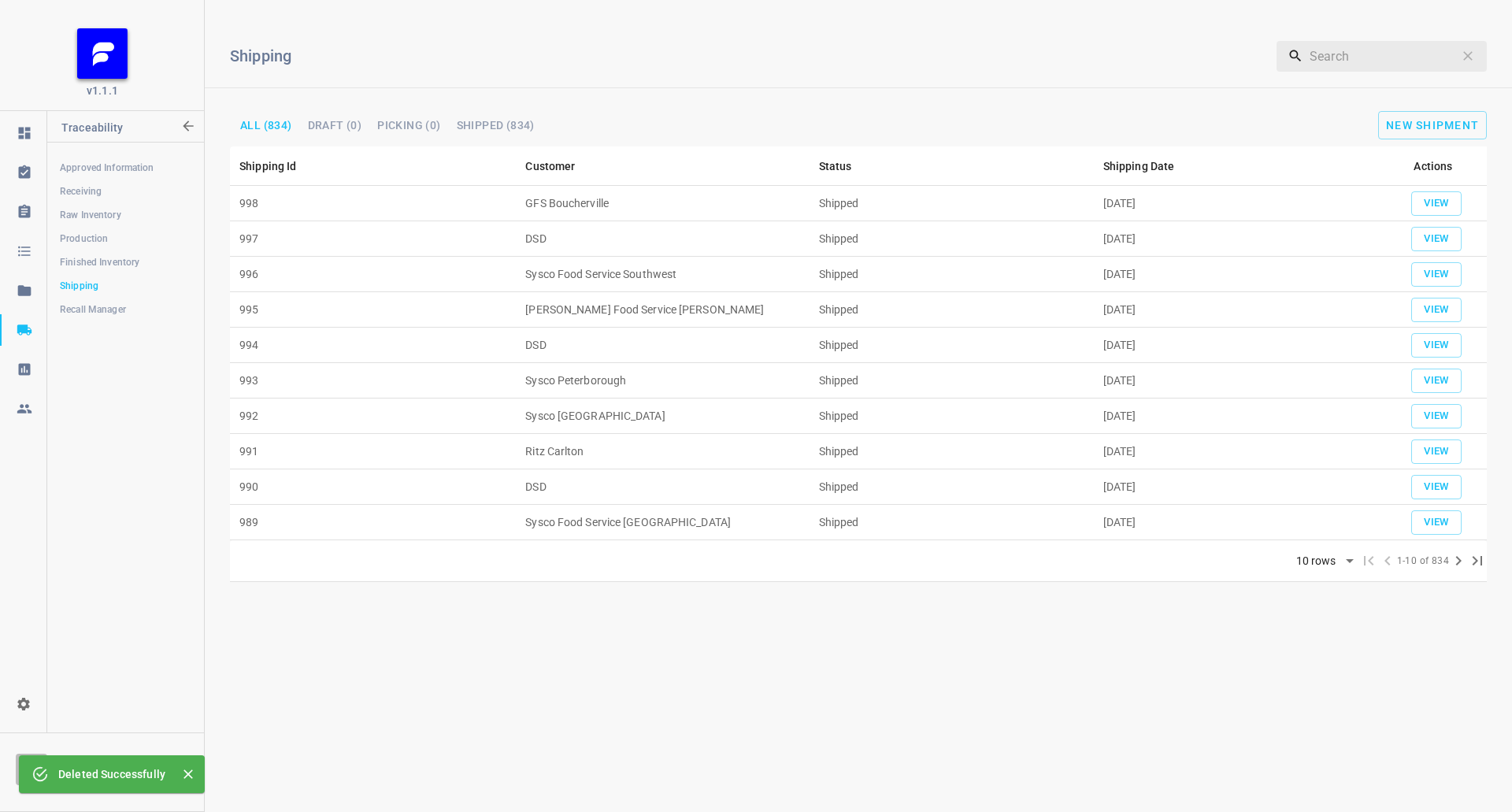
click at [1424, 140] on div "Shipping ​ All (834) Draft (0) Picking (0) Shipped (834) New Shipment" at bounding box center [859, 80] width 1307 height 134
click at [1422, 129] on span "New Shipment" at bounding box center [1432, 126] width 93 height 13
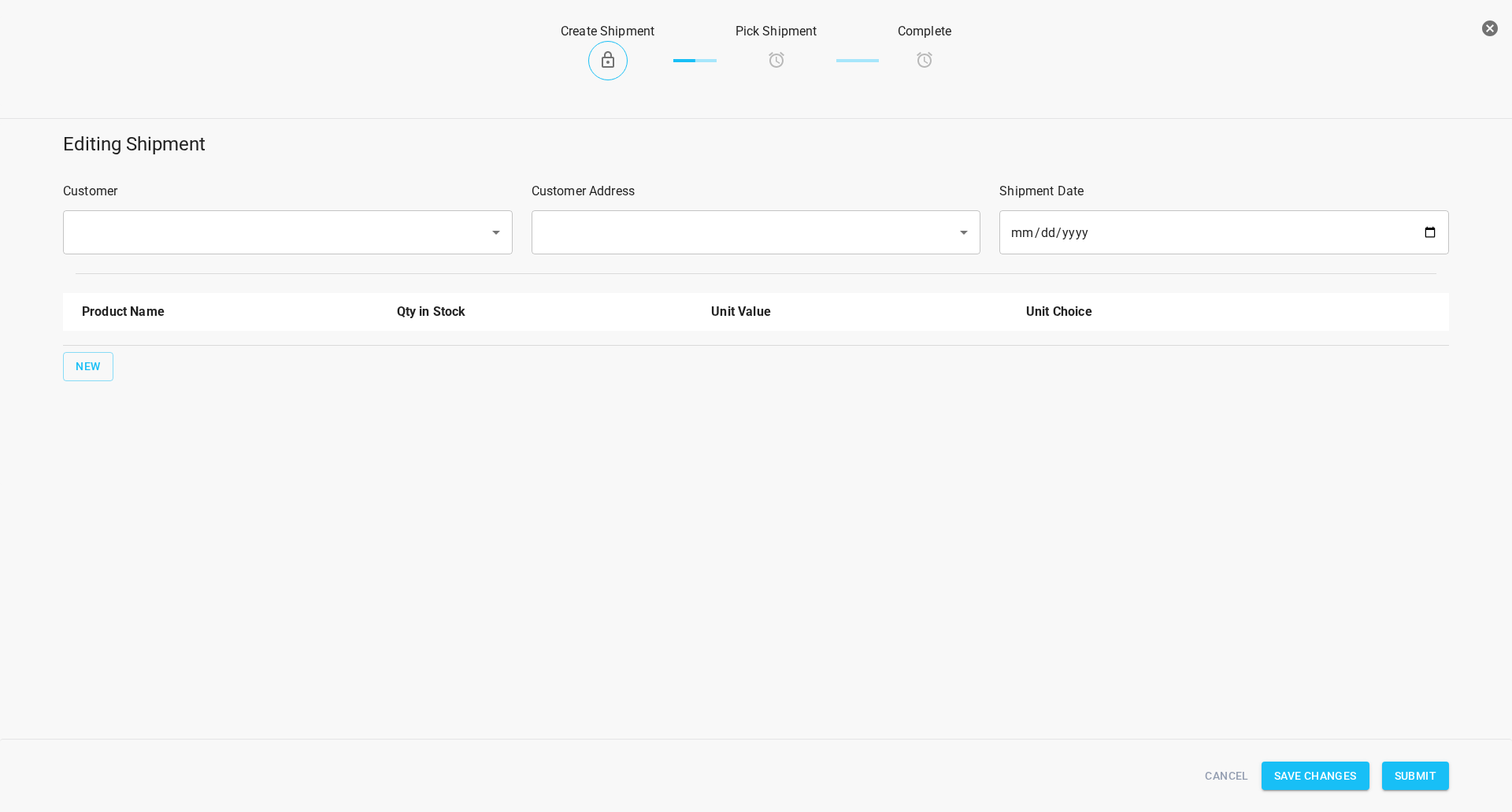
click at [190, 245] on input "text" at bounding box center [266, 231] width 391 height 30
click at [170, 274] on li "DSD" at bounding box center [286, 278] width 449 height 28
drag, startPoint x: 726, startPoint y: 217, endPoint x: 639, endPoint y: 264, distance: 98.9
click at [721, 228] on div "​" at bounding box center [756, 232] width 449 height 44
type input "DSD"
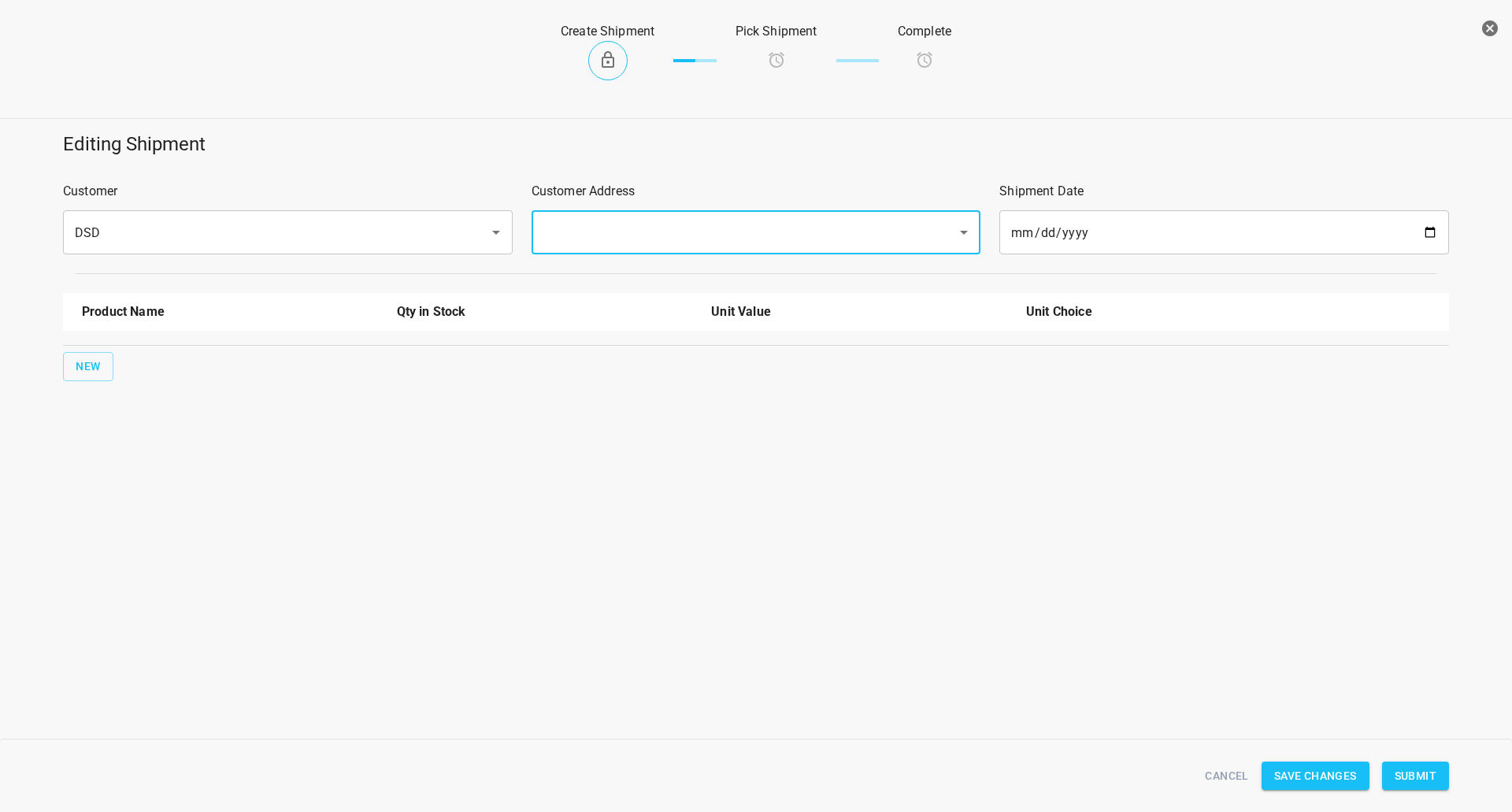
drag, startPoint x: 594, startPoint y: 222, endPoint x: 572, endPoint y: 251, distance: 36.4
click at [592, 224] on input "text" at bounding box center [734, 231] width 391 height 30
click at [568, 282] on li "[STREET_ADDRESS][PERSON_NAME]" at bounding box center [754, 278] width 449 height 28
type input "[STREET_ADDRESS][PERSON_NAME]"
click at [84, 379] on button "New" at bounding box center [89, 366] width 51 height 29
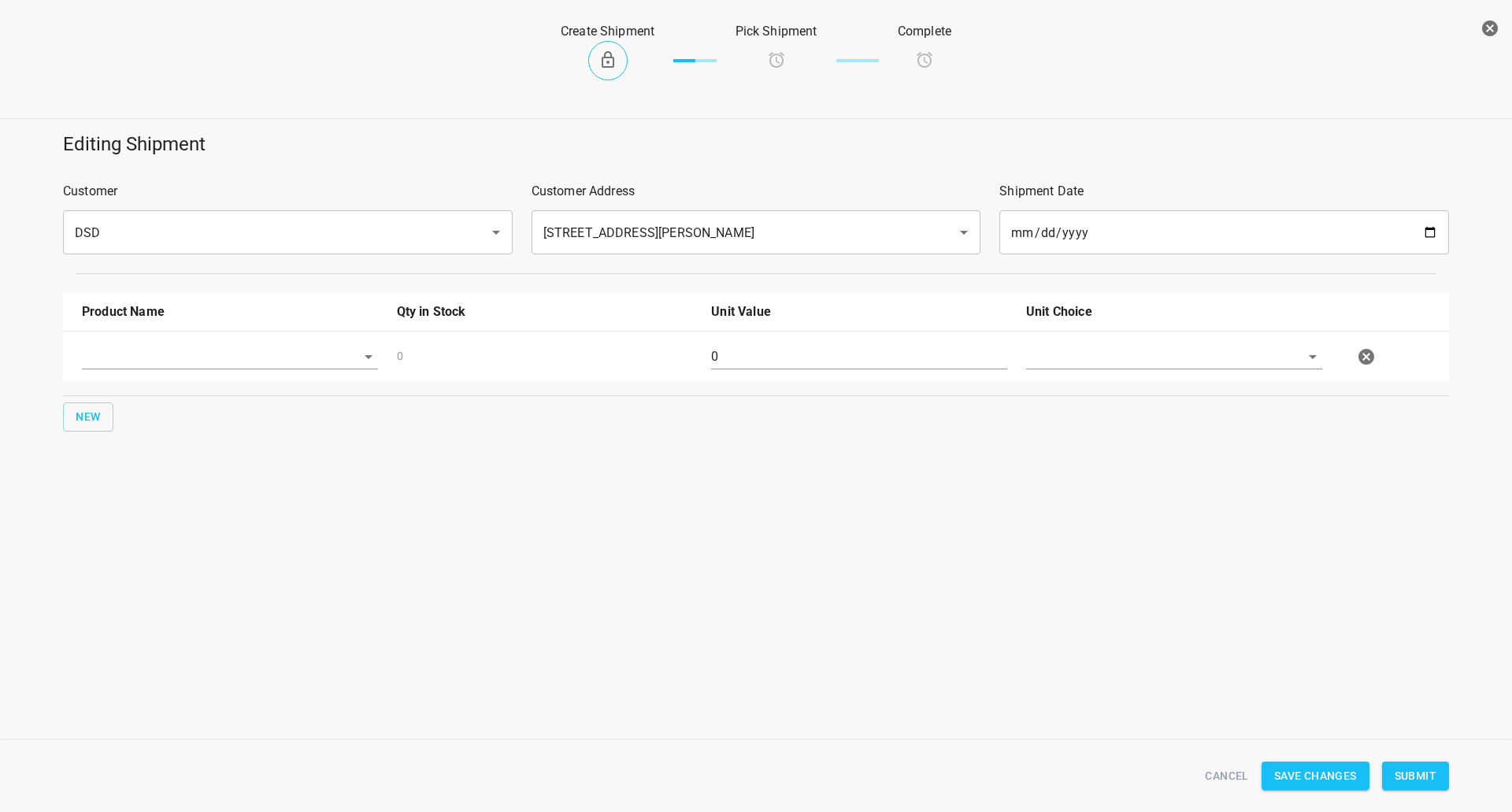
click at [101, 373] on div at bounding box center [230, 363] width 315 height 57
click at [123, 374] on div at bounding box center [230, 363] width 315 height 57
click at [165, 372] on div at bounding box center [230, 363] width 315 height 57
click at [240, 350] on input "text" at bounding box center [208, 356] width 252 height 24
drag, startPoint x: 189, startPoint y: 388, endPoint x: 237, endPoint y: 382, distance: 48.4
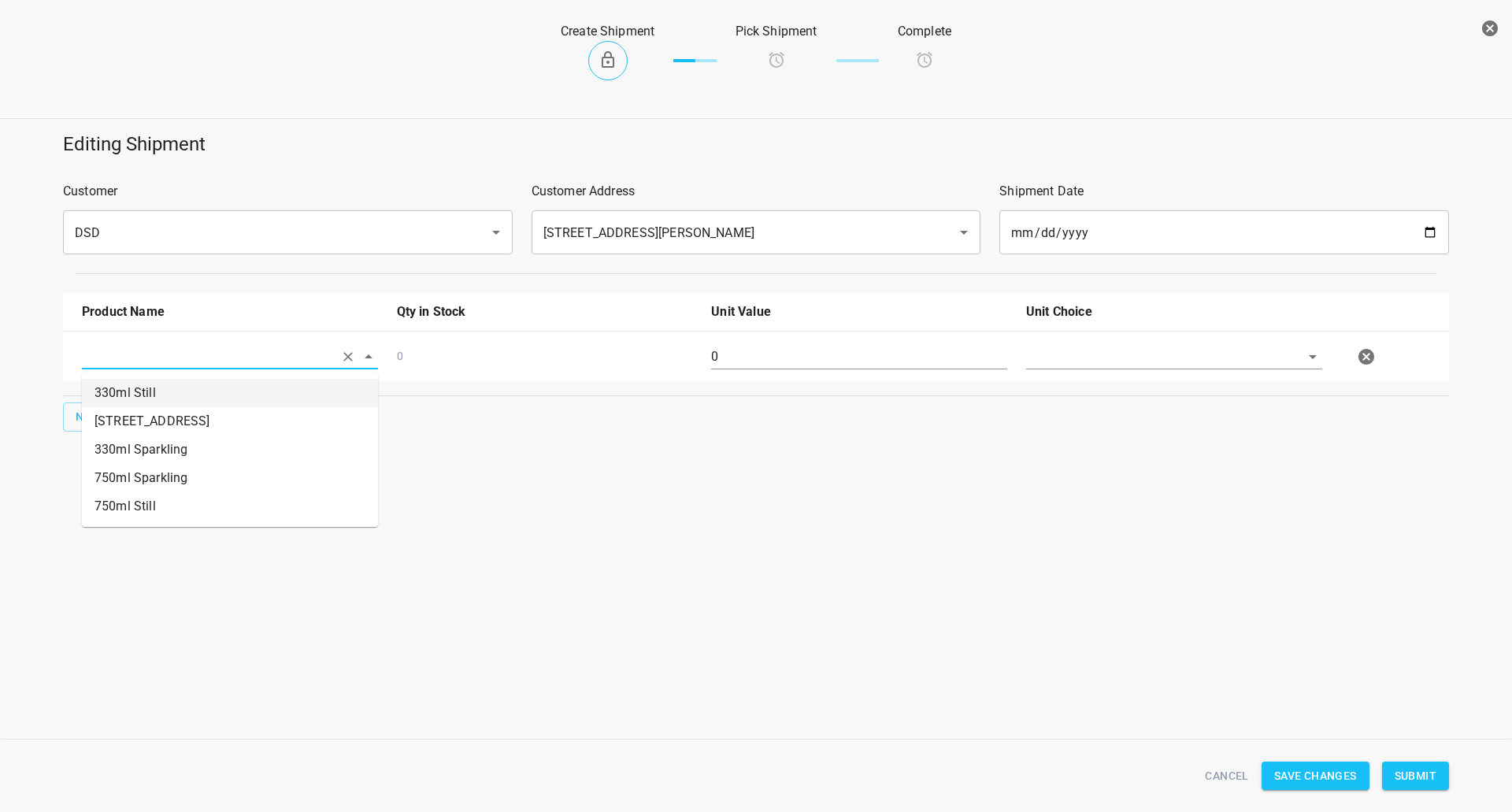
click at [189, 389] on li "330ml Still" at bounding box center [230, 392] width 296 height 28
type input "330ml Still"
click at [482, 375] on div "330ml Still 18668.00 Ea 0" at bounding box center [758, 356] width 1373 height 70
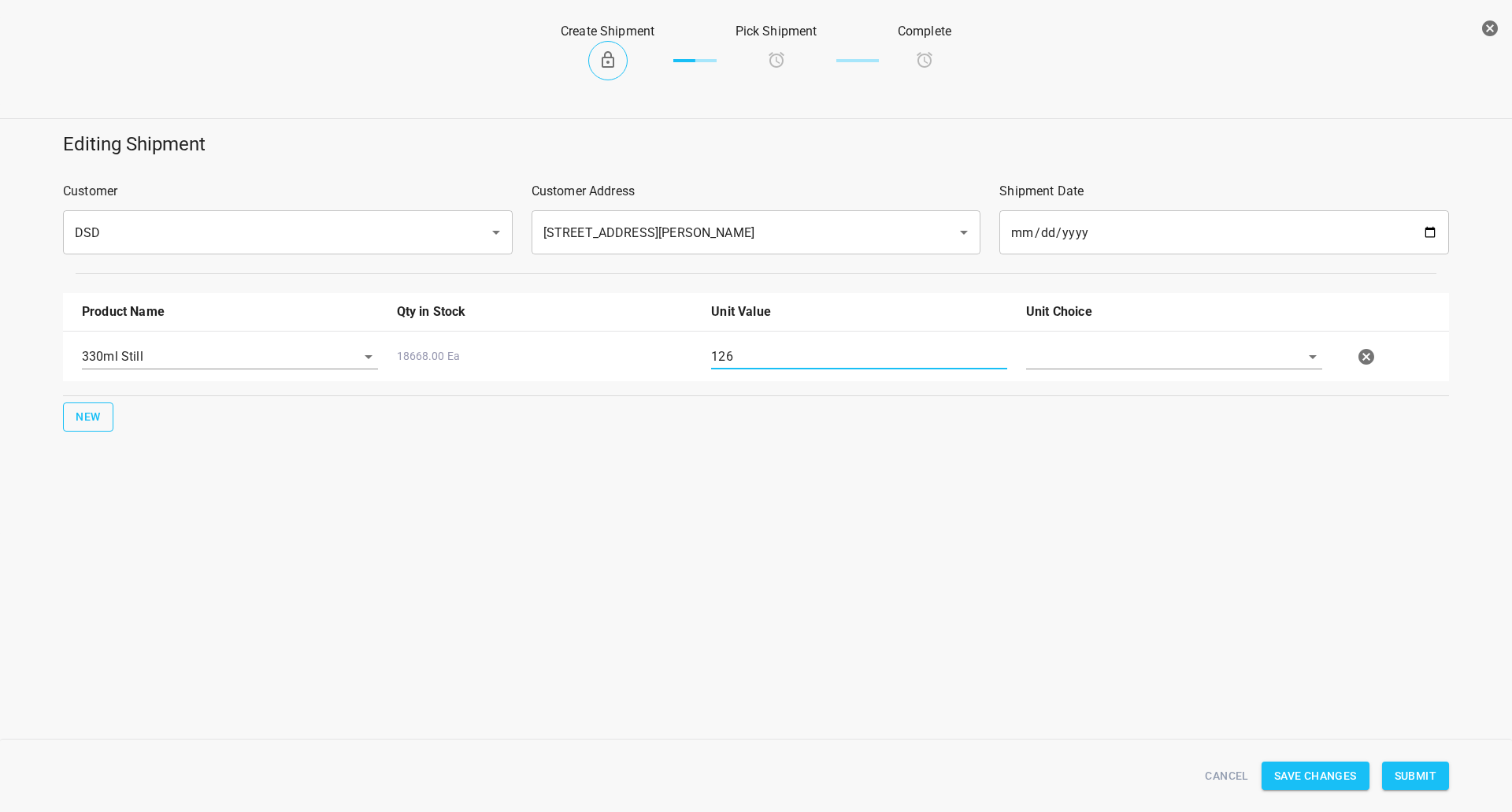
type input "126"
click at [78, 422] on span "New" at bounding box center [89, 417] width 25 height 20
click at [123, 397] on input "text" at bounding box center [208, 406] width 252 height 24
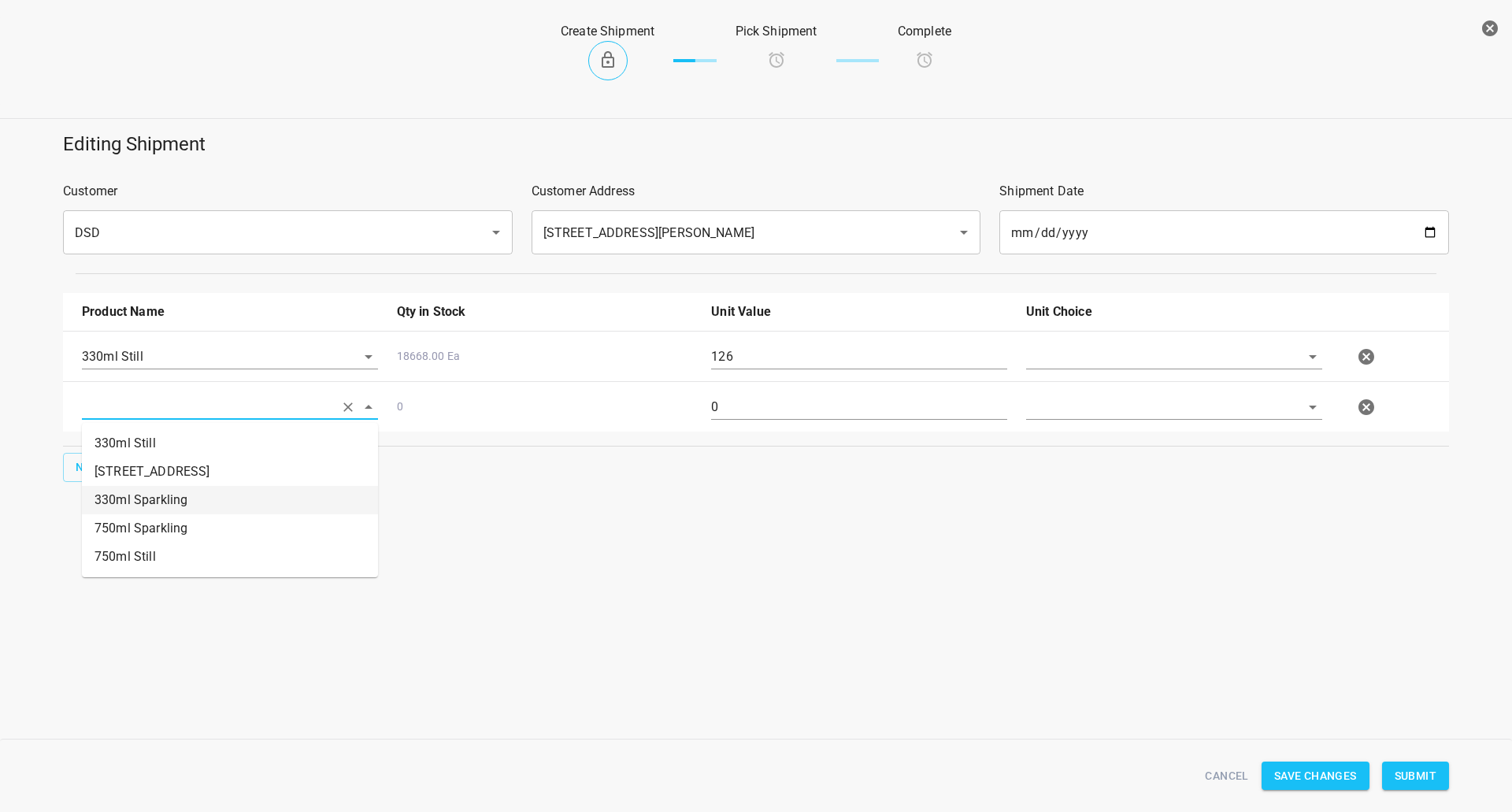
click at [168, 488] on li "330ml Sparkling" at bounding box center [230, 500] width 296 height 28
type input "330ml Sparkling"
click at [101, 460] on button "New" at bounding box center [89, 467] width 51 height 29
drag, startPoint x: 760, startPoint y: 410, endPoint x: 454, endPoint y: 344, distance: 313.0
click at [498, 382] on div "330ml Sparkling 7937.00 Ea 0" at bounding box center [758, 407] width 1373 height 70
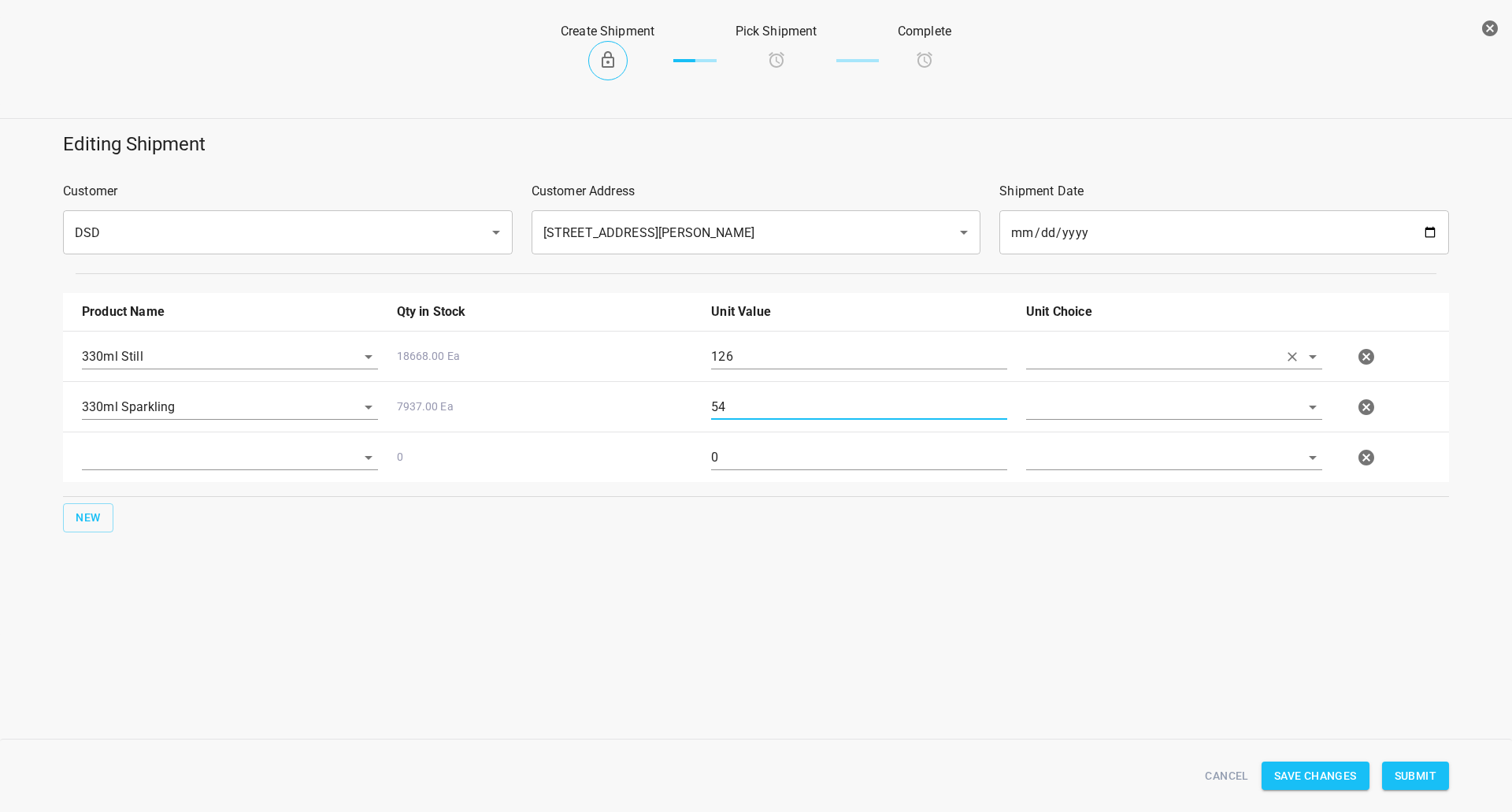
type input "54"
drag, startPoint x: 1165, startPoint y: 354, endPoint x: 1151, endPoint y: 394, distance: 42.4
click at [1165, 371] on body "v1.1.1 Traceability Approved Information Receiving Raw Inventory Production Fin…" at bounding box center [756, 406] width 1512 height 812
click at [1150, 407] on ul "[PERSON_NAME]" at bounding box center [1174, 392] width 296 height 41
click at [1150, 389] on li "[PERSON_NAME]" at bounding box center [1174, 392] width 296 height 28
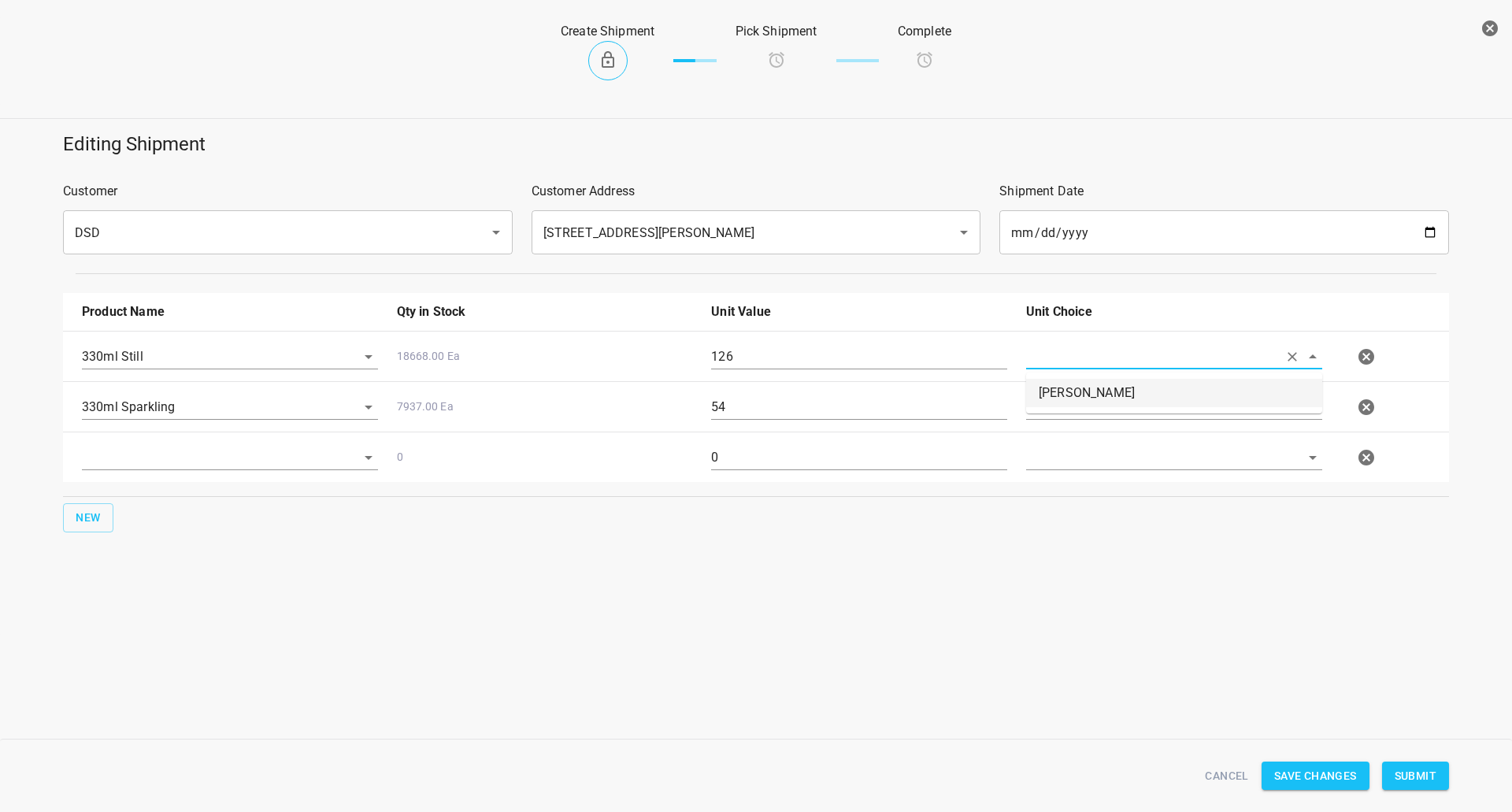
type input "[PERSON_NAME]"
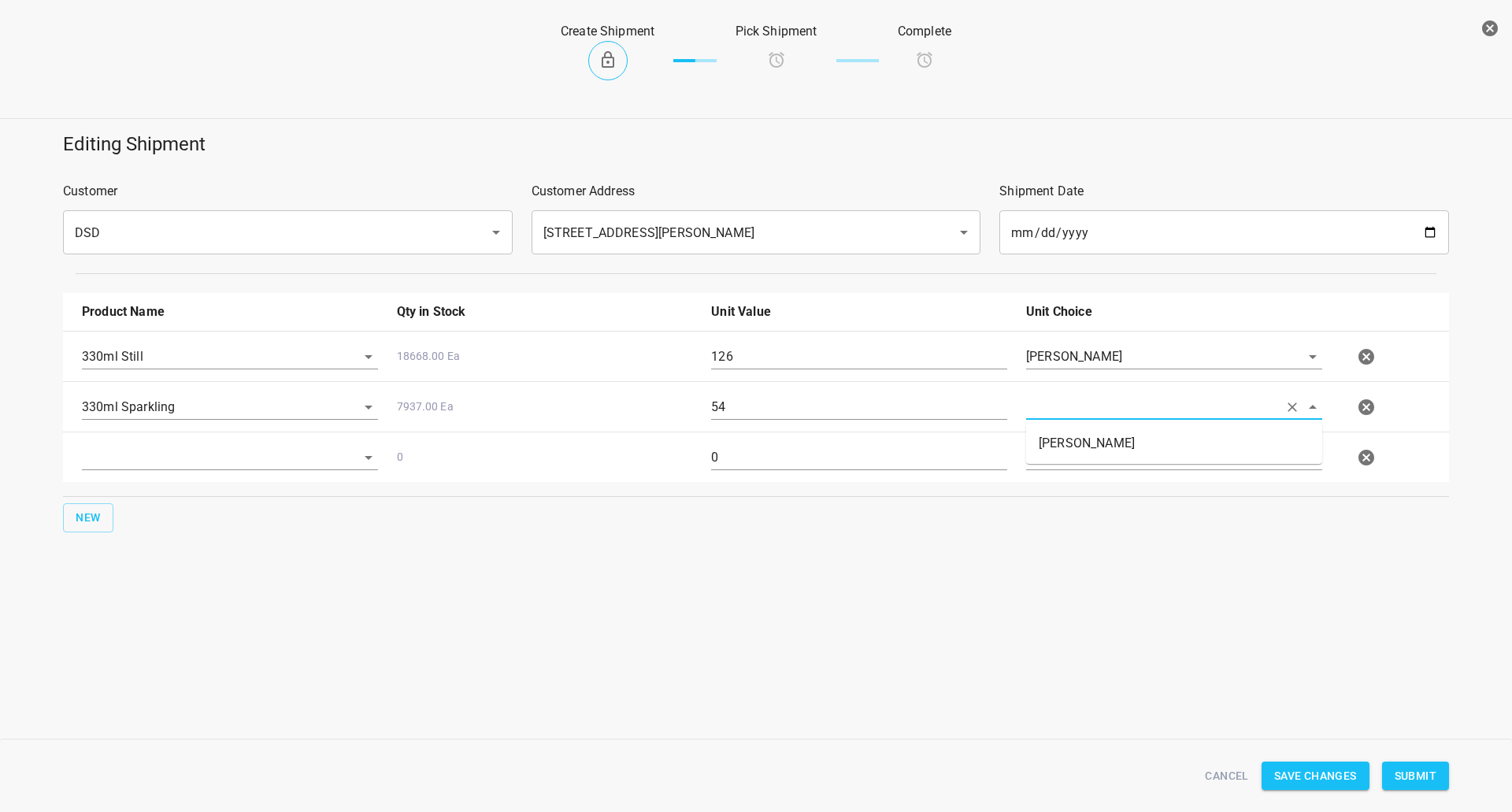
click at [1149, 407] on input "text" at bounding box center [1151, 406] width 252 height 24
click at [1147, 432] on li "[PERSON_NAME]" at bounding box center [1174, 443] width 296 height 28
type input "[PERSON_NAME]"
click at [84, 508] on span "New" at bounding box center [89, 518] width 25 height 20
click at [131, 470] on div at bounding box center [230, 458] width 296 height 25
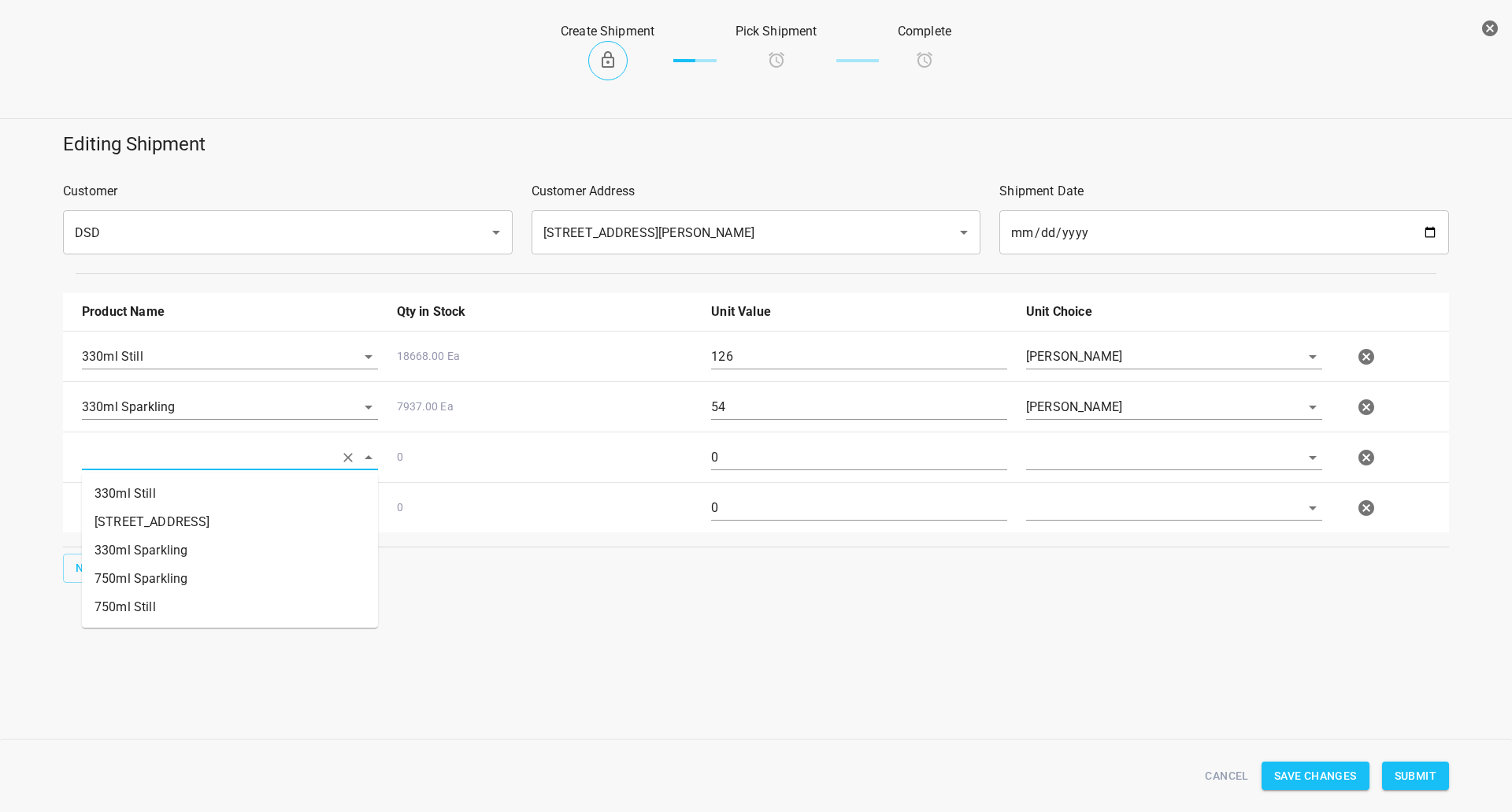
click at [158, 444] on div at bounding box center [230, 464] width 315 height 57
click at [137, 603] on li "750ml Still" at bounding box center [230, 607] width 296 height 28
type input "750ml Still"
click at [94, 529] on div at bounding box center [230, 515] width 315 height 57
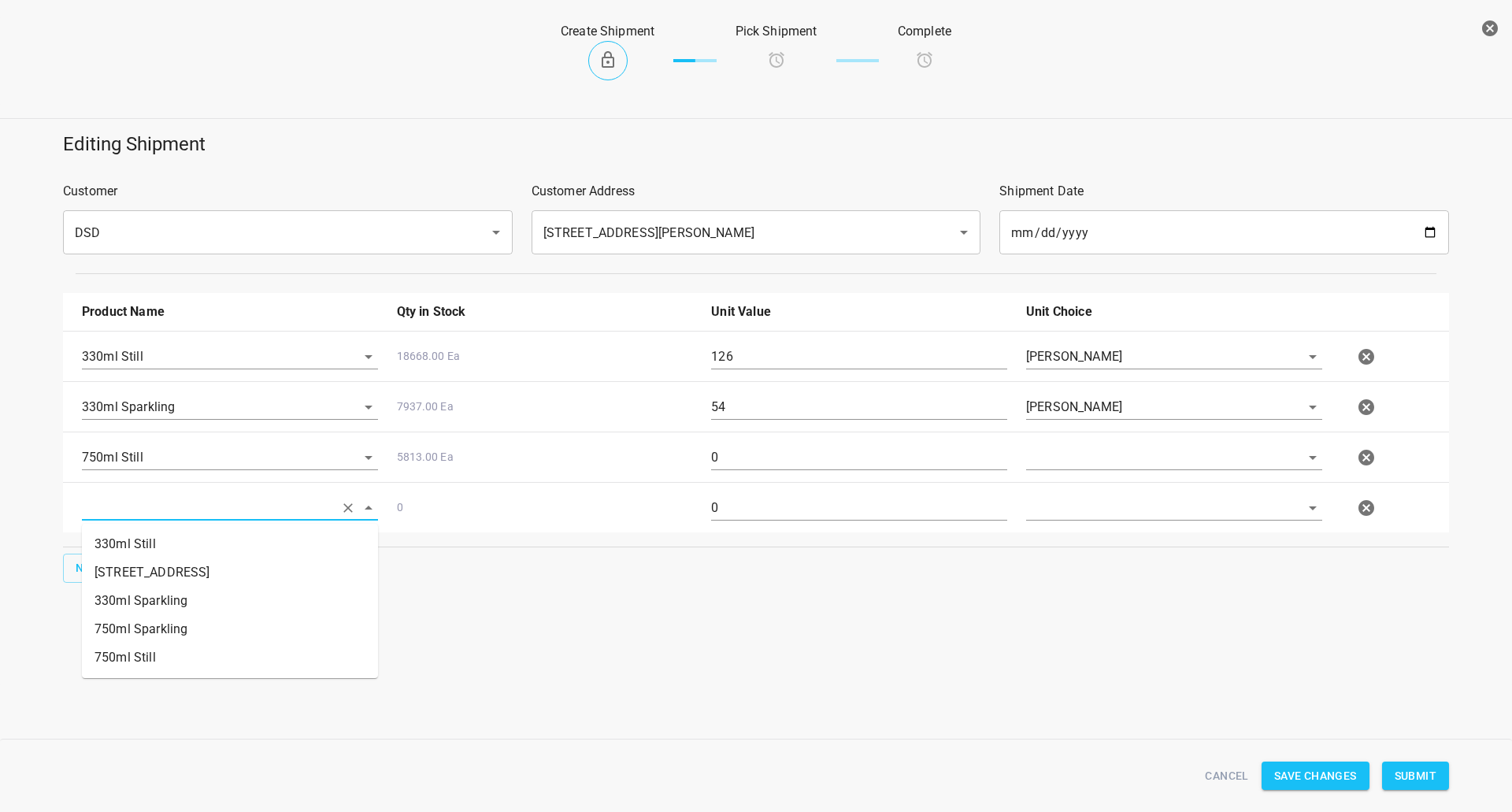
click at [139, 516] on input "text" at bounding box center [208, 507] width 252 height 24
drag, startPoint x: 199, startPoint y: 612, endPoint x: 196, endPoint y: 627, distance: 15.3
click at [196, 627] on ul "330ml Still 330 ST CRATE 330ml Sparkling 750ml Sparkling 750ml Still" at bounding box center [230, 600] width 296 height 155
click at [194, 628] on li "750ml Sparkling" at bounding box center [230, 628] width 296 height 28
type input "750ml Sparkling"
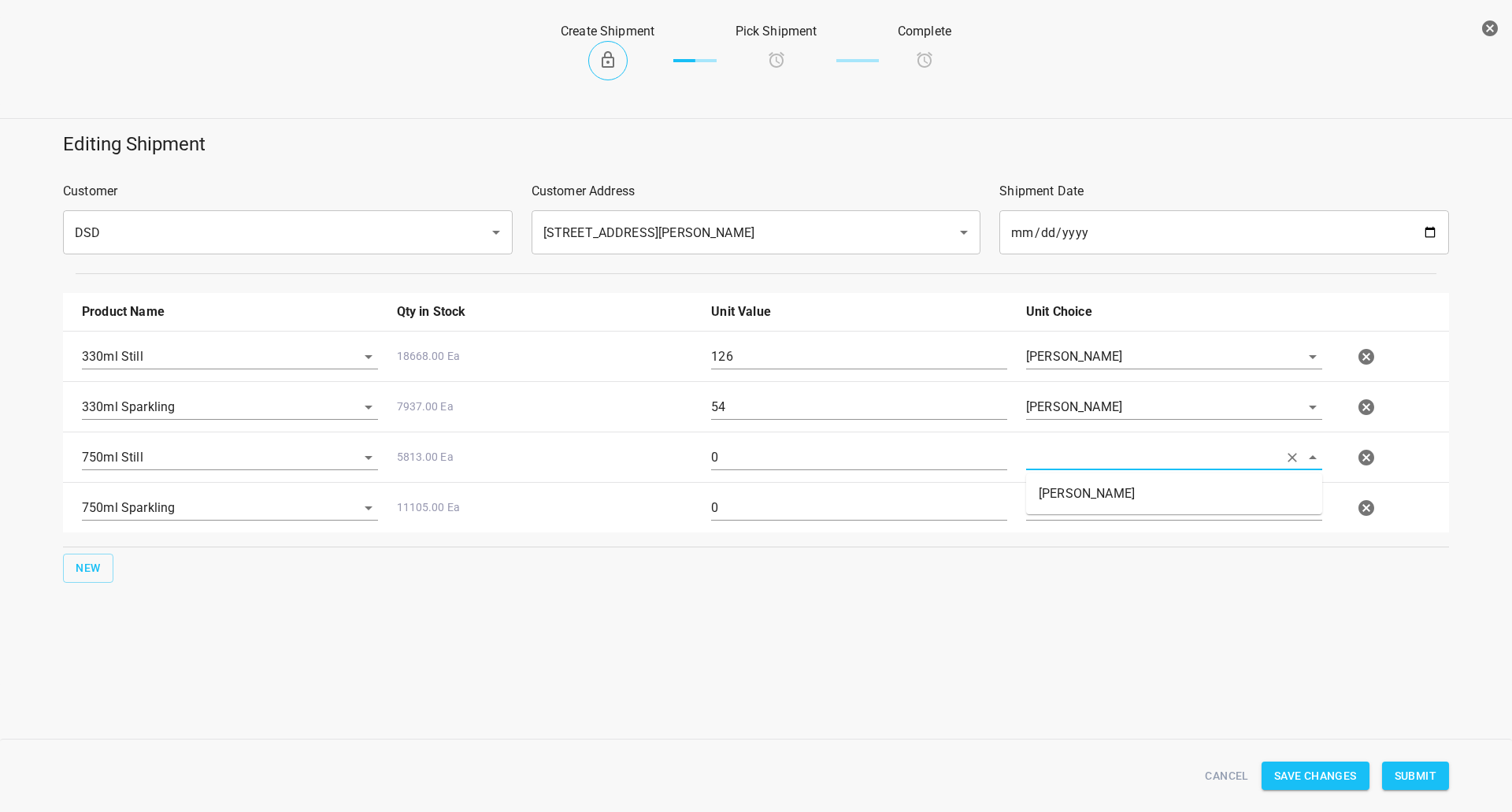
drag, startPoint x: 1094, startPoint y: 465, endPoint x: 1081, endPoint y: 474, distance: 15.8
click at [1090, 467] on input "text" at bounding box center [1151, 457] width 252 height 24
click at [1072, 485] on li "[PERSON_NAME]" at bounding box center [1174, 494] width 296 height 28
type input "[PERSON_NAME]"
drag, startPoint x: 1059, startPoint y: 523, endPoint x: 1050, endPoint y: 537, distance: 16.6
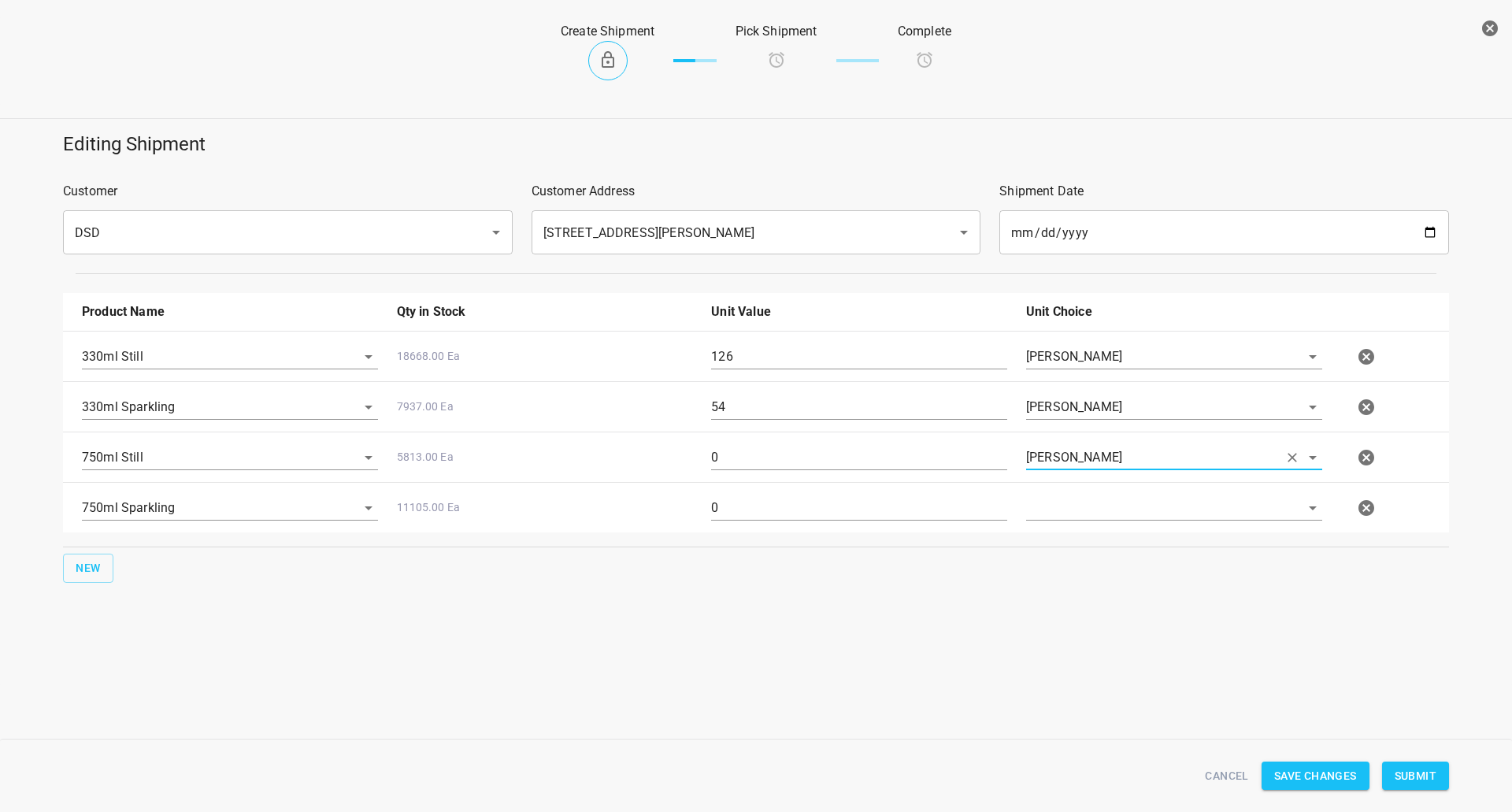
click at [1059, 523] on div at bounding box center [1174, 515] width 315 height 57
click at [1057, 509] on input "text" at bounding box center [1151, 507] width 252 height 24
click at [1062, 543] on li "[PERSON_NAME]" at bounding box center [1174, 543] width 296 height 28
type input "[PERSON_NAME]"
click at [706, 466] on div "0" at bounding box center [859, 464] width 315 height 57
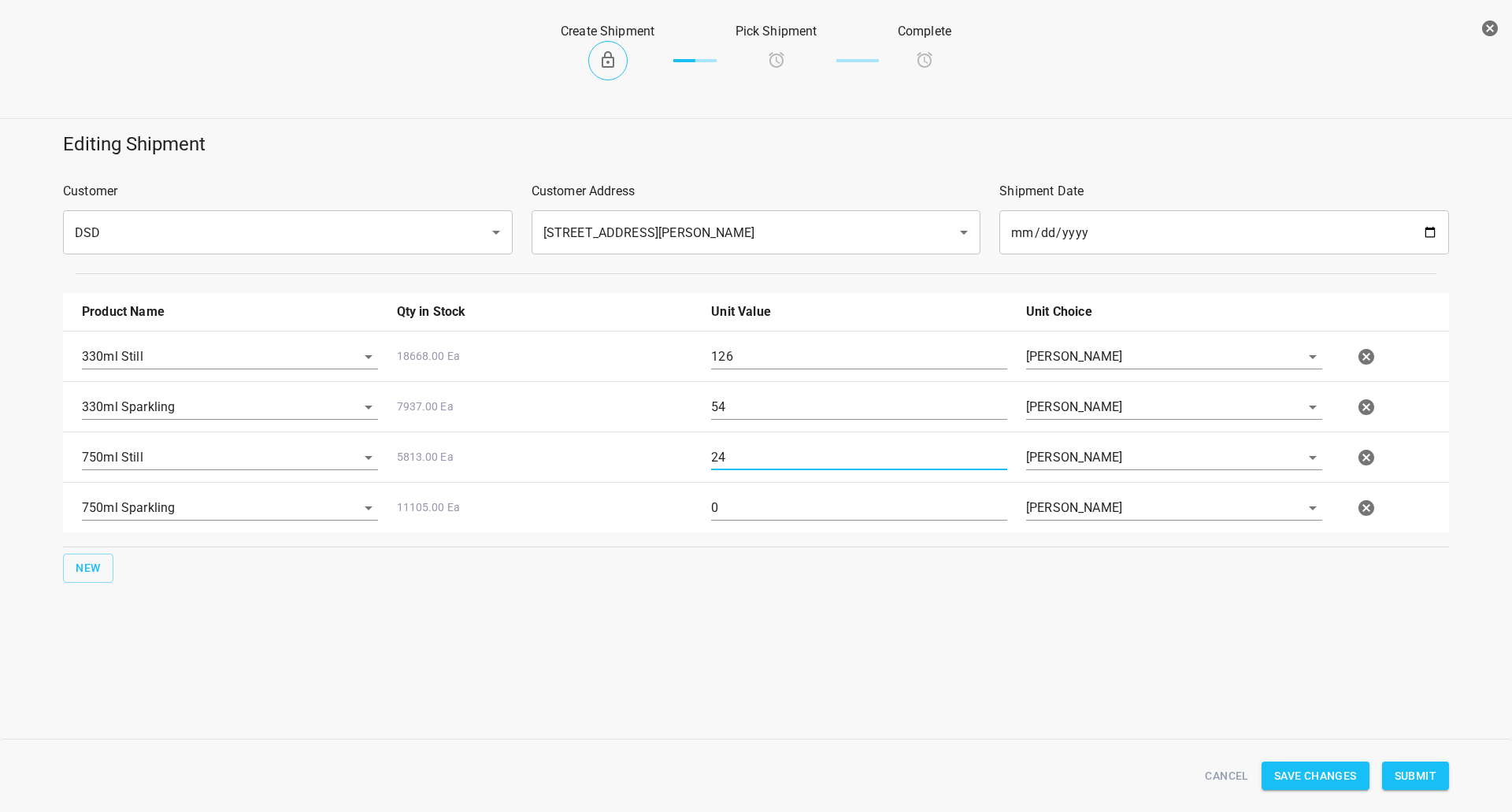
type input "24"
drag, startPoint x: 750, startPoint y: 515, endPoint x: 479, endPoint y: 535, distance: 271.7
click at [491, 535] on div "750ml Sparkling 11105.00 Ea 0 [PERSON_NAME]" at bounding box center [758, 508] width 1373 height 70
type input "24"
drag, startPoint x: 1418, startPoint y: 779, endPoint x: 1341, endPoint y: 743, distance: 85.0
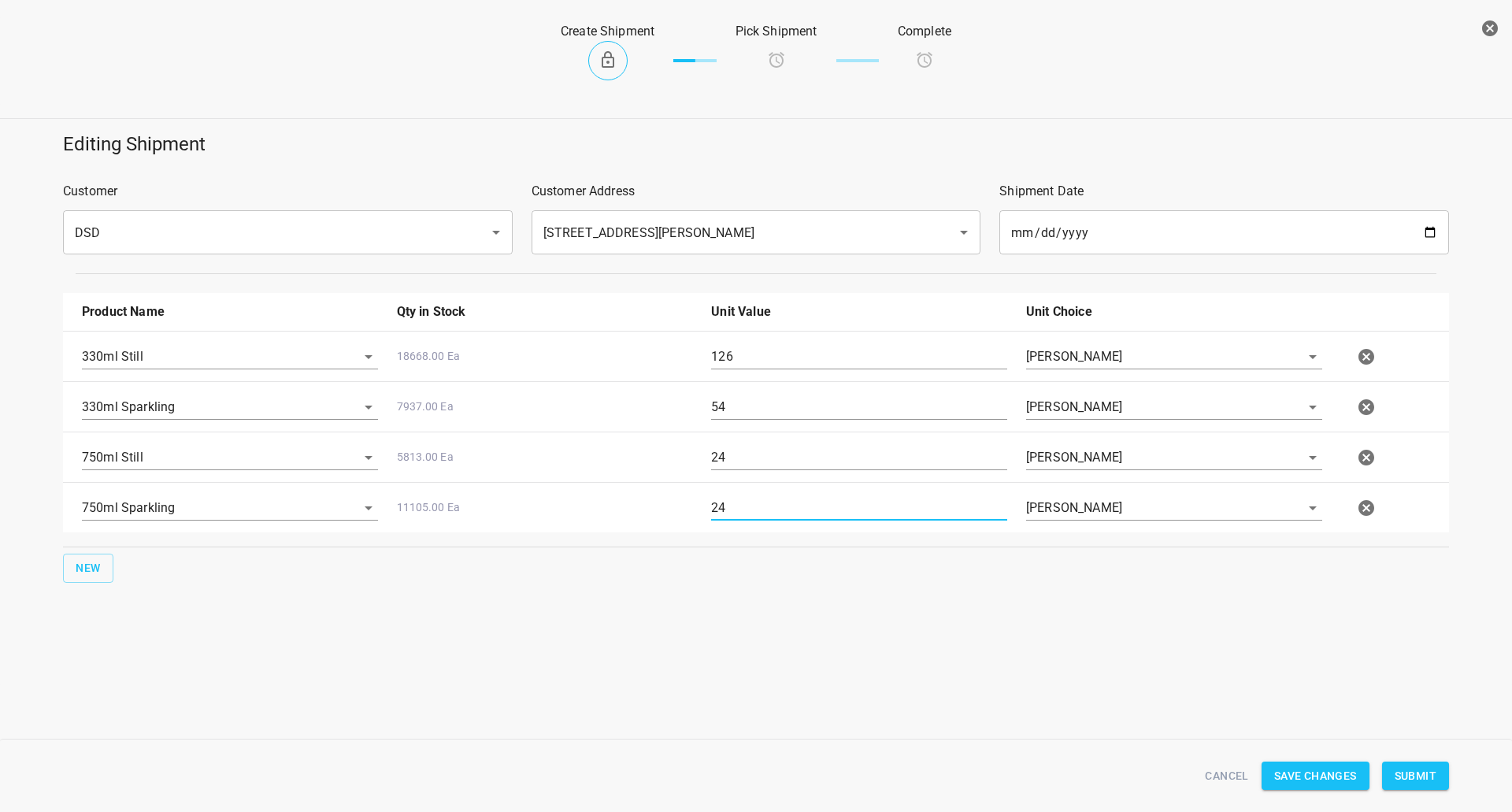
click at [1419, 779] on span "Submit" at bounding box center [1415, 777] width 42 height 20
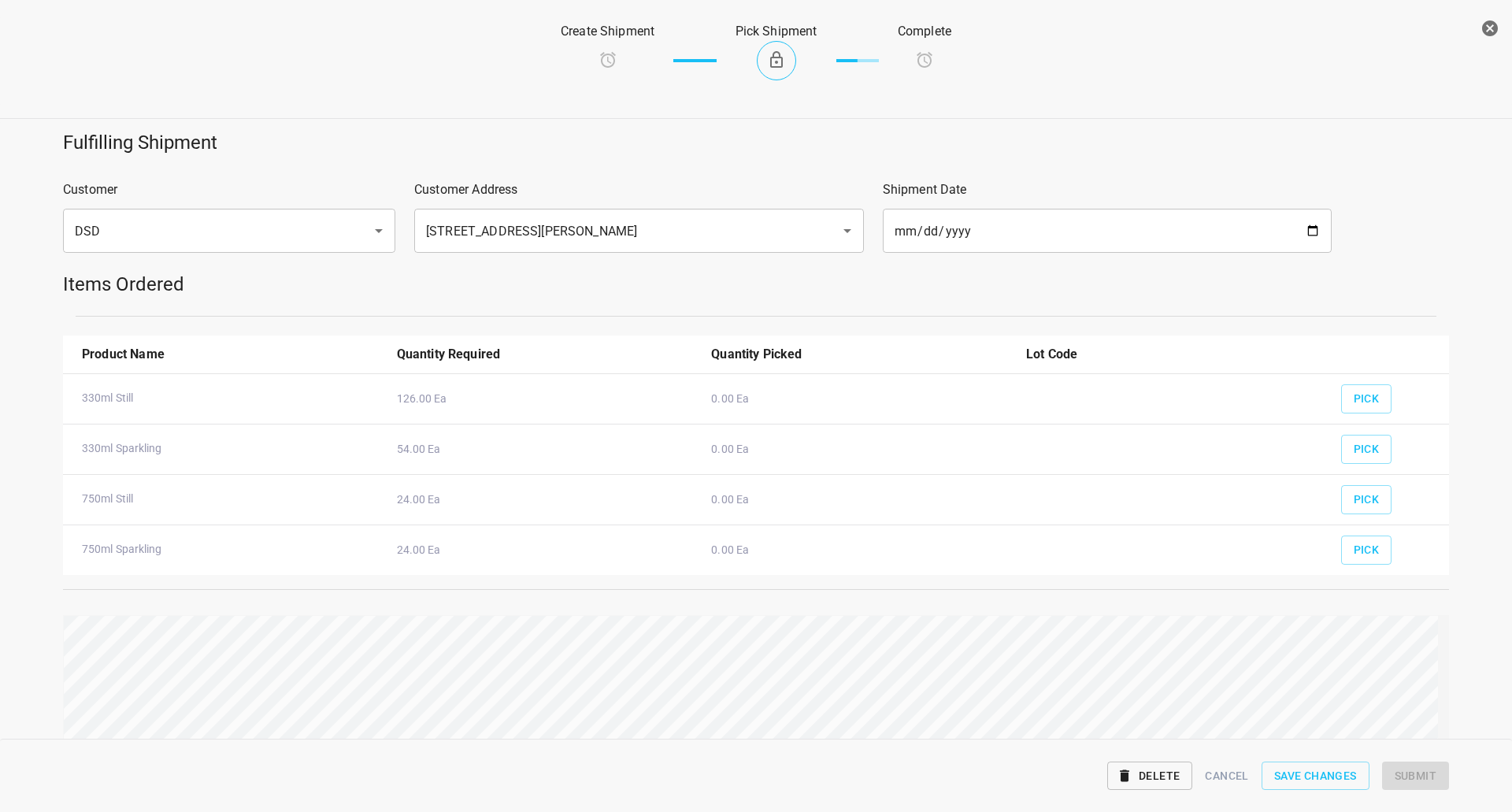
drag, startPoint x: 1299, startPoint y: 407, endPoint x: 1396, endPoint y: 403, distance: 97.1
click at [1301, 407] on div at bounding box center [1174, 400] width 315 height 46
click at [1376, 401] on button "Pick" at bounding box center [1366, 399] width 52 height 29
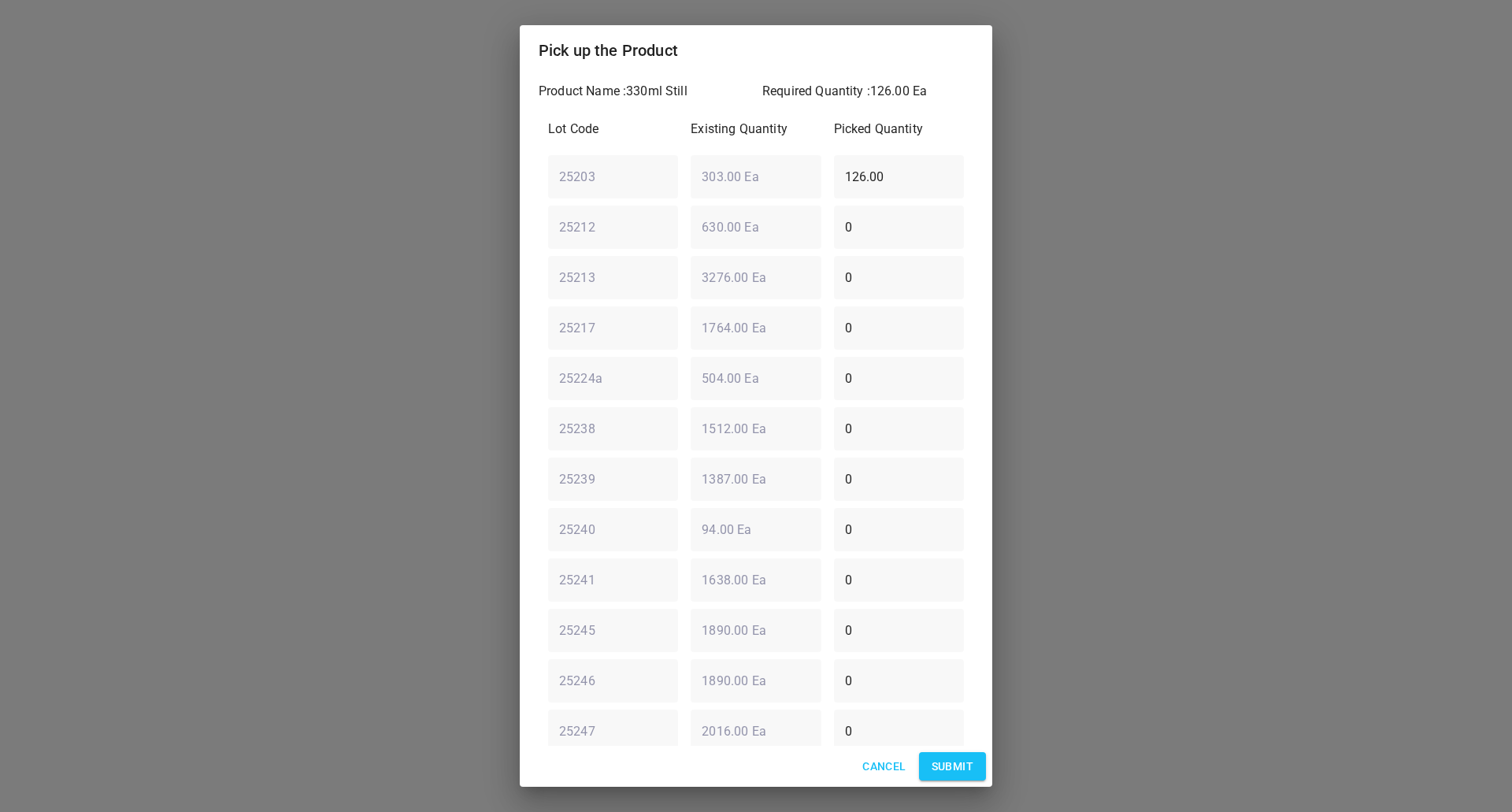
click at [953, 759] on span "Submit" at bounding box center [953, 767] width 42 height 20
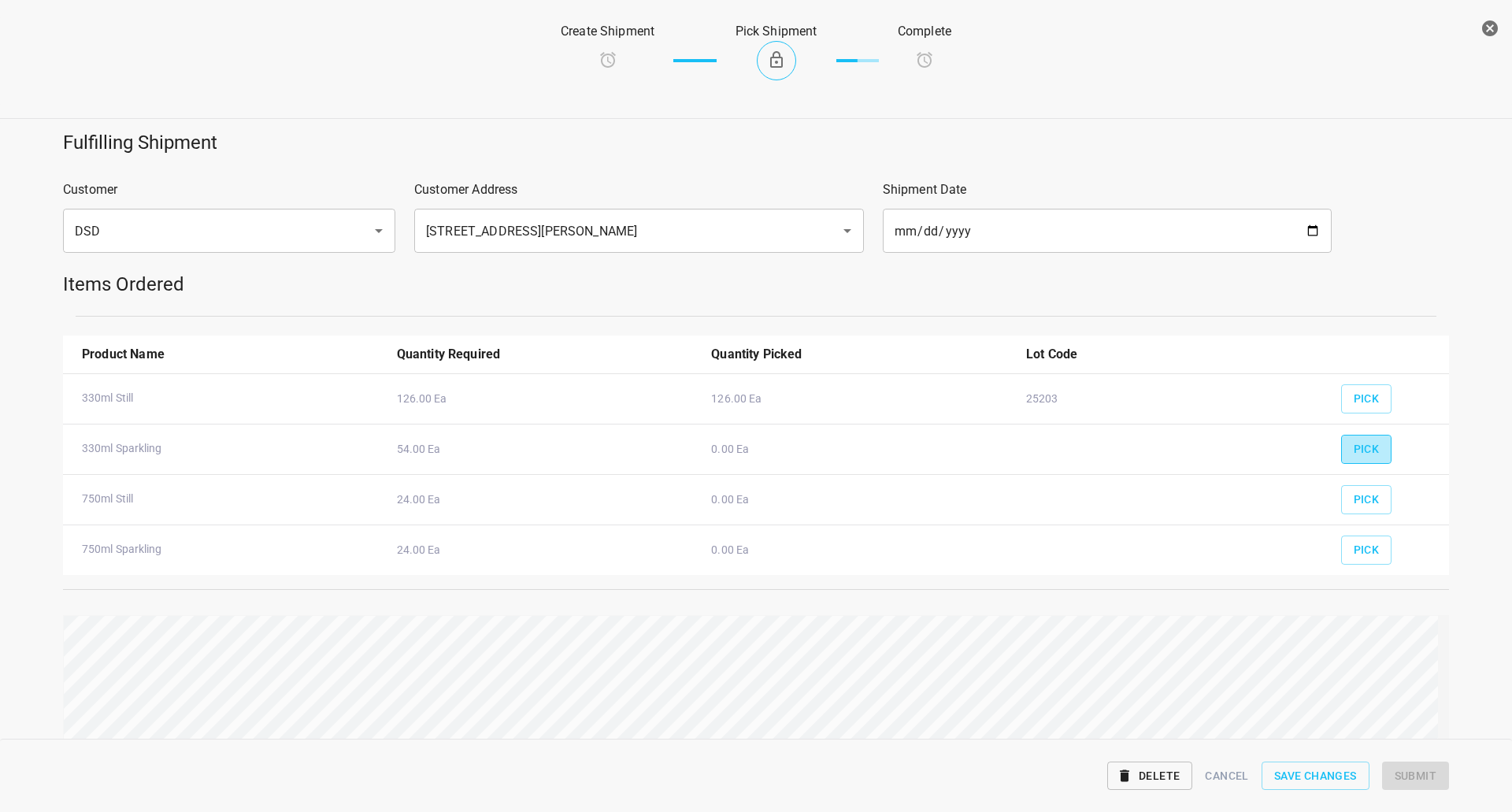
click at [1359, 455] on span "Pick" at bounding box center [1366, 449] width 26 height 20
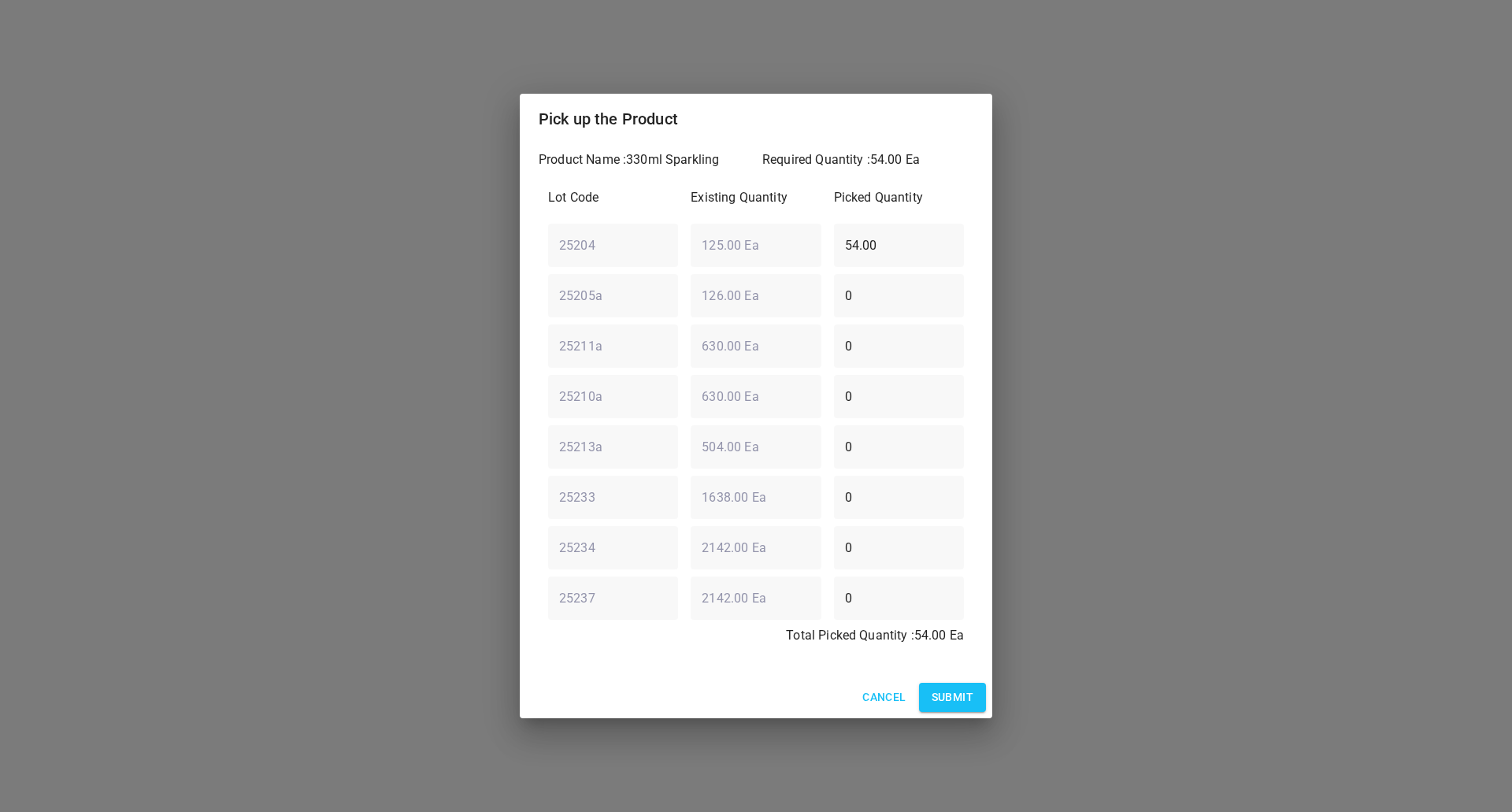
click at [953, 701] on span "Submit" at bounding box center [953, 698] width 42 height 20
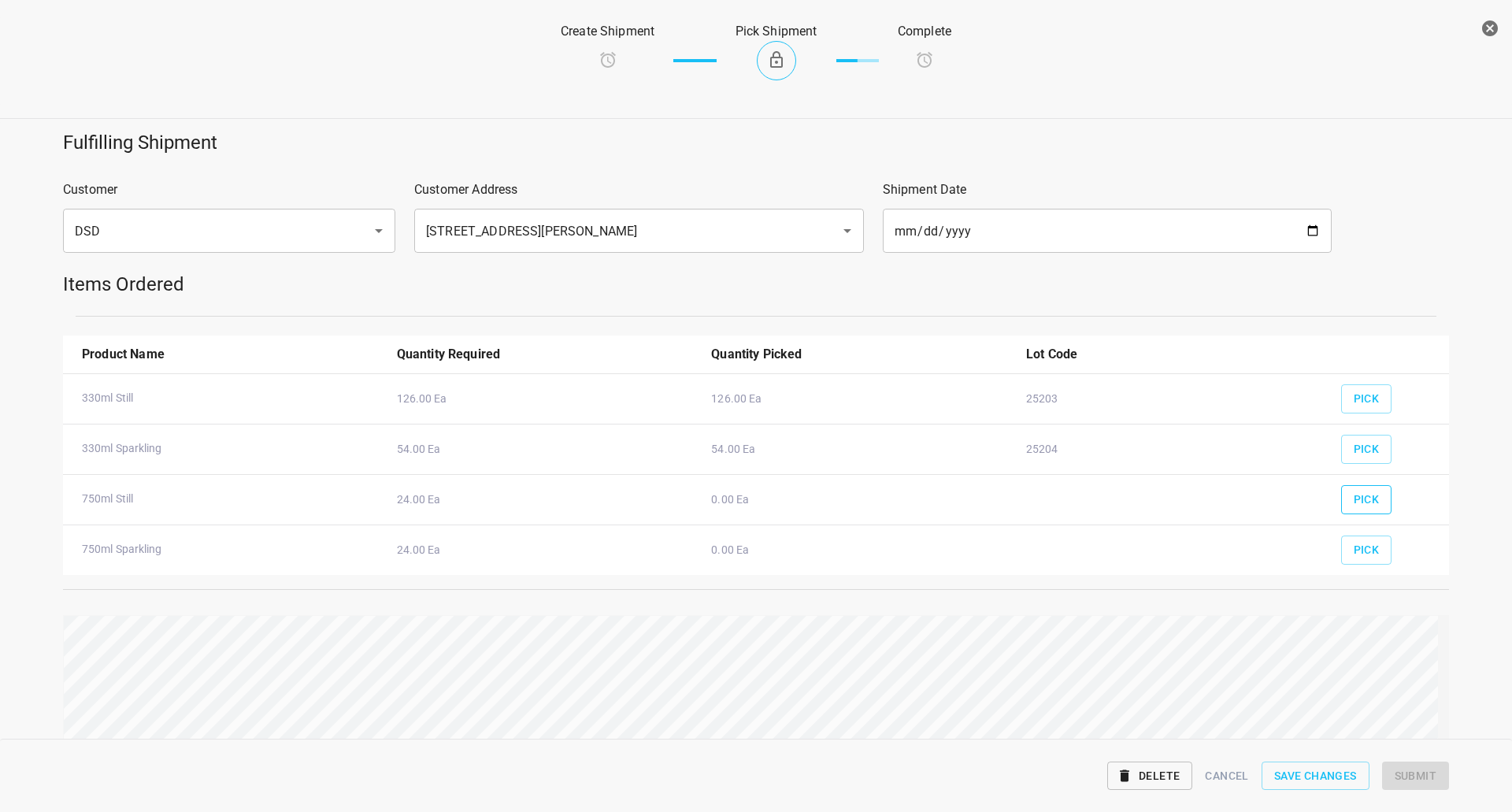
click at [1354, 502] on span "Pick" at bounding box center [1366, 500] width 26 height 20
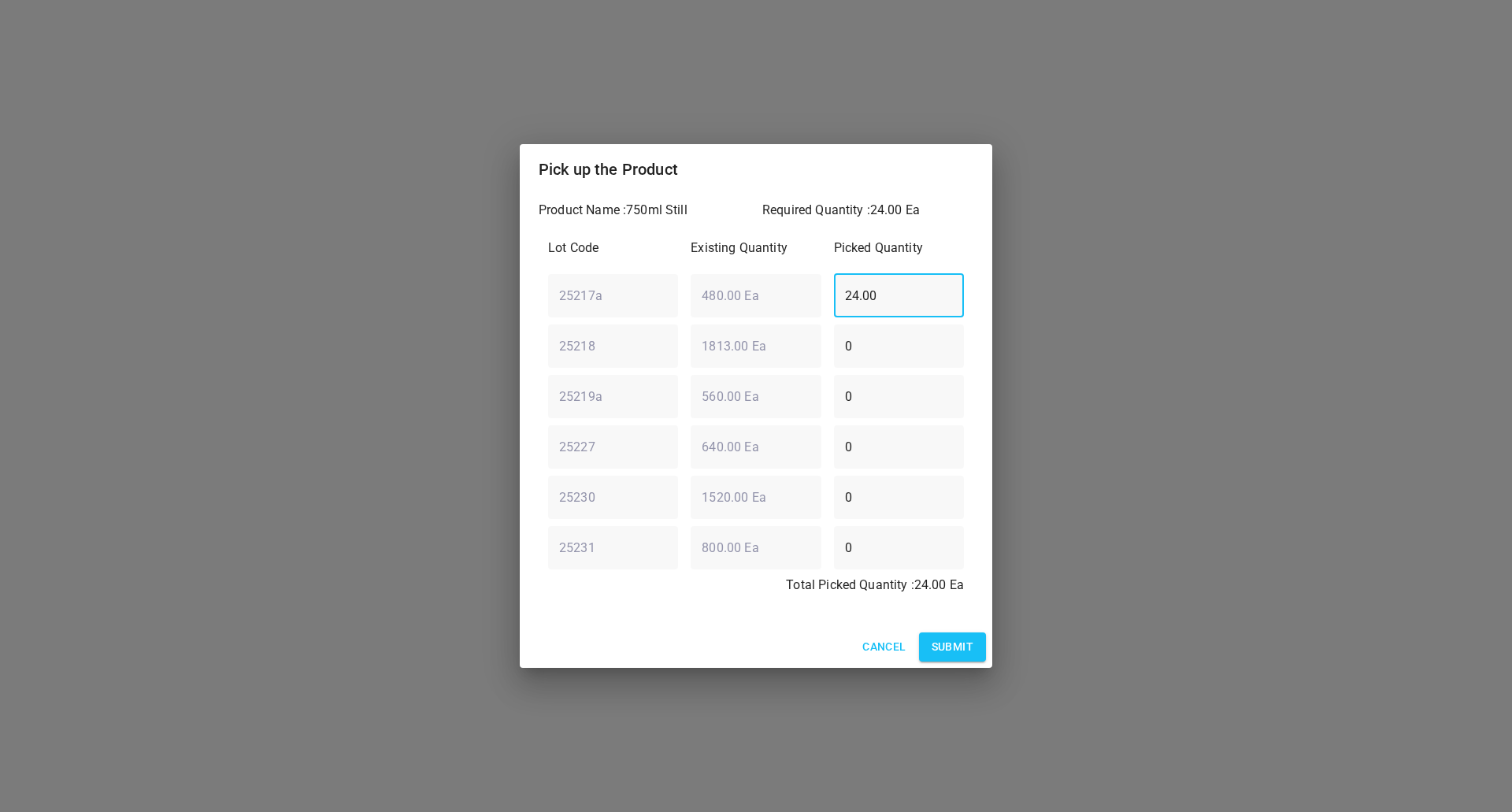
drag, startPoint x: 909, startPoint y: 304, endPoint x: 682, endPoint y: 292, distance: 227.3
click at [682, 292] on div "25217a ​ 480.00 Ea ​ 24.00 ​" at bounding box center [756, 295] width 428 height 57
type input "0"
click at [587, 345] on div "25218 ​ 1813.00 Ea ​ 0 ​" at bounding box center [756, 345] width 428 height 57
type input "24"
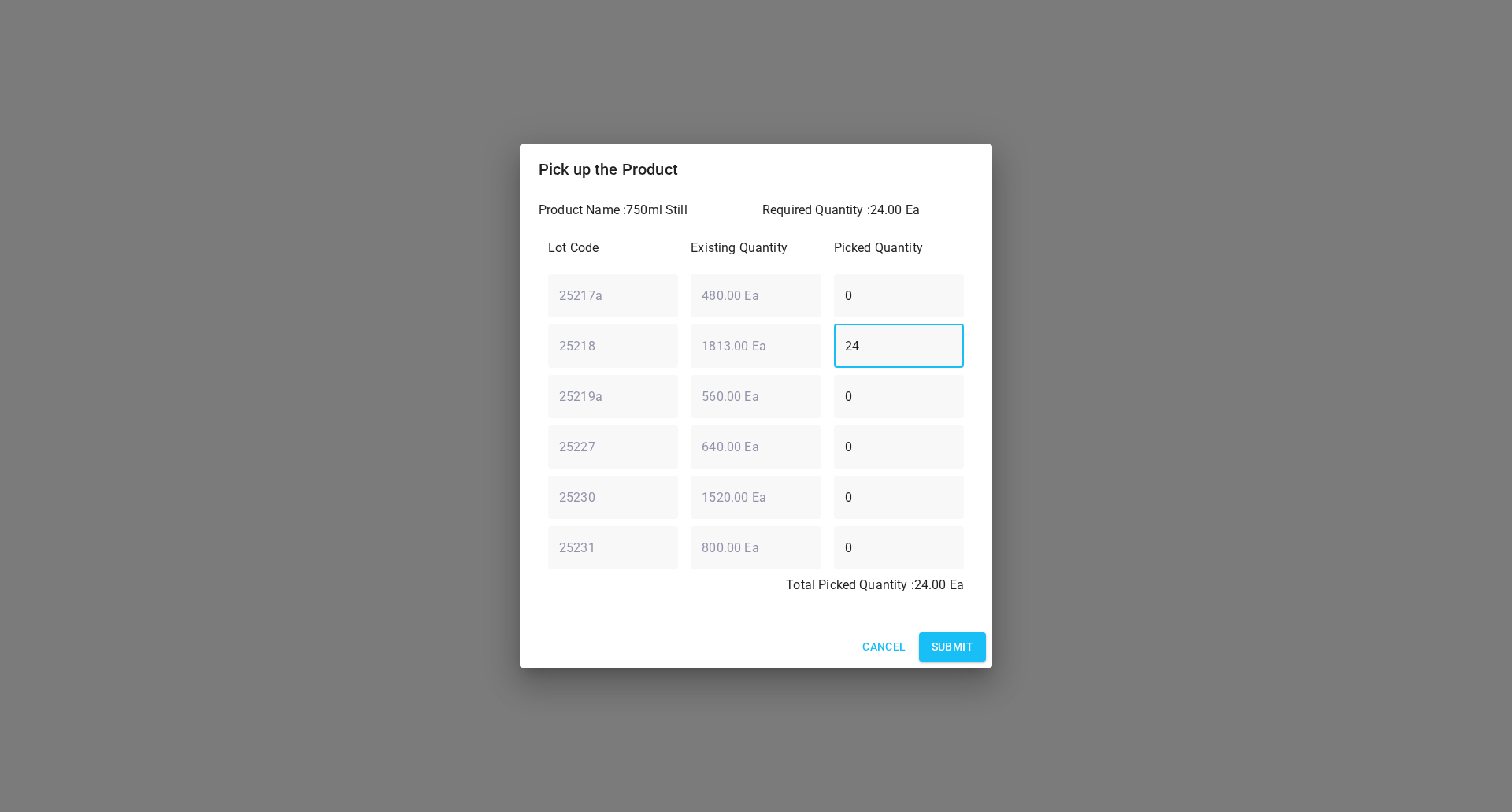
click at [971, 641] on span "Submit" at bounding box center [953, 647] width 42 height 20
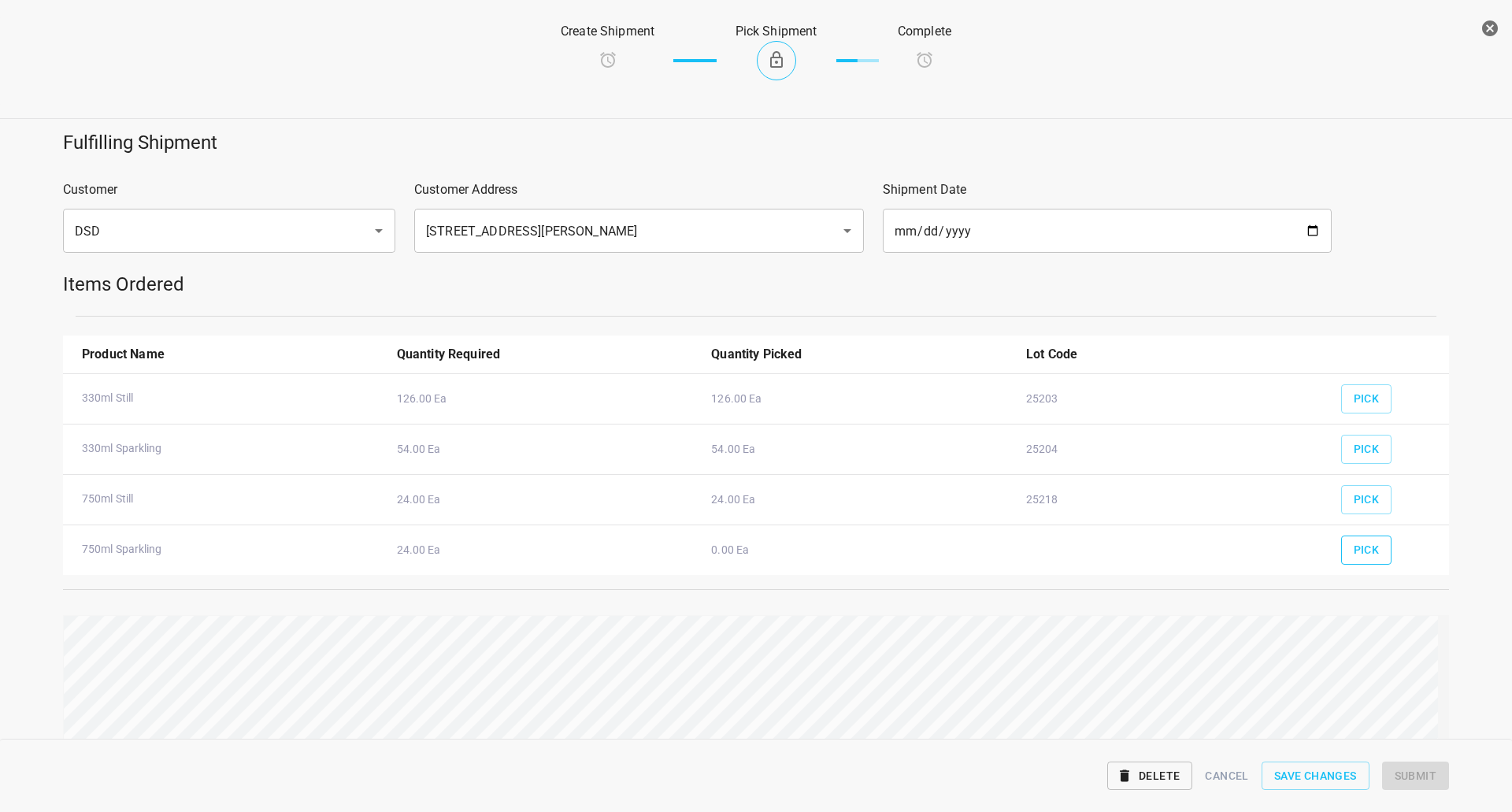
click at [1355, 552] on span "Pick" at bounding box center [1366, 551] width 26 height 20
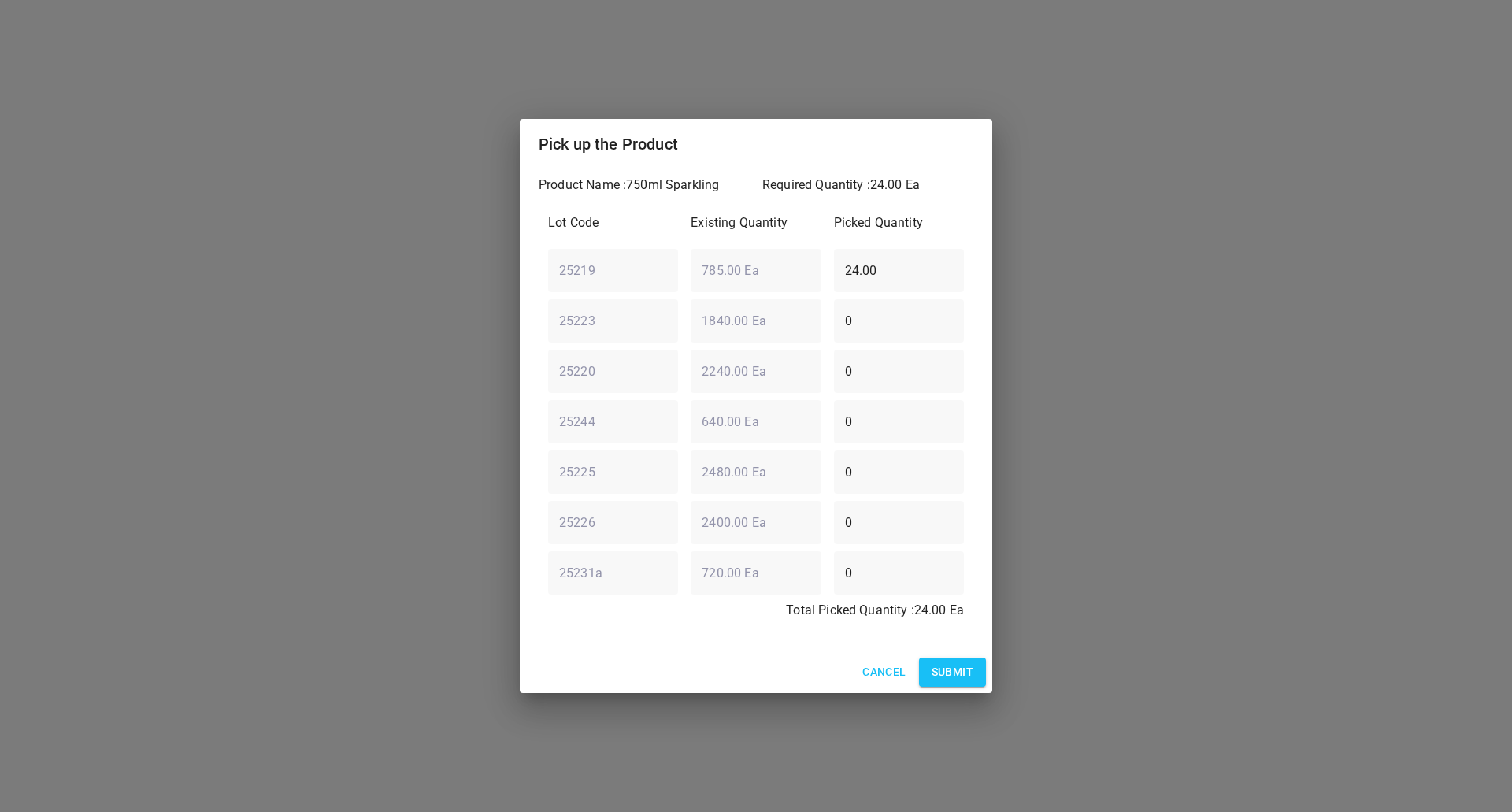
click at [960, 685] on button "Submit" at bounding box center [953, 672] width 67 height 29
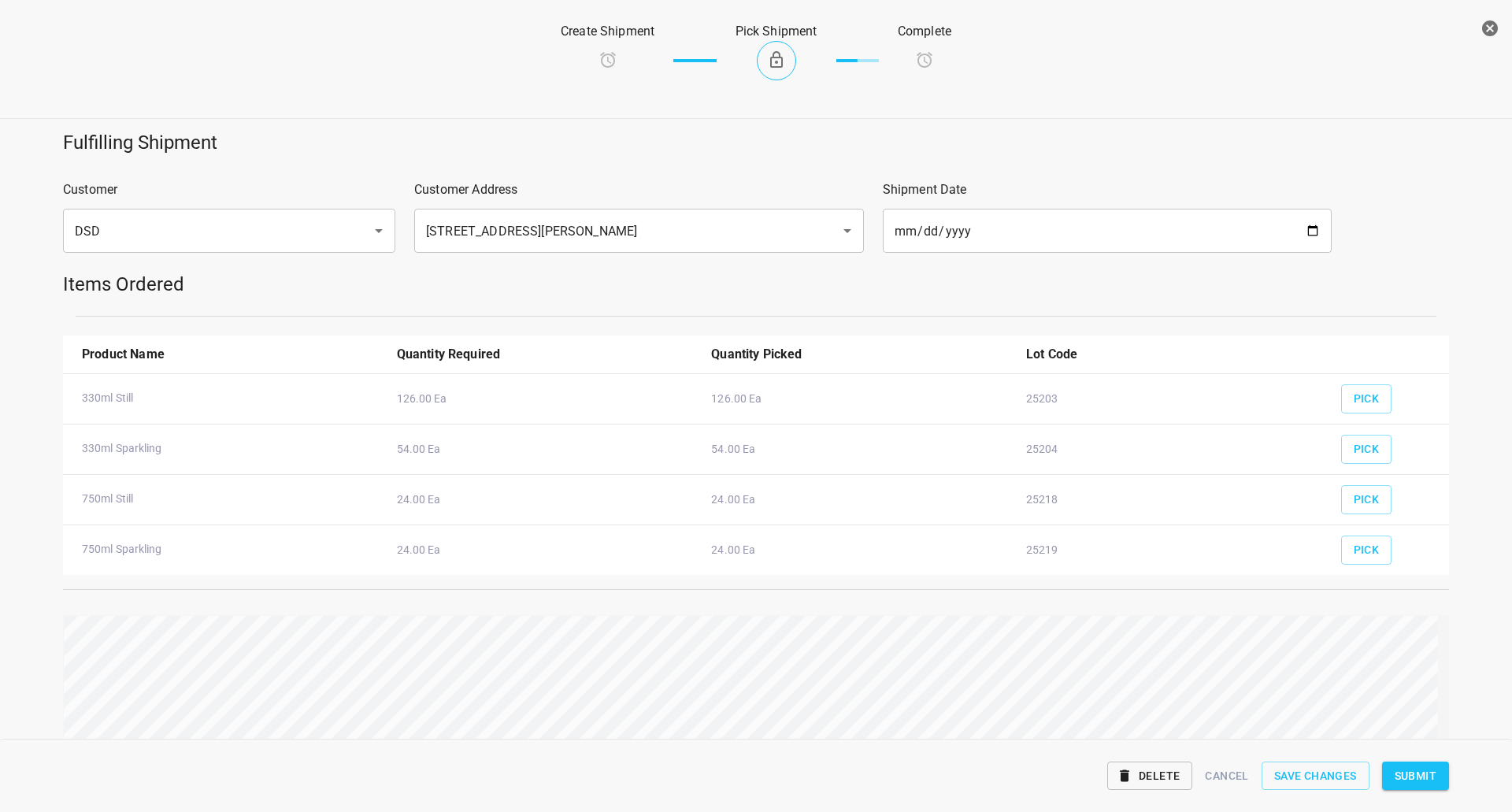
click at [1418, 765] on button "Submit" at bounding box center [1415, 776] width 67 height 29
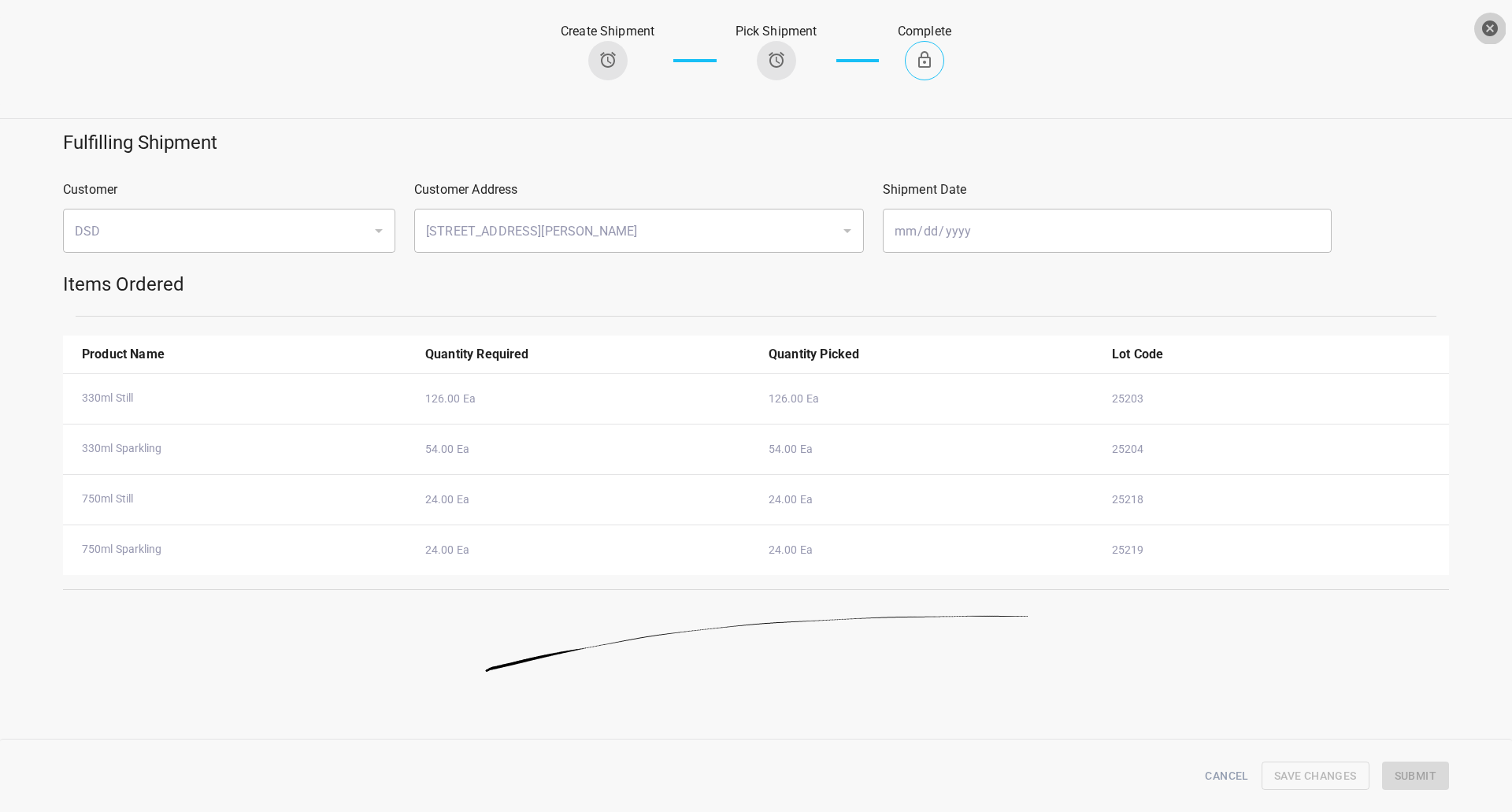
click at [1497, 26] on icon "button" at bounding box center [1489, 28] width 15 height 15
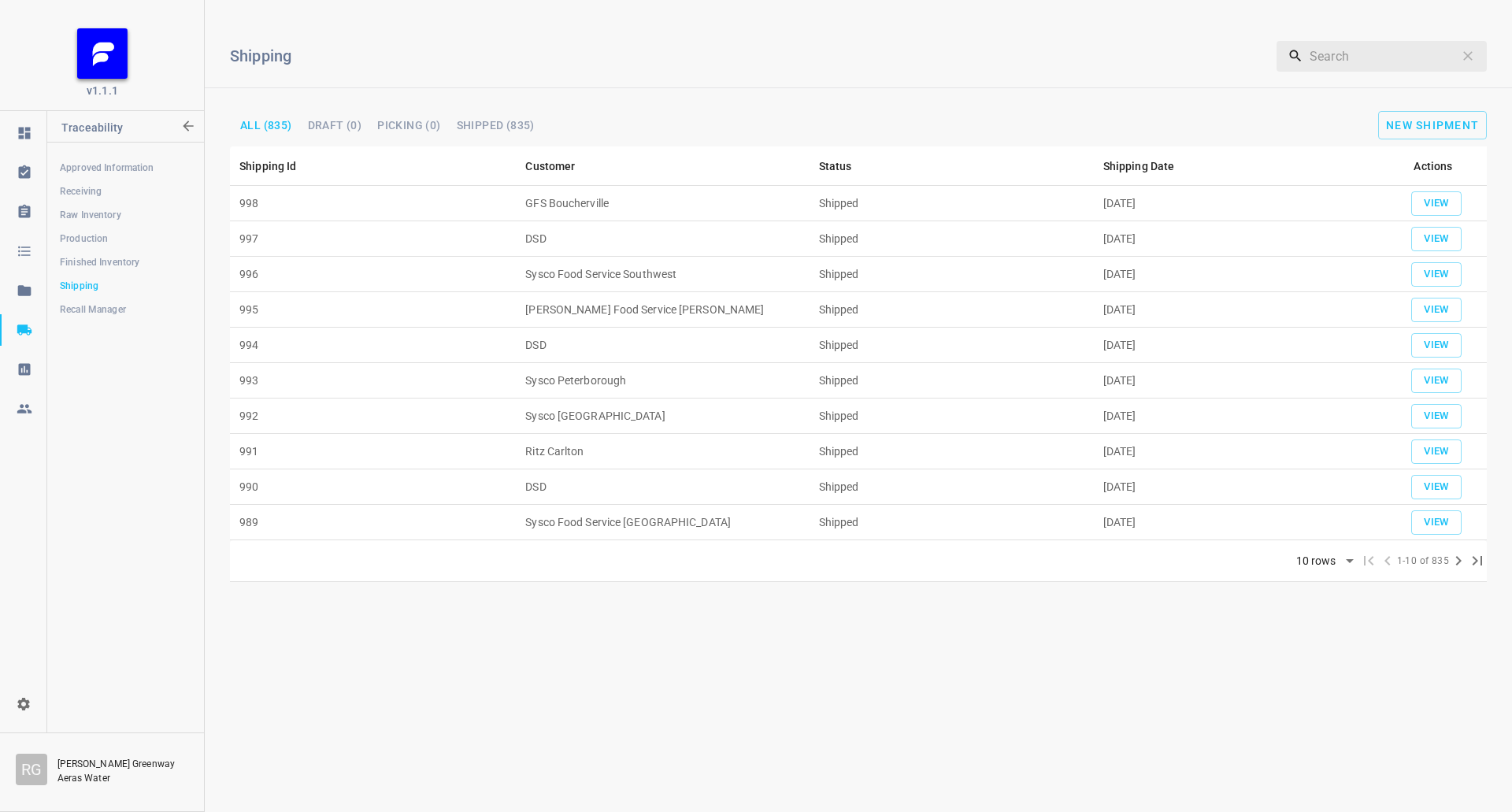
click at [794, 97] on div "Shipping ​ All (835) Draft (0) Picking (0) Shipped (835) New Shipment" at bounding box center [859, 80] width 1307 height 134
